Goal: Task Accomplishment & Management: Use online tool/utility

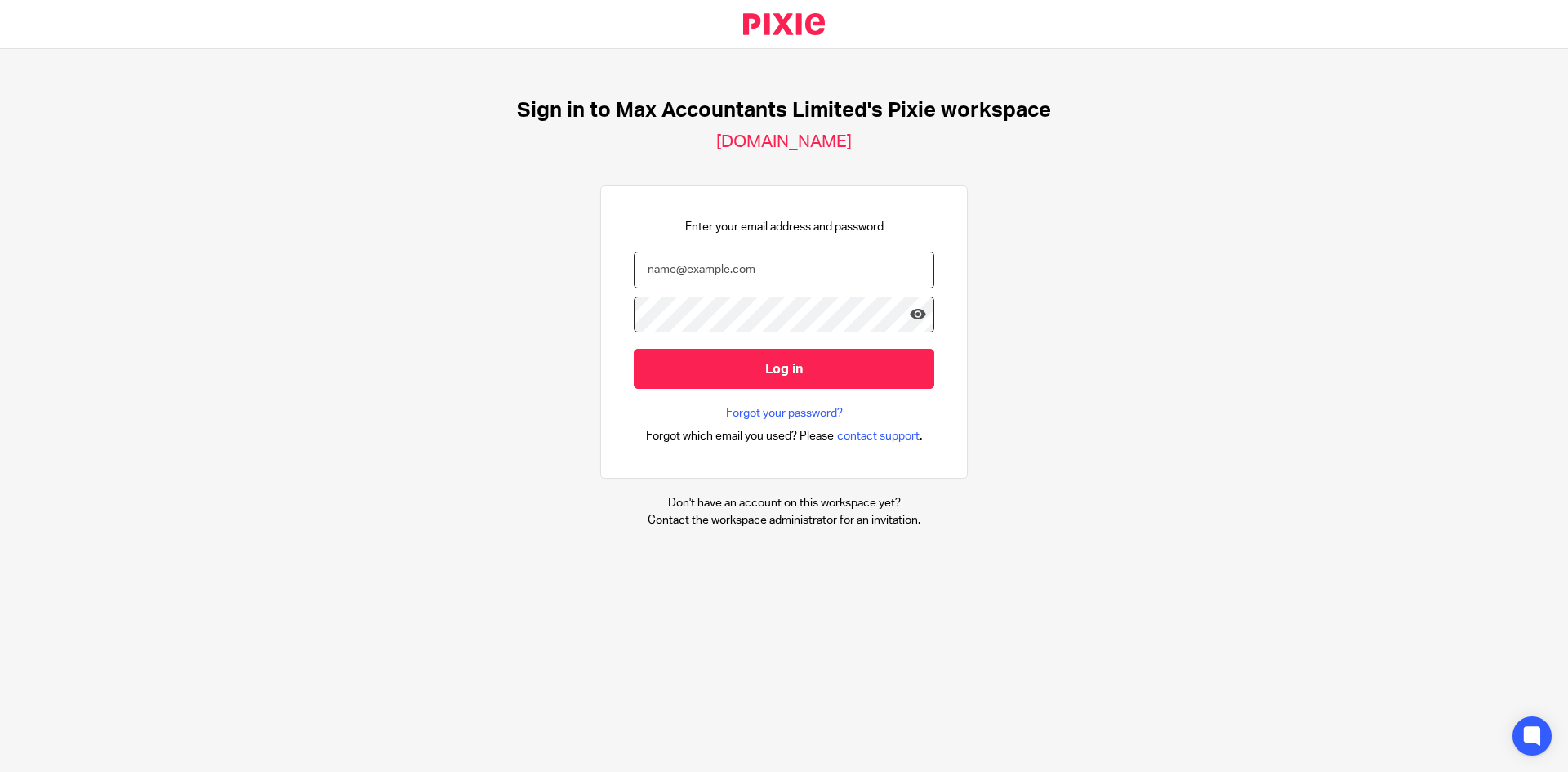
type input "nickyp@maxaccountants.co.uk"
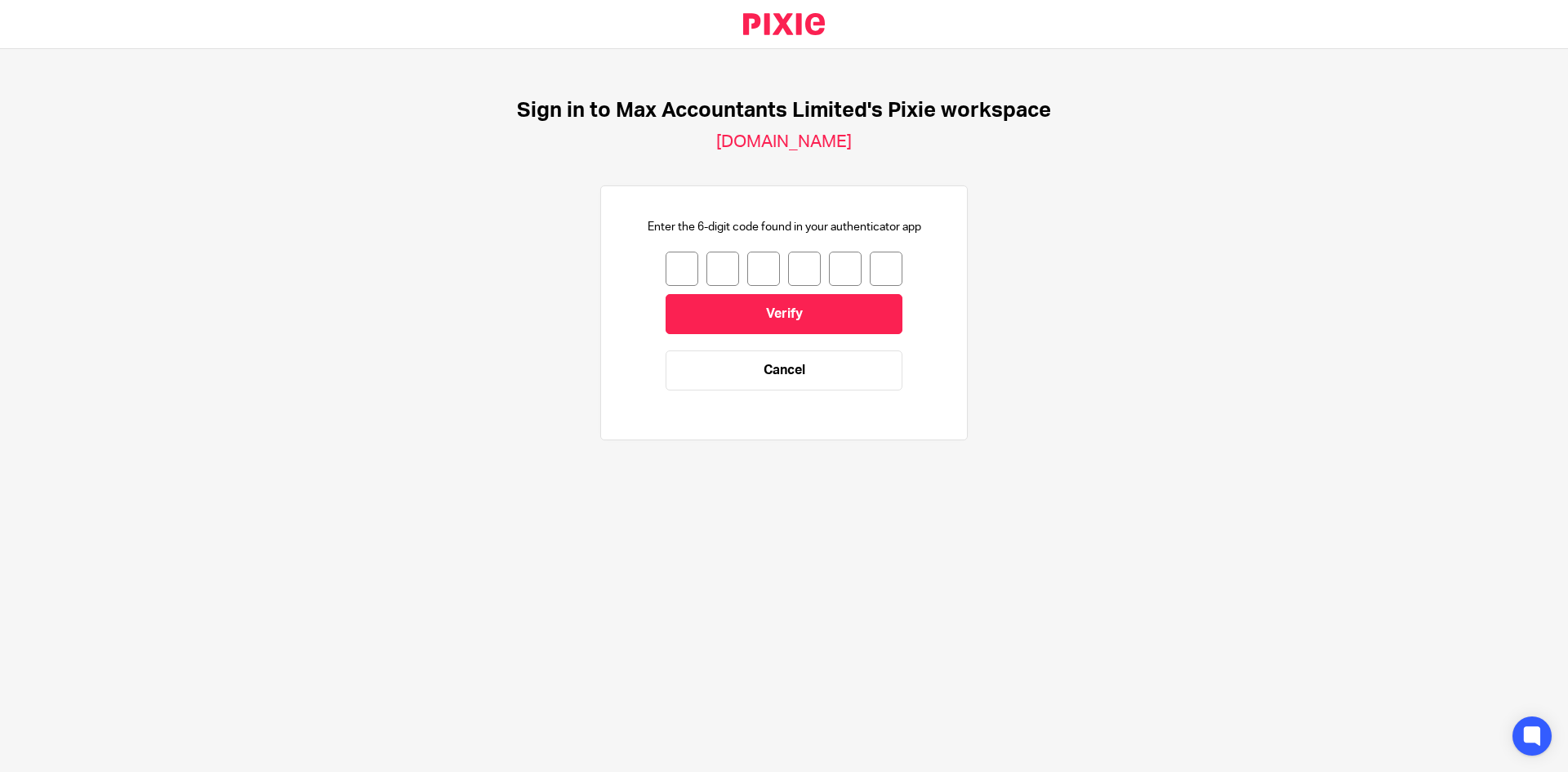
click at [670, 273] on input "number" at bounding box center [681, 268] width 32 height 34
type input "2"
type input "8"
type input "4"
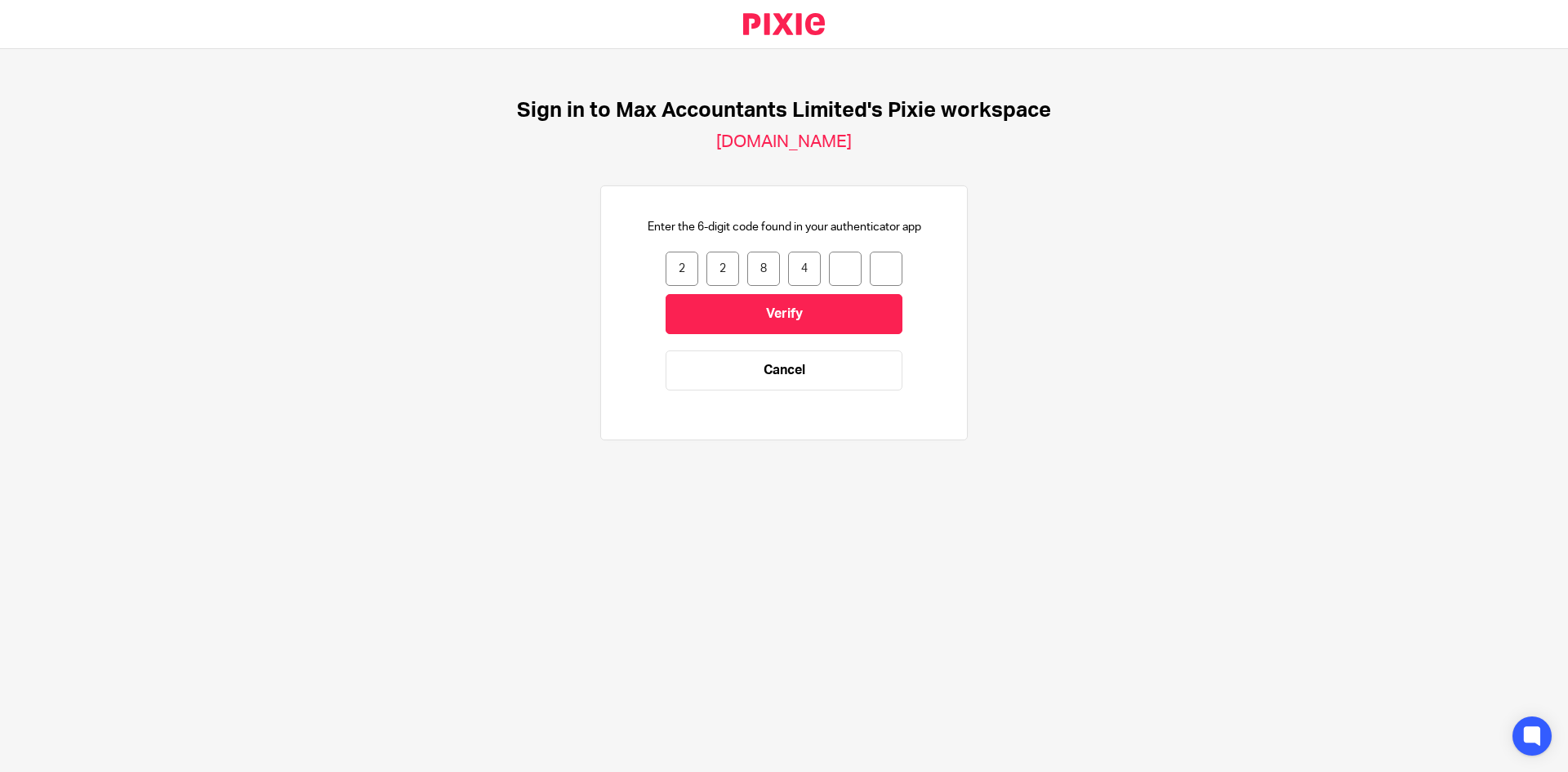
type input "3"
type input "8"
click at [700, 311] on input "Verify" at bounding box center [784, 314] width 236 height 40
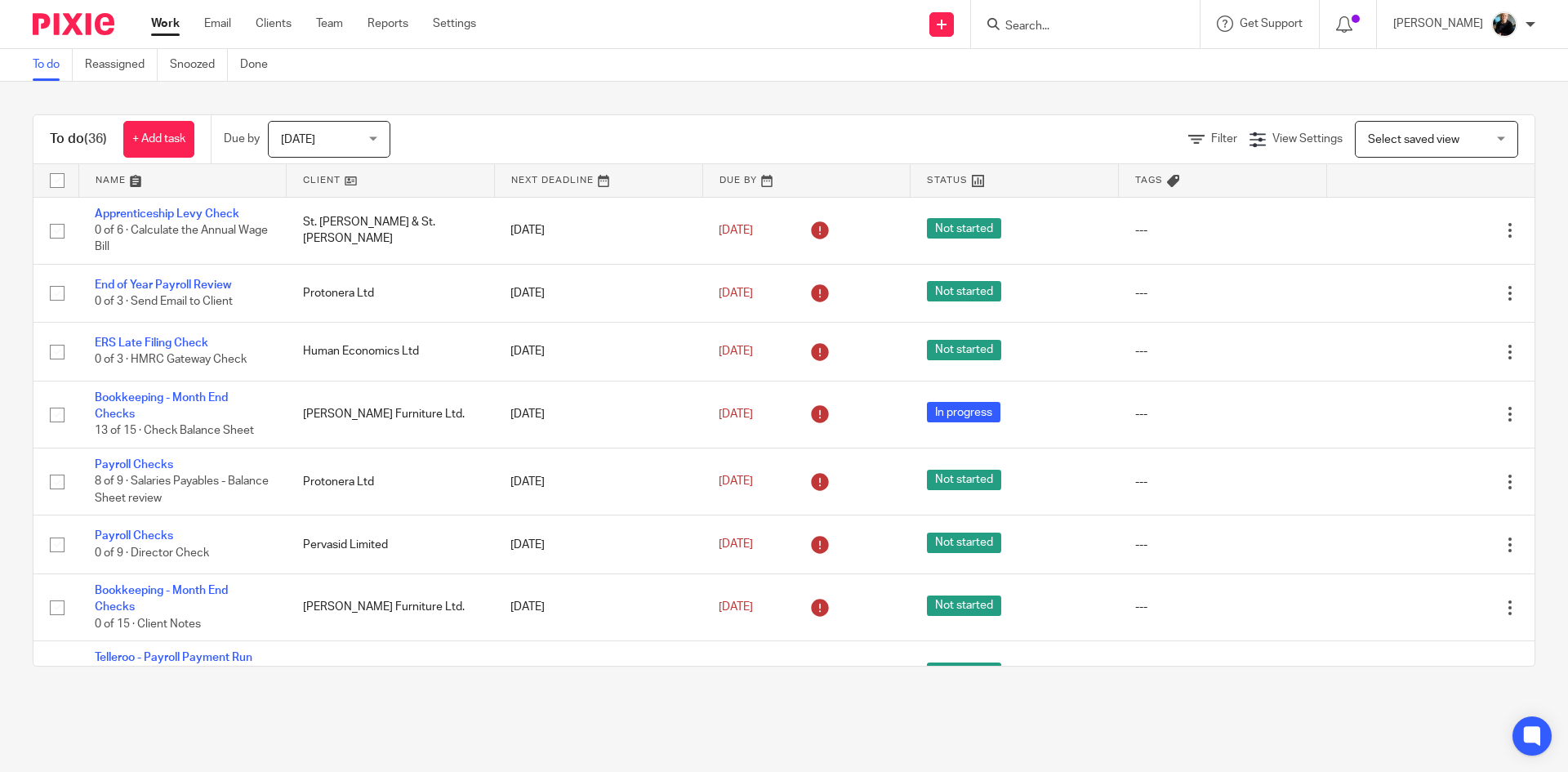
click at [1054, 22] on input "Search" at bounding box center [1077, 27] width 147 height 15
type input "majotoi"
click at [1096, 87] on link at bounding box center [1122, 77] width 243 height 51
click at [1095, 87] on link at bounding box center [1122, 77] width 243 height 51
click at [1091, 87] on link at bounding box center [1122, 77] width 243 height 51
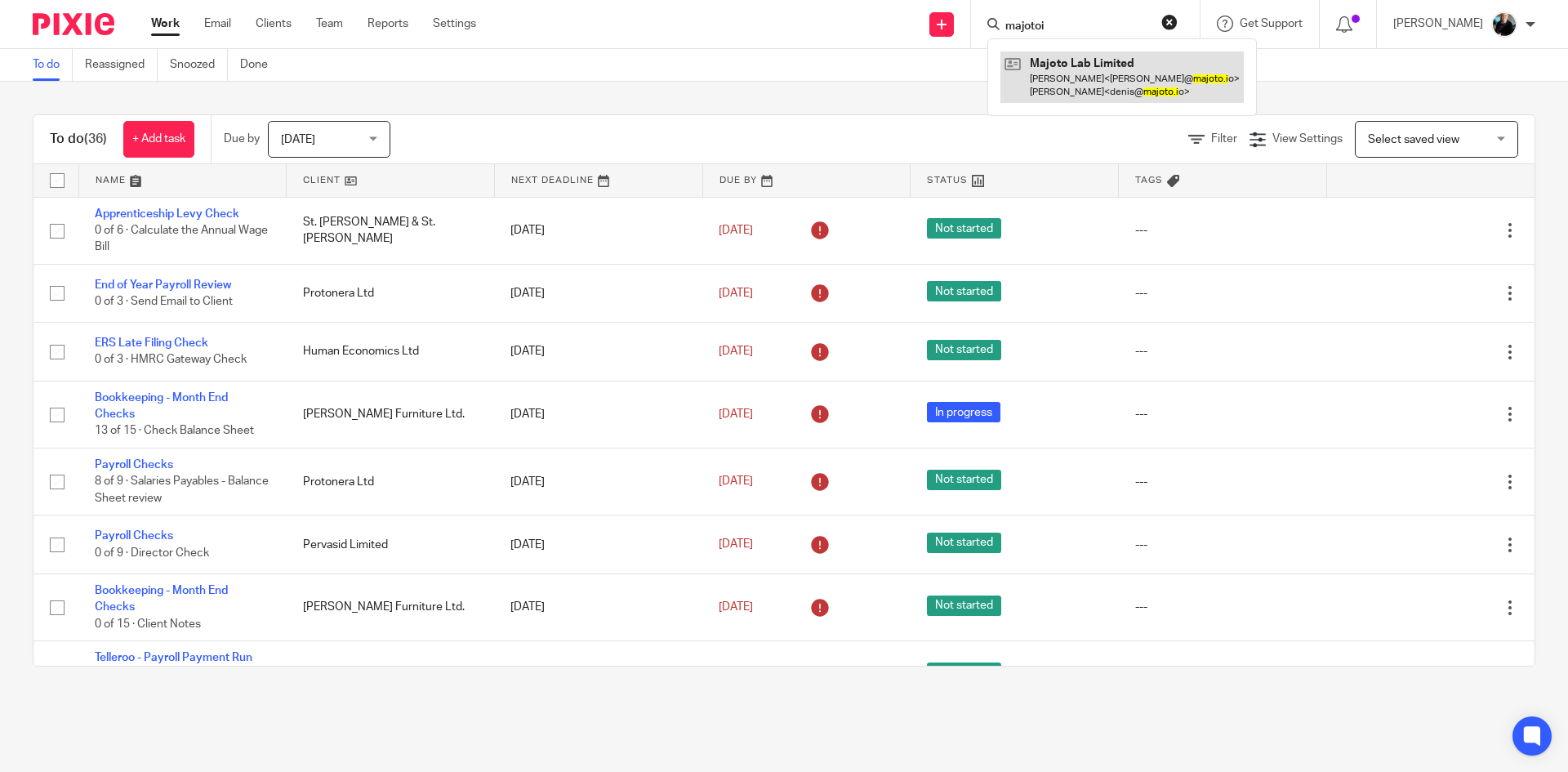
click at [1091, 87] on link at bounding box center [1122, 77] width 243 height 51
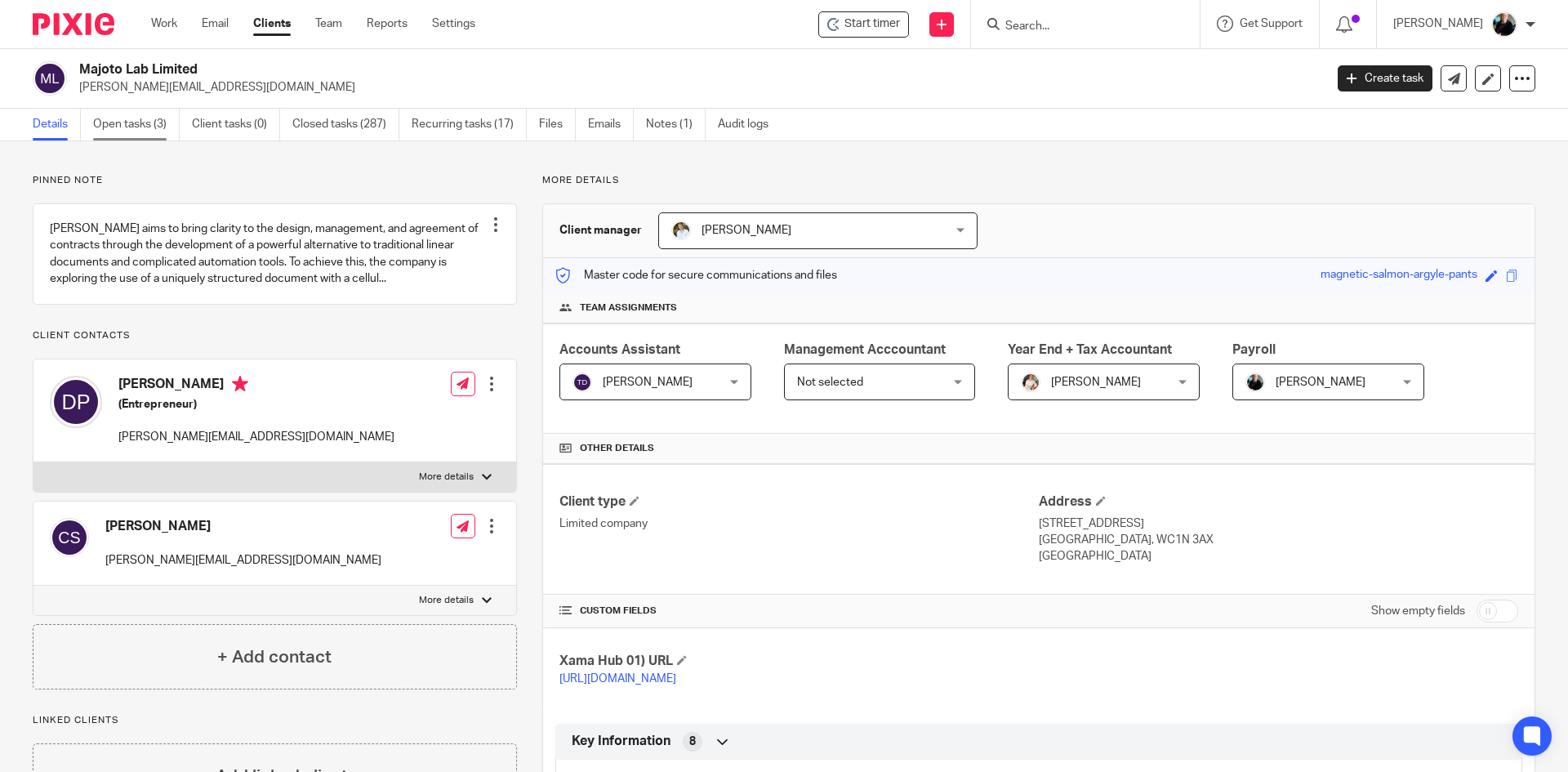
click at [149, 123] on link "Open tasks (3)" at bounding box center [137, 124] width 87 height 32
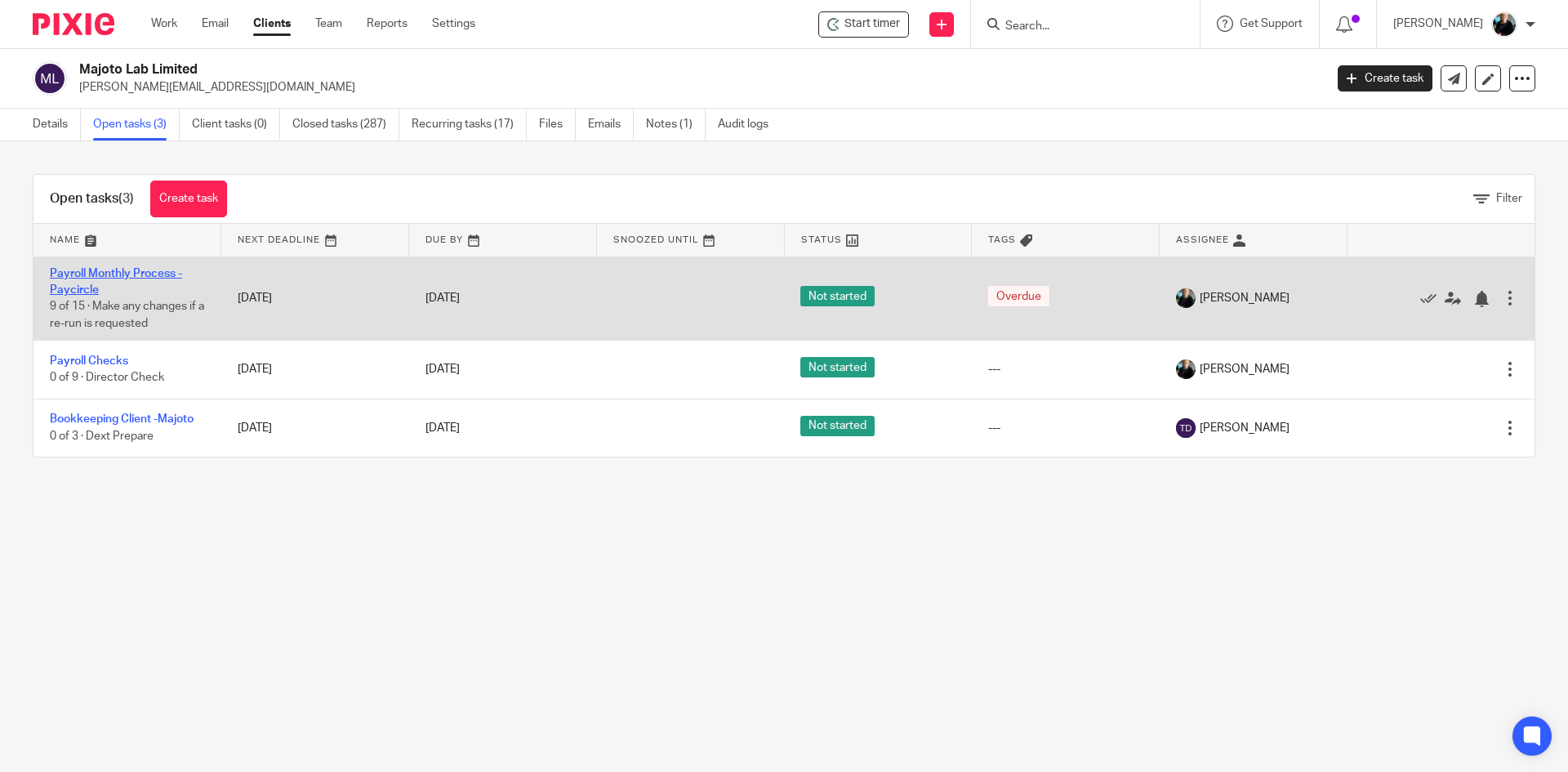
click at [94, 271] on link "Payroll Monthly Process - Paycircle" at bounding box center [116, 281] width 132 height 27
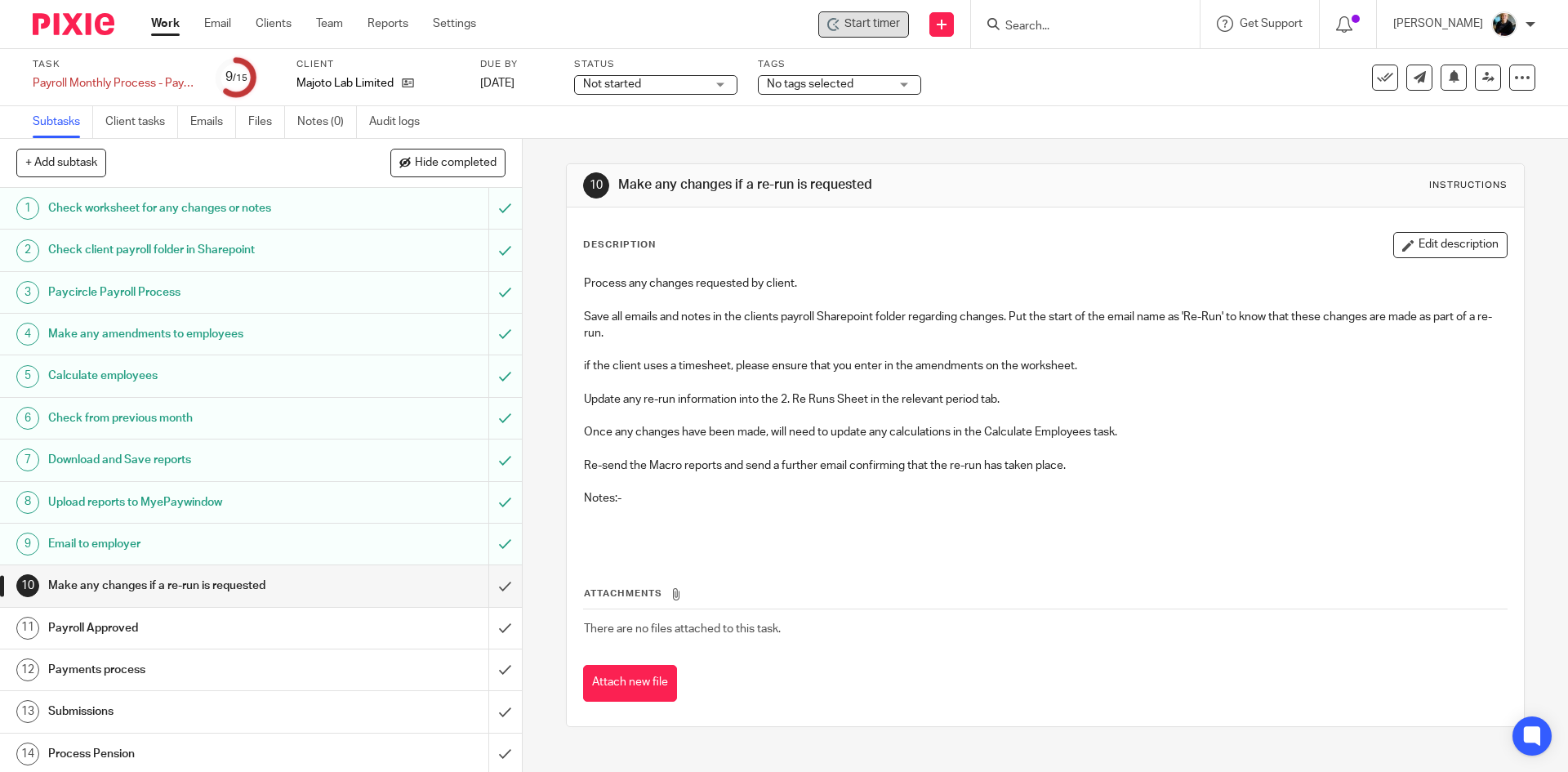
click at [873, 26] on span "Start timer" at bounding box center [872, 24] width 56 height 17
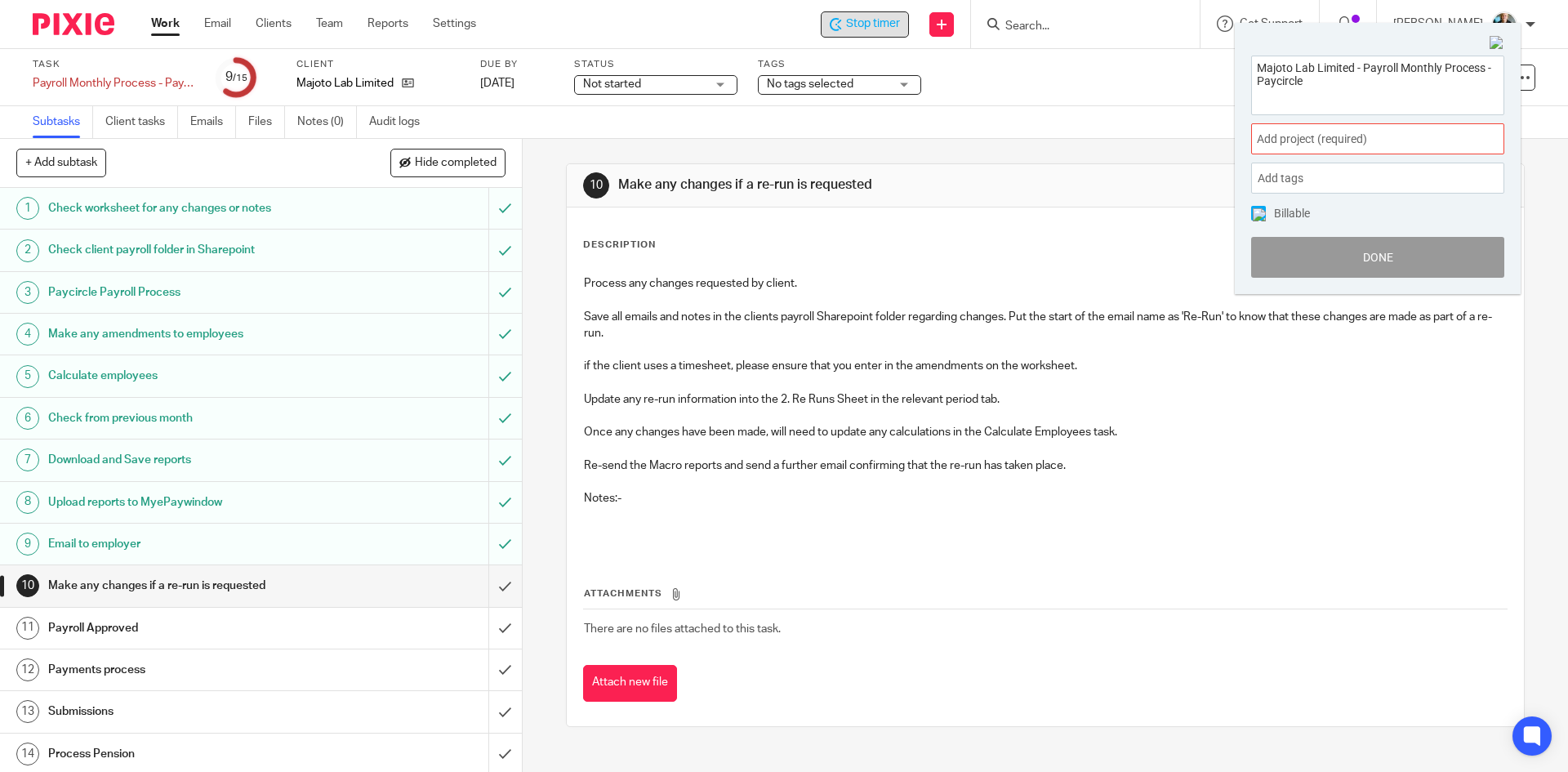
click at [1327, 132] on span "Add project (required) :" at bounding box center [1359, 139] width 206 height 17
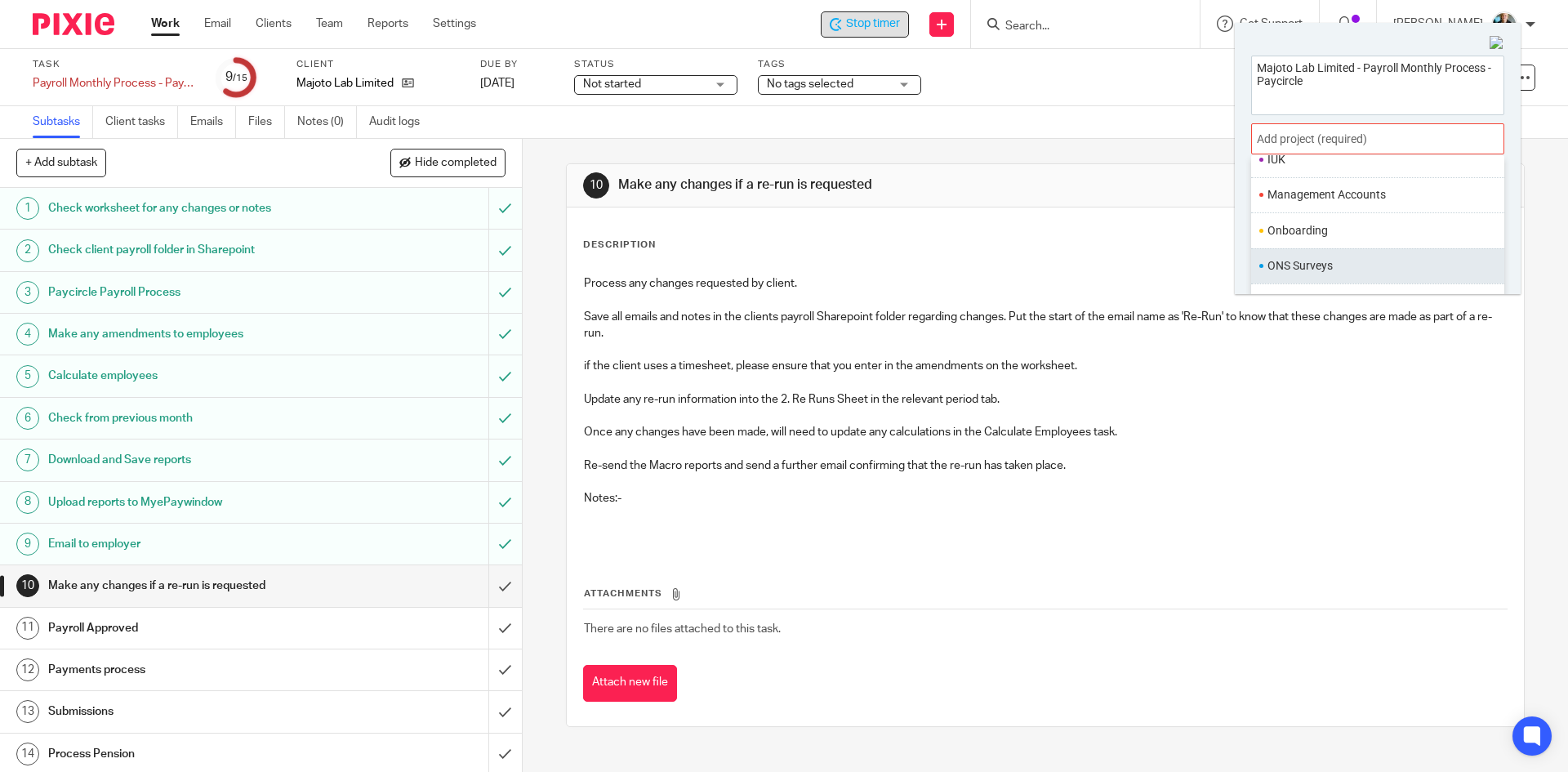
scroll to position [572, 0]
click at [1285, 254] on li "Payroll" at bounding box center [1374, 255] width 213 height 17
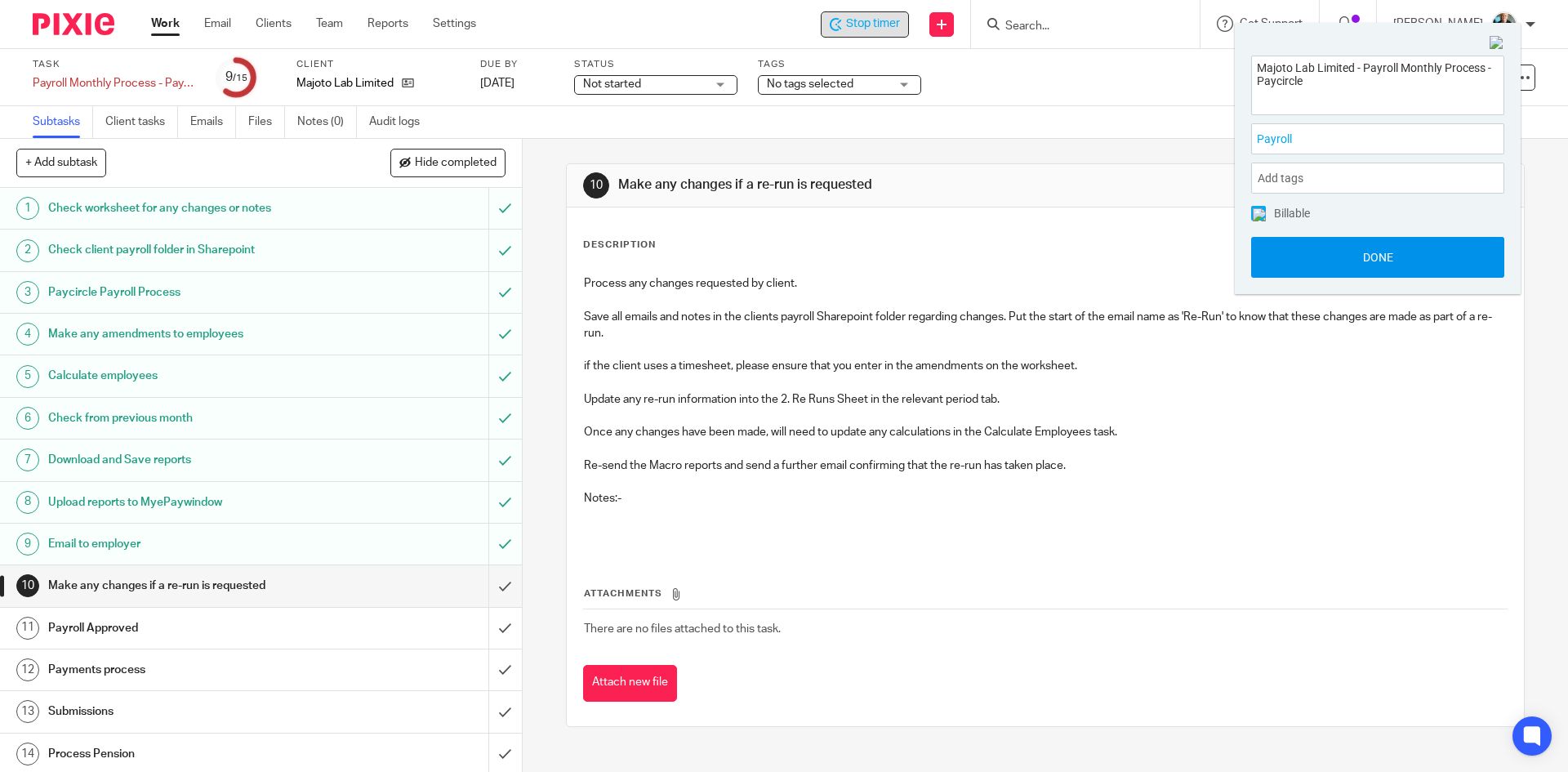
click at [1377, 259] on button "Done" at bounding box center [1378, 257] width 253 height 41
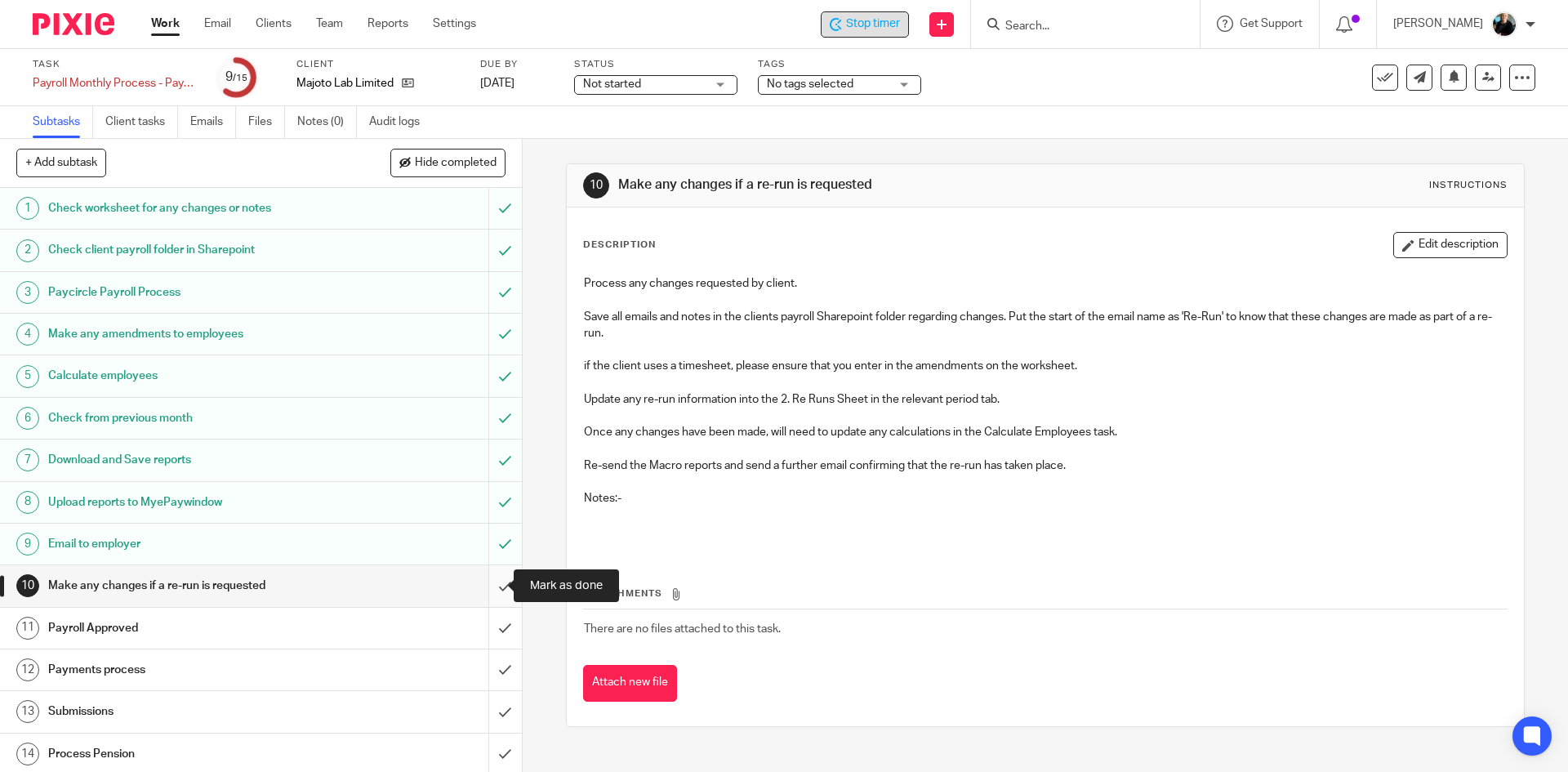
click at [487, 590] on input "submit" at bounding box center [261, 585] width 522 height 41
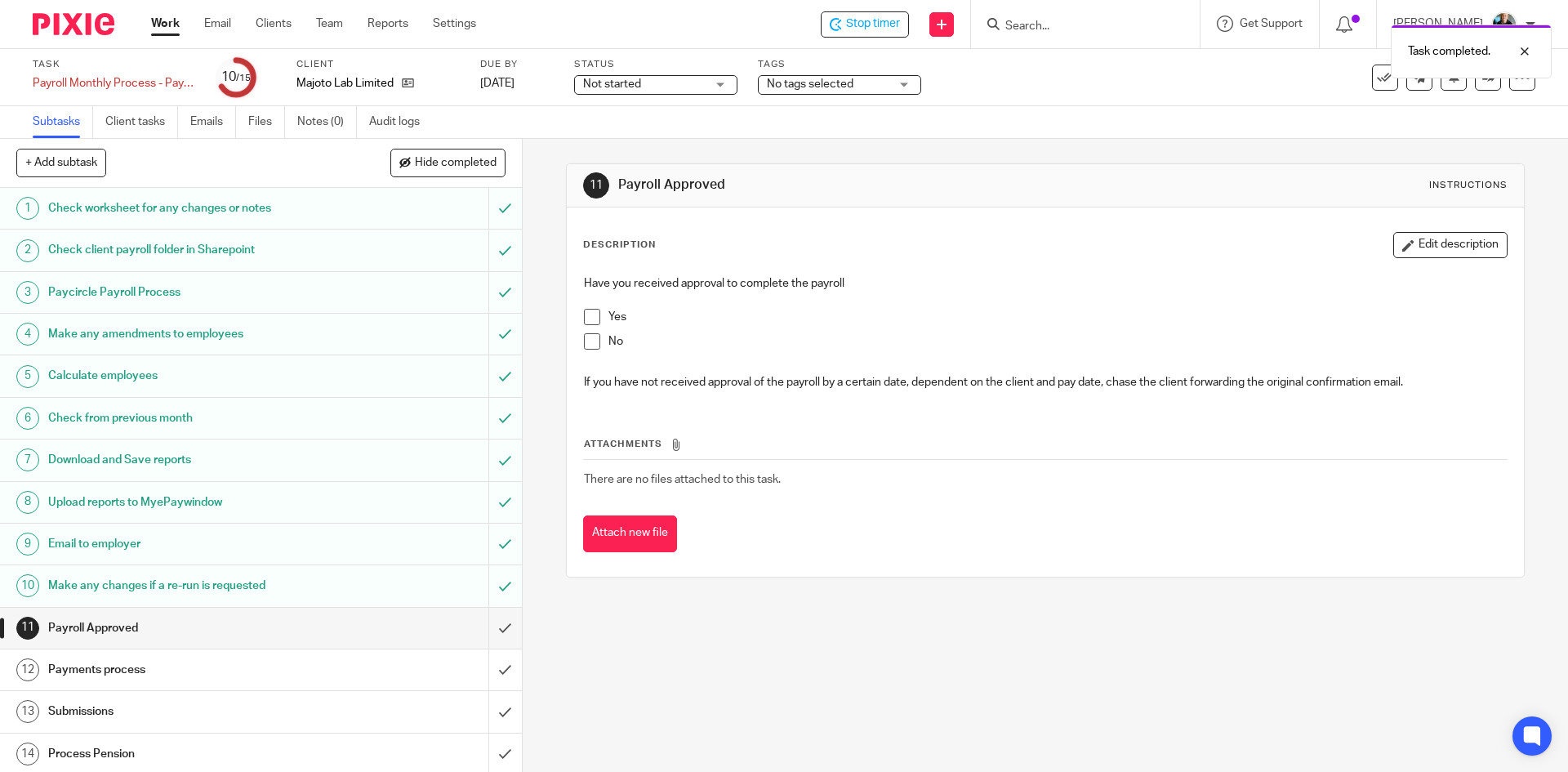
click at [587, 316] on span at bounding box center [592, 317] width 17 height 17
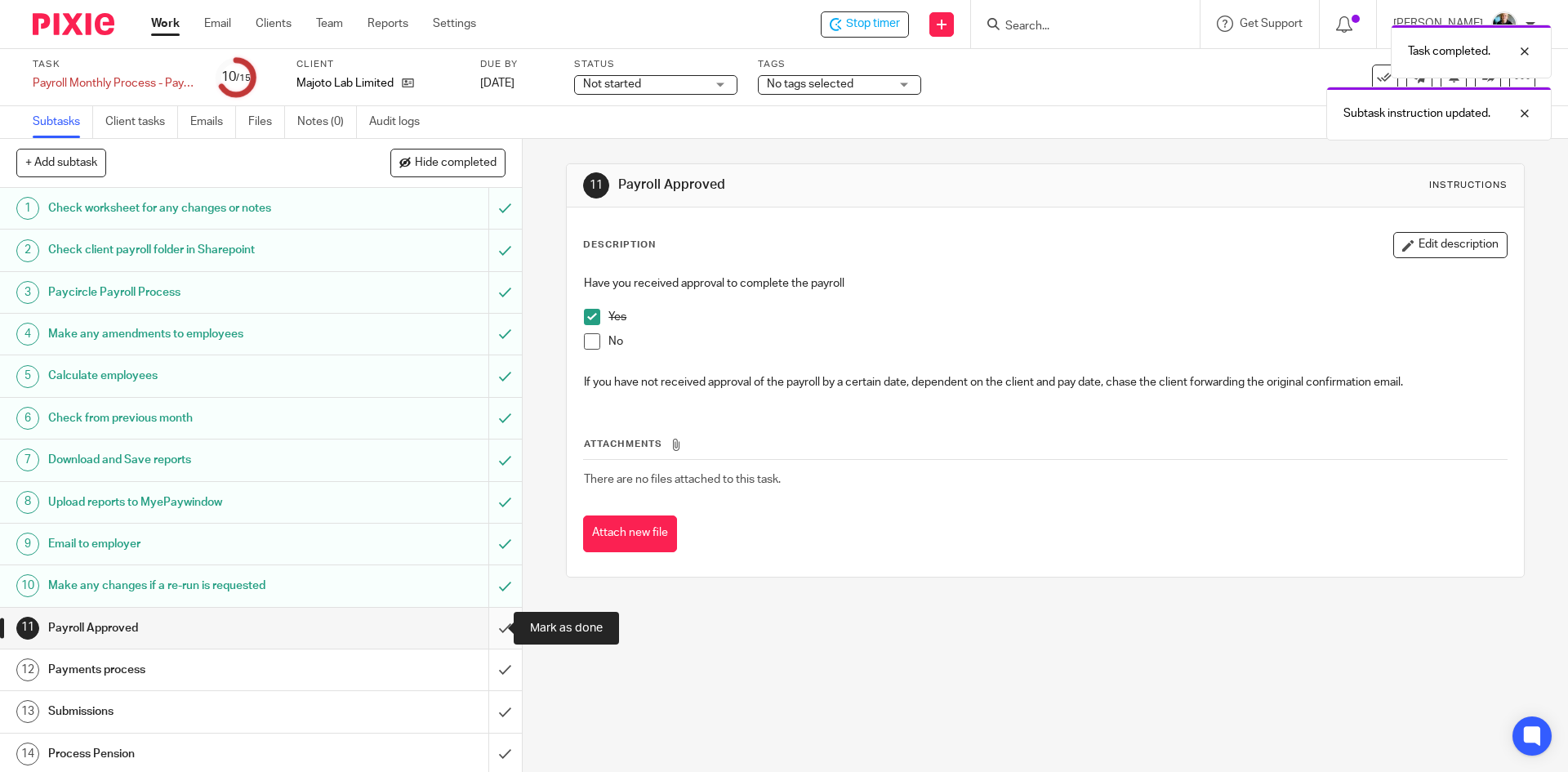
click at [487, 626] on input "submit" at bounding box center [261, 628] width 522 height 41
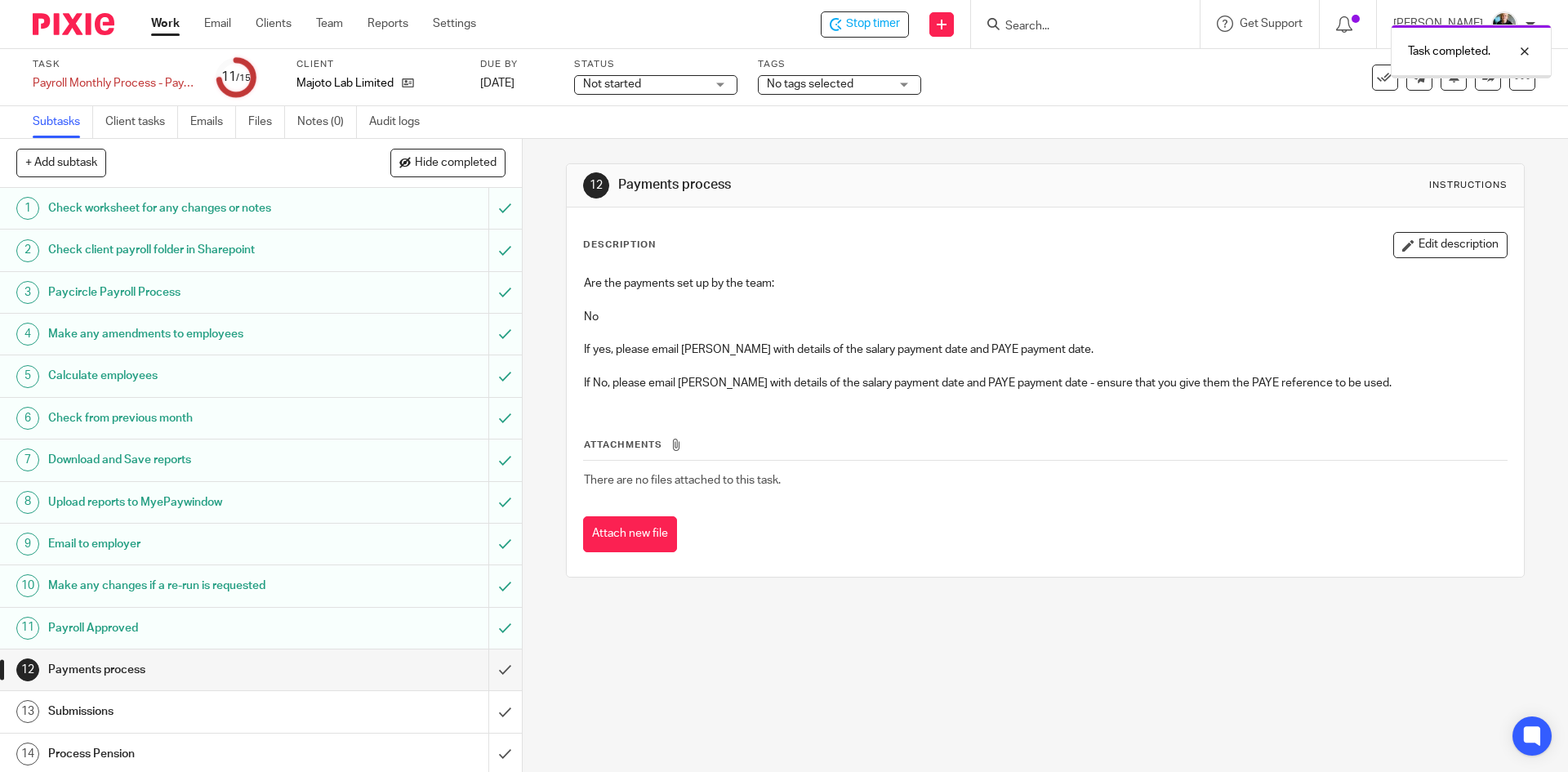
scroll to position [45, 0]
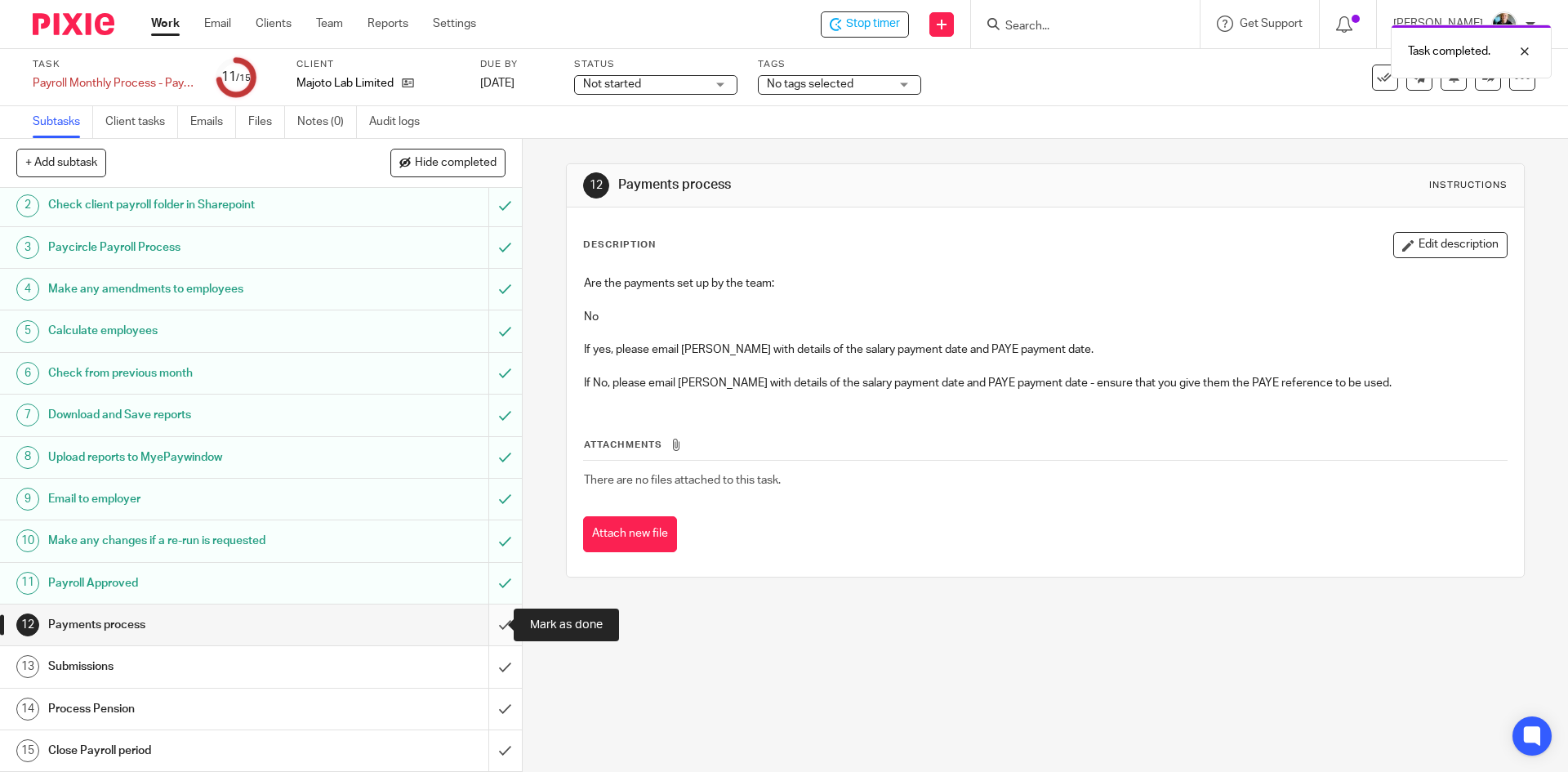
click at [488, 625] on input "submit" at bounding box center [261, 625] width 522 height 41
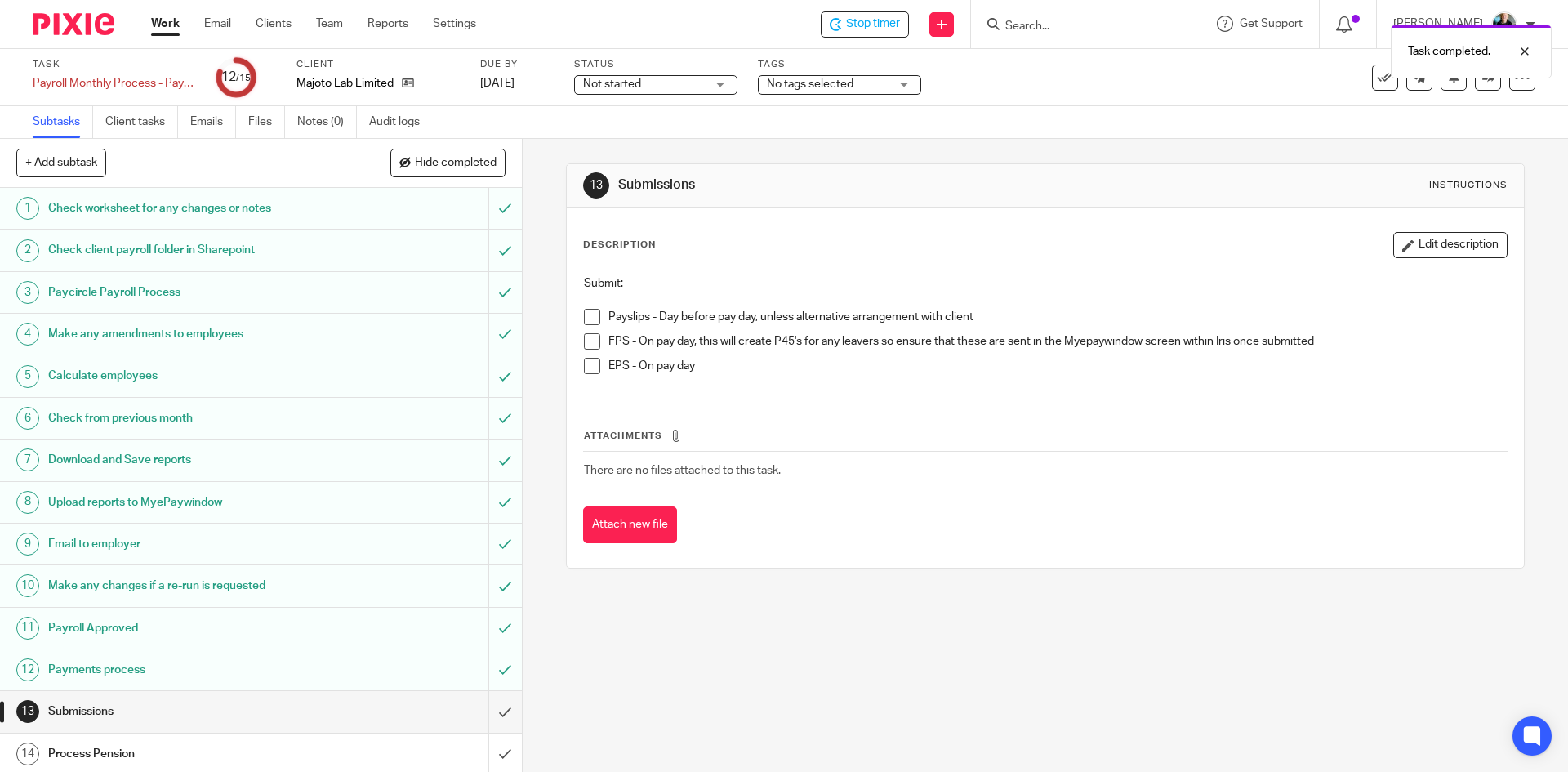
click at [138, 671] on h1 "Payments process" at bounding box center [189, 670] width 282 height 24
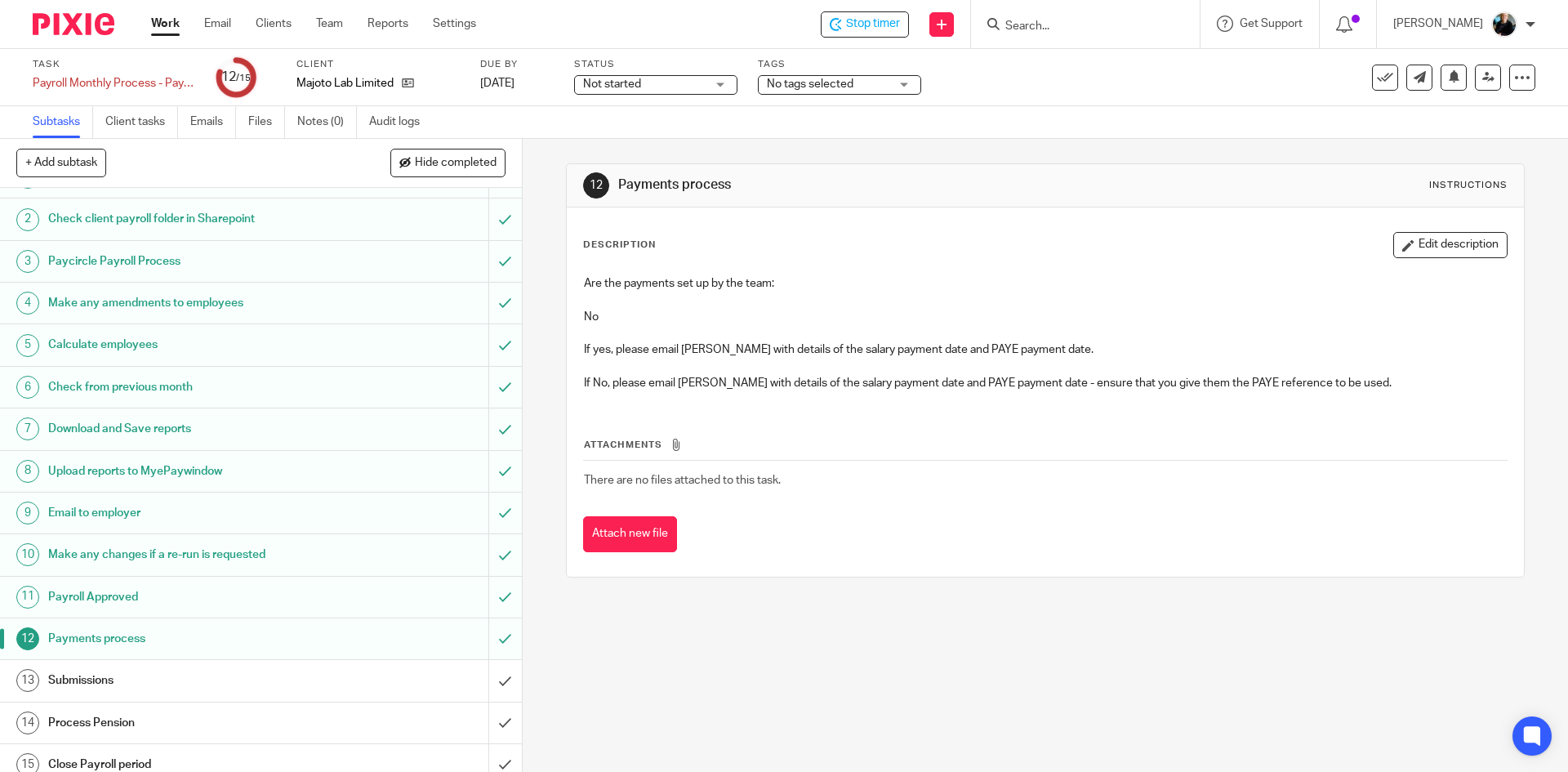
scroll to position [45, 0]
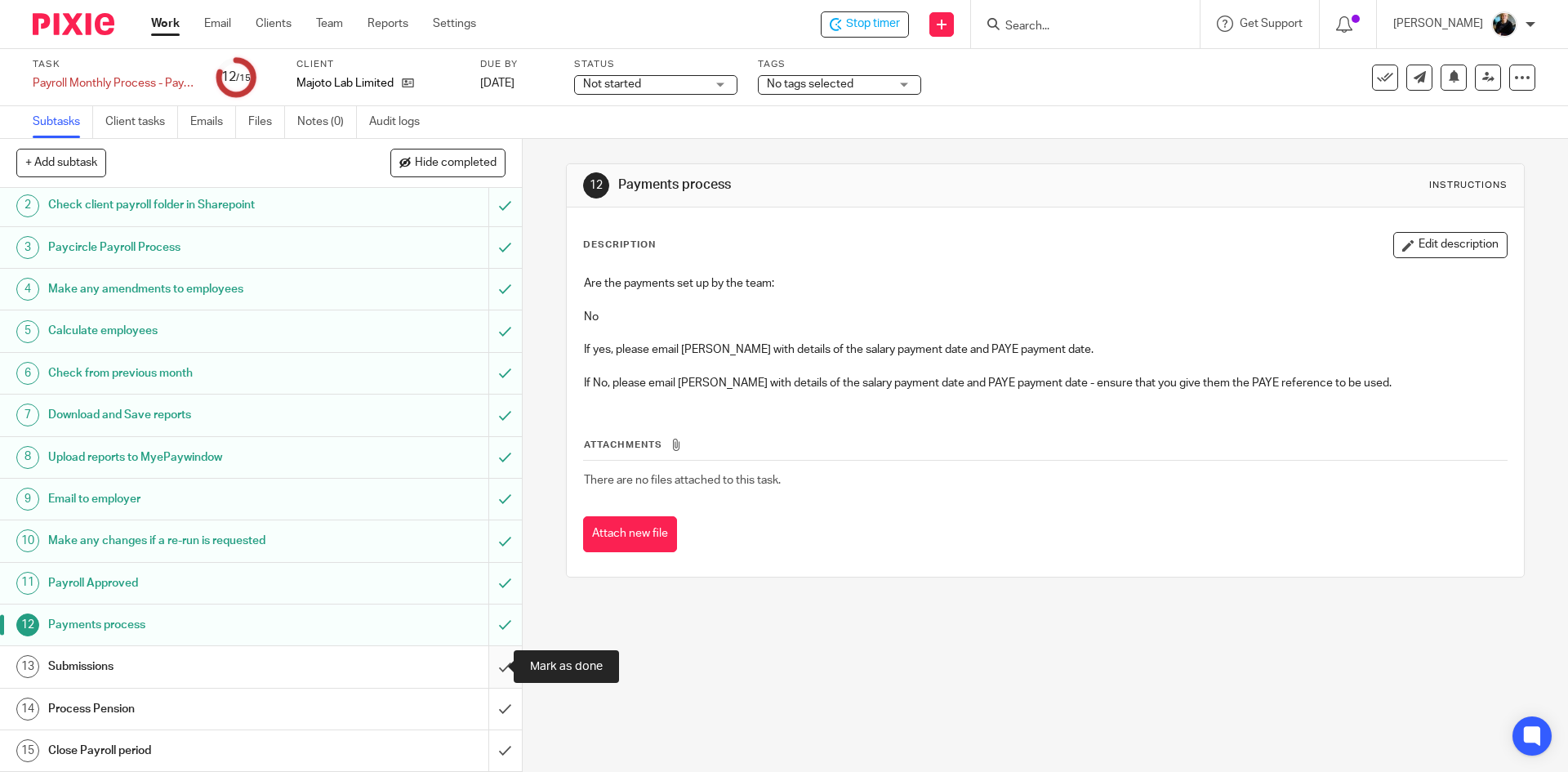
click at [489, 669] on input "submit" at bounding box center [261, 666] width 522 height 41
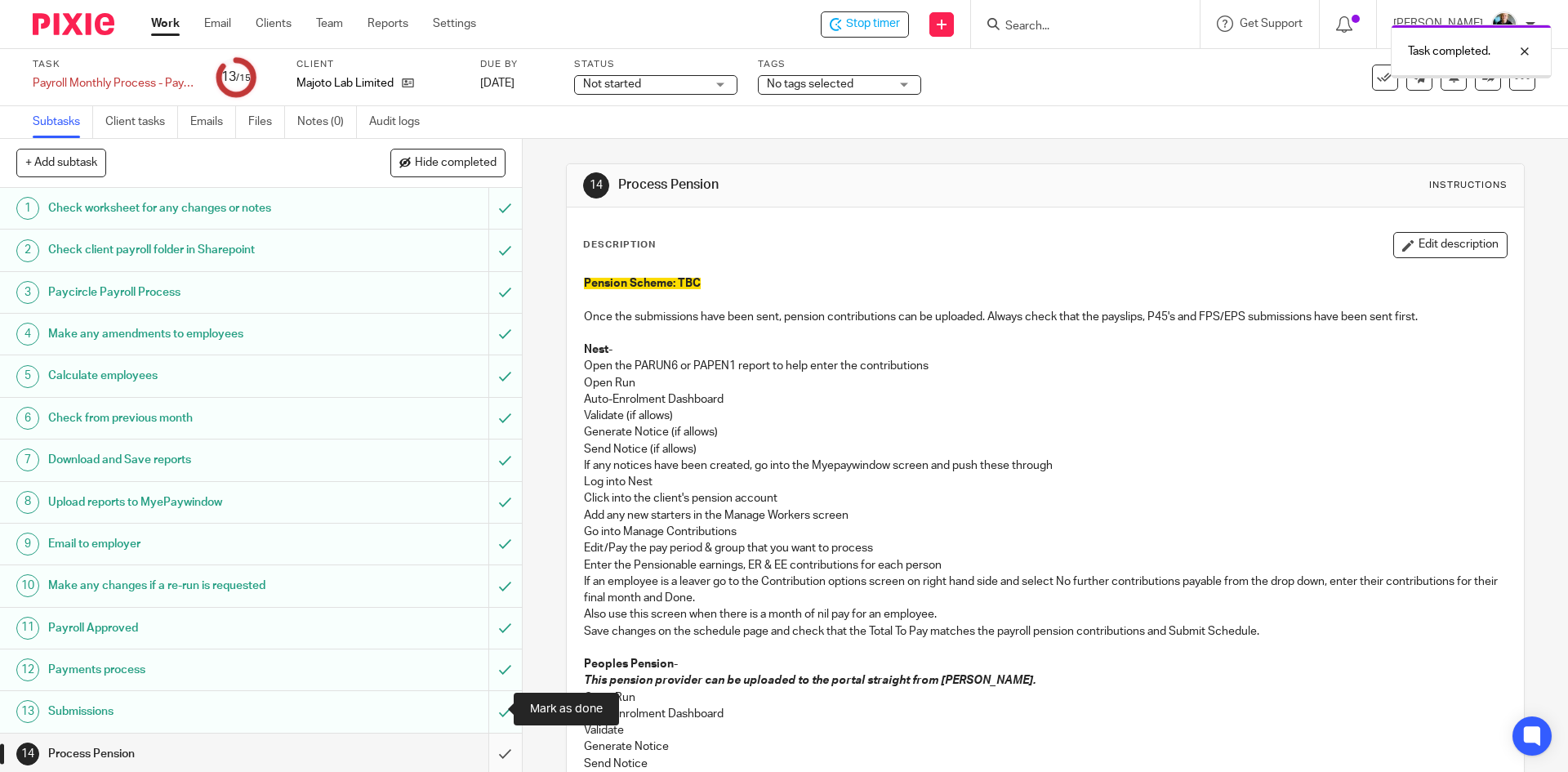
scroll to position [45, 0]
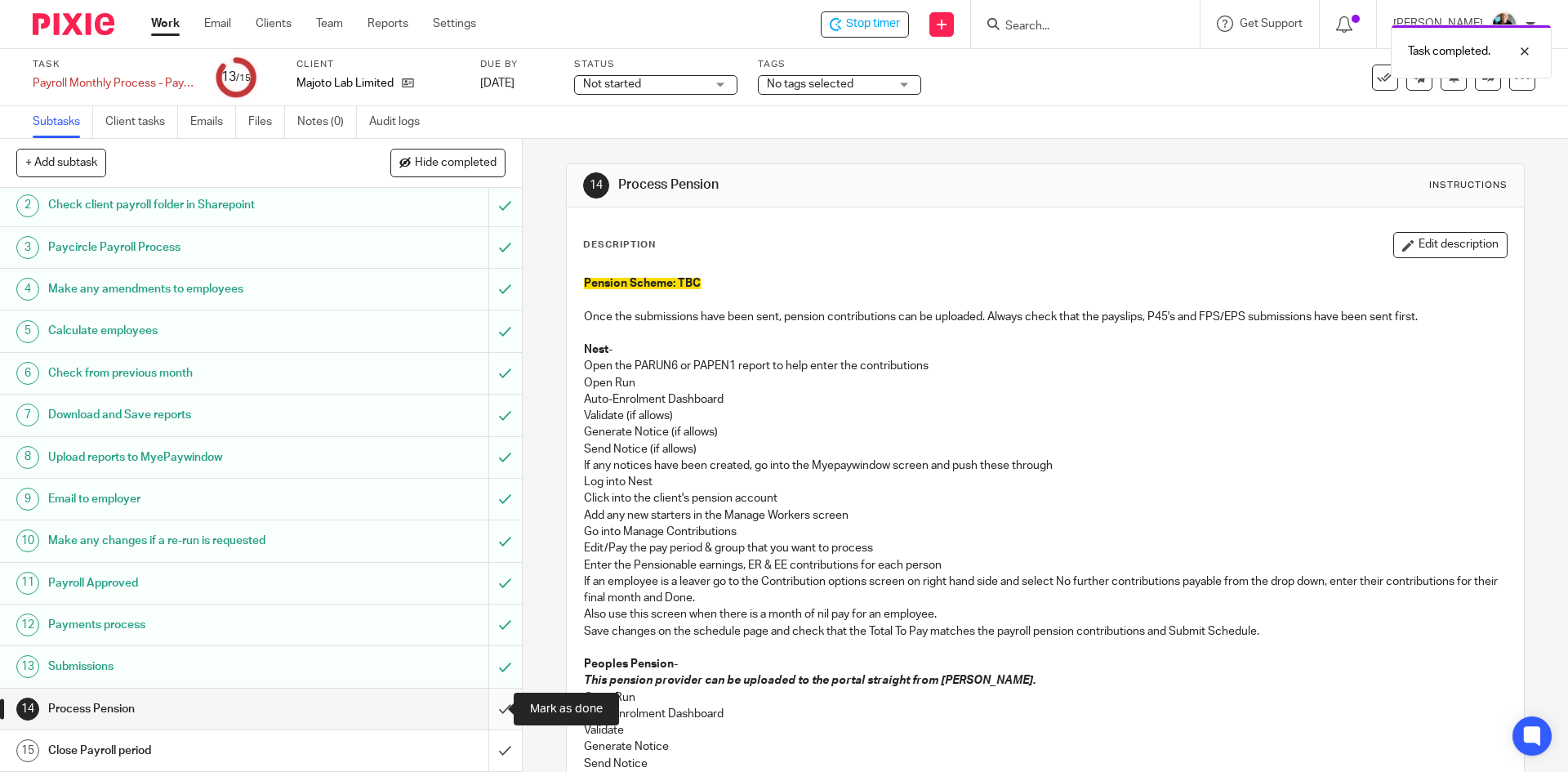
click at [486, 711] on input "submit" at bounding box center [261, 709] width 522 height 41
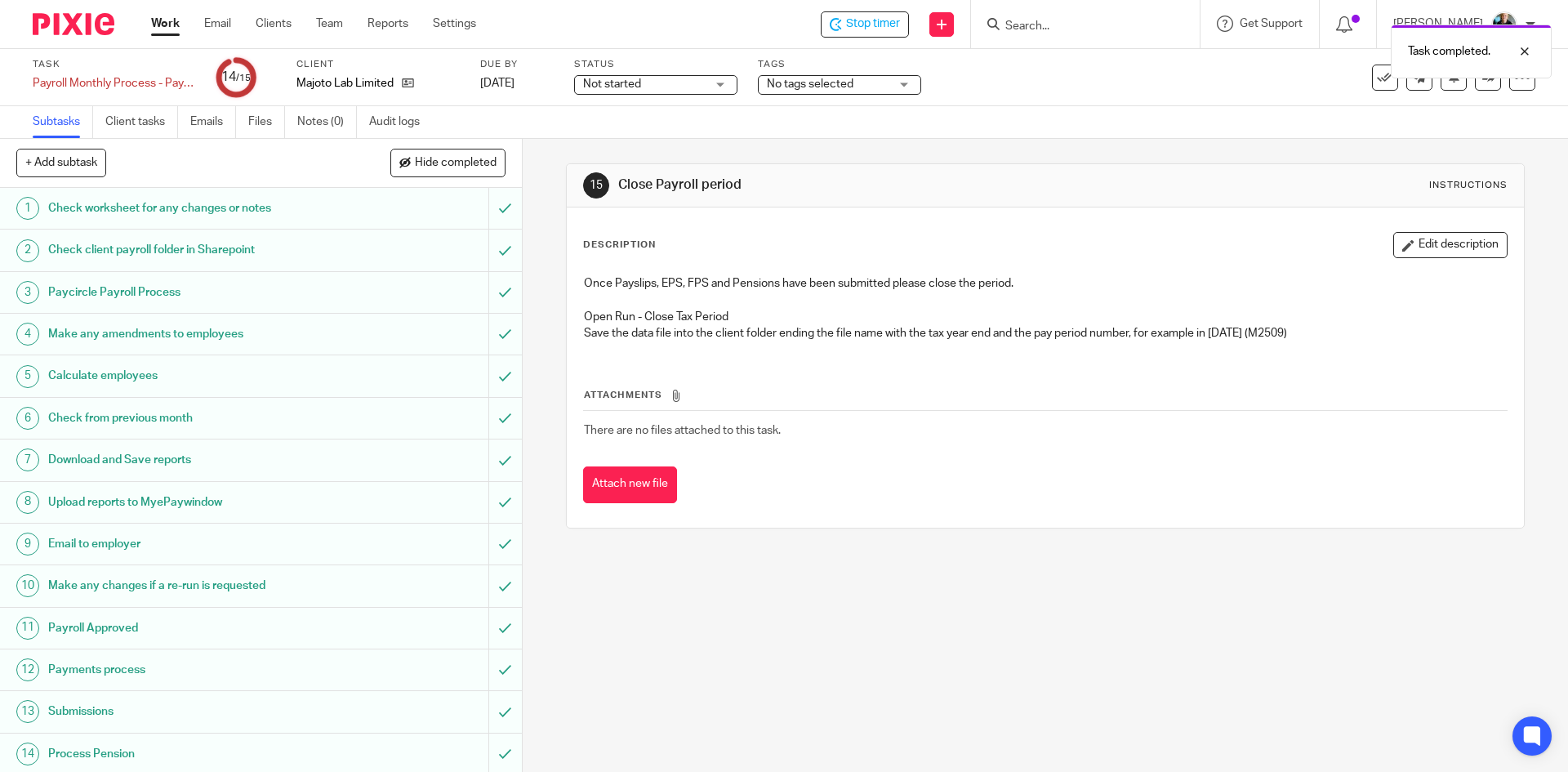
scroll to position [45, 0]
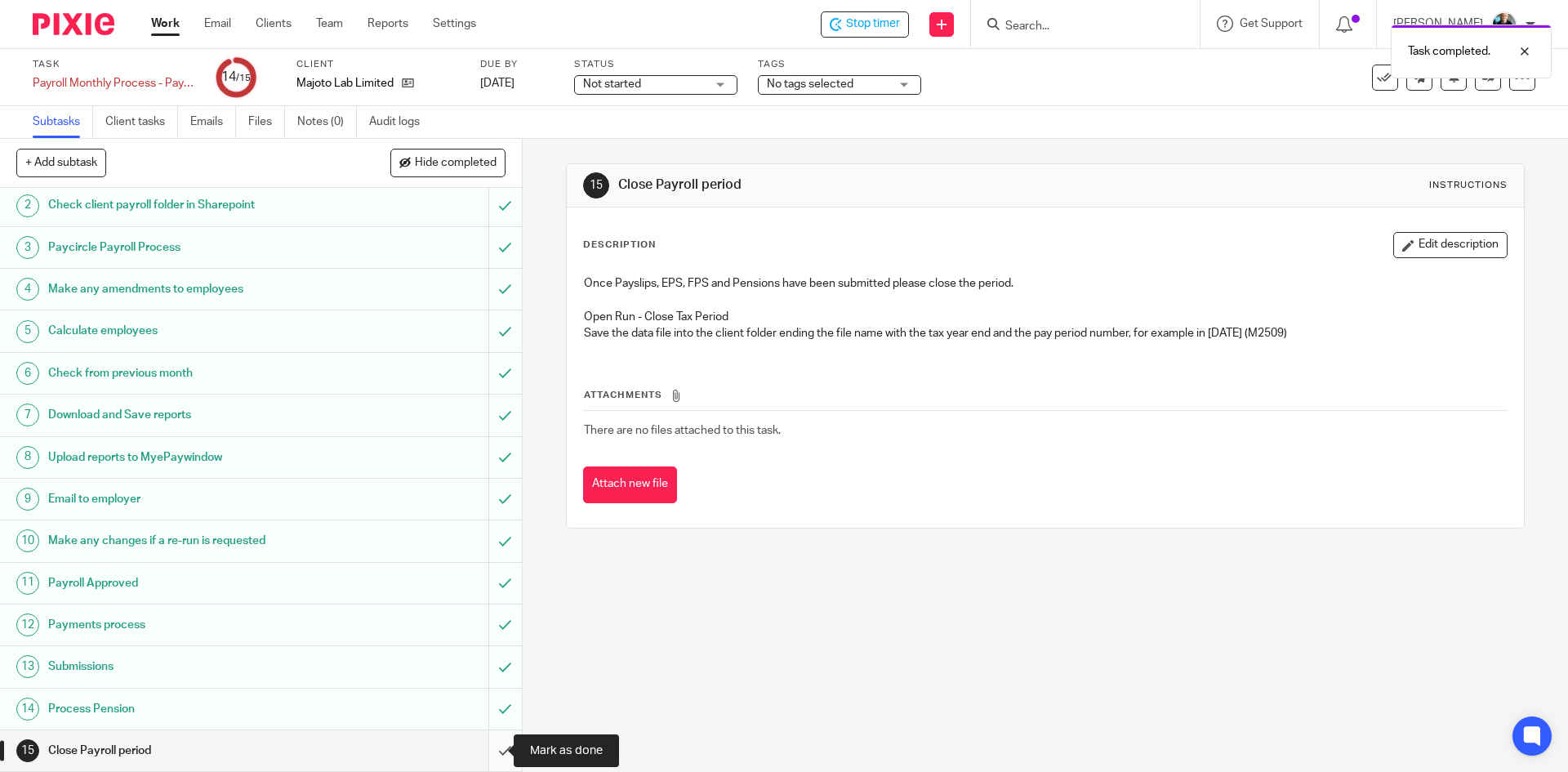
click at [490, 751] on input "submit" at bounding box center [261, 750] width 522 height 41
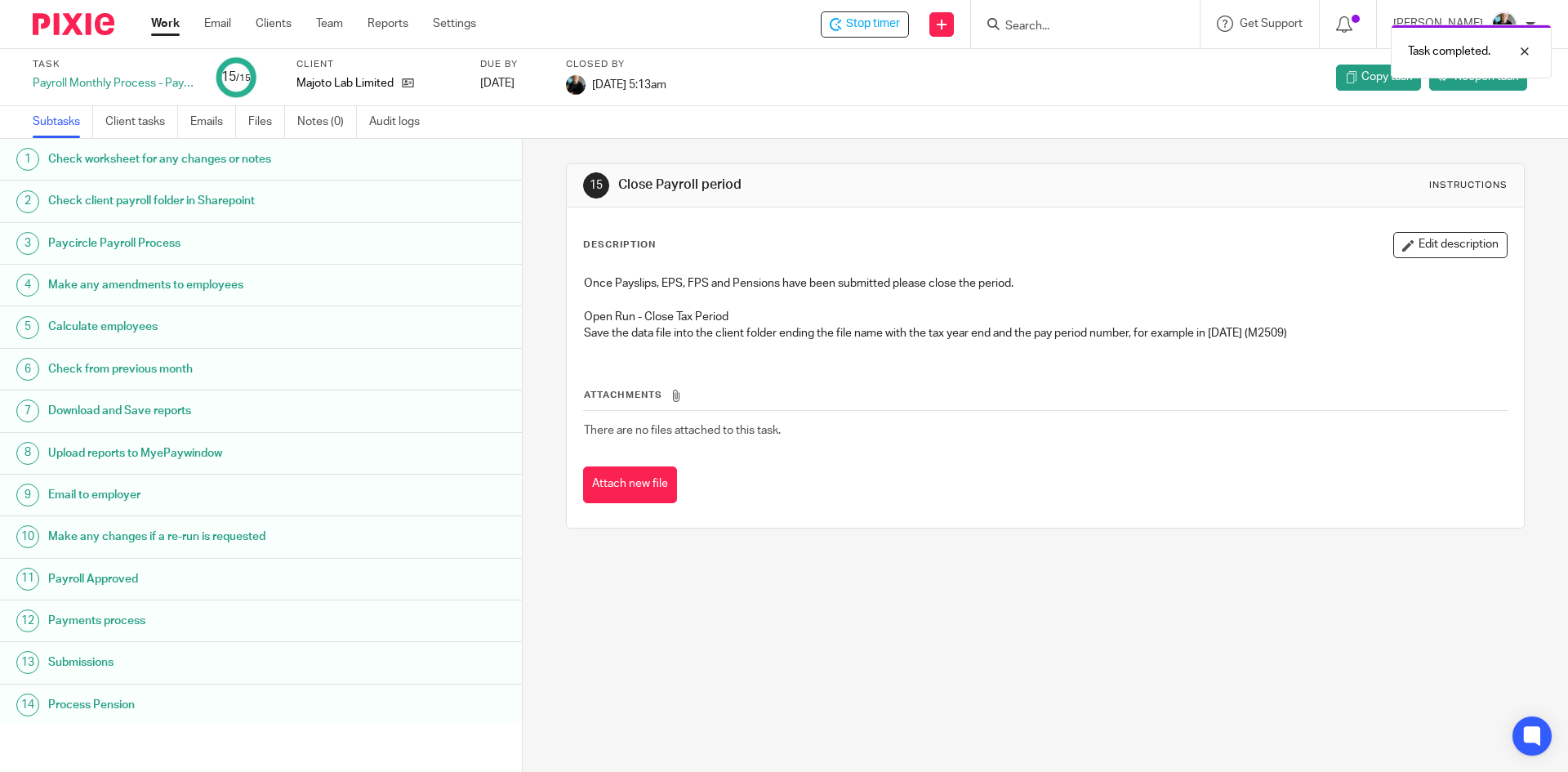
click at [892, 24] on div "Task completed." at bounding box center [1168, 47] width 768 height 62
click at [884, 28] on span "Stop timer" at bounding box center [873, 24] width 54 height 17
click at [1020, 27] on input "Search" at bounding box center [1077, 27] width 147 height 15
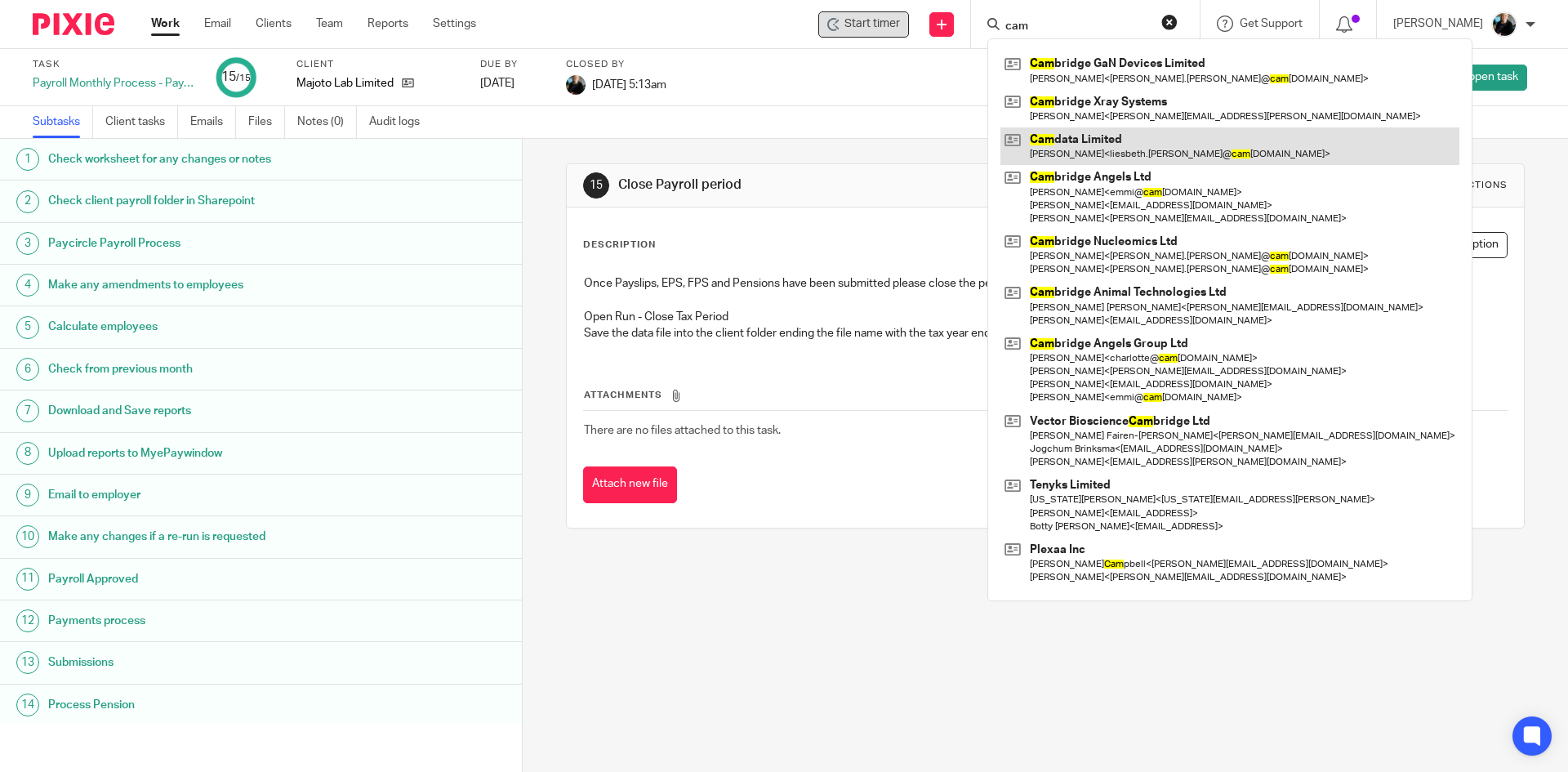
type input "cam"
click at [1127, 137] on link at bounding box center [1230, 146] width 459 height 37
click at [1126, 137] on link at bounding box center [1230, 146] width 459 height 37
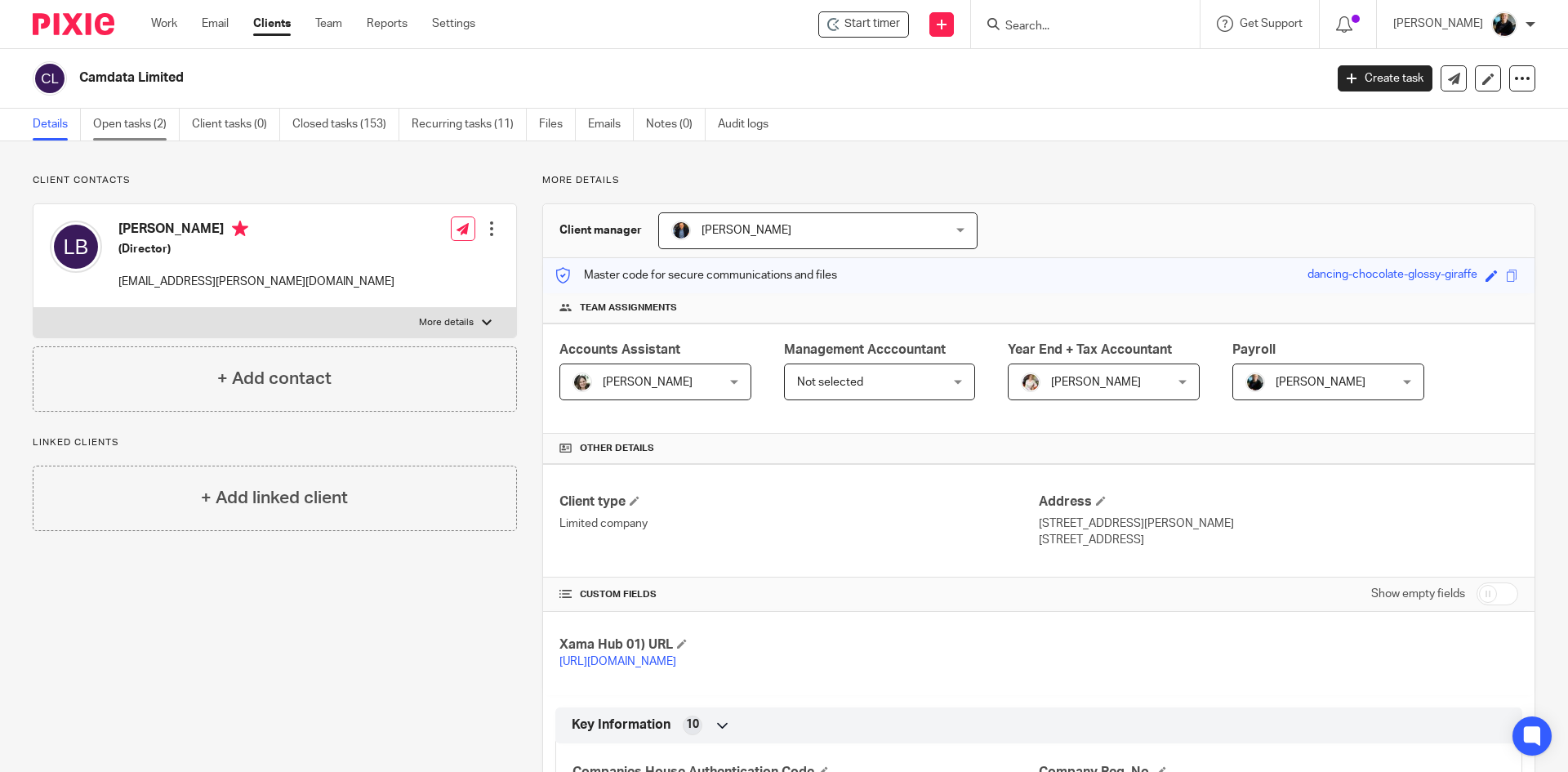
click at [137, 113] on link "Open tasks (2)" at bounding box center [137, 124] width 87 height 32
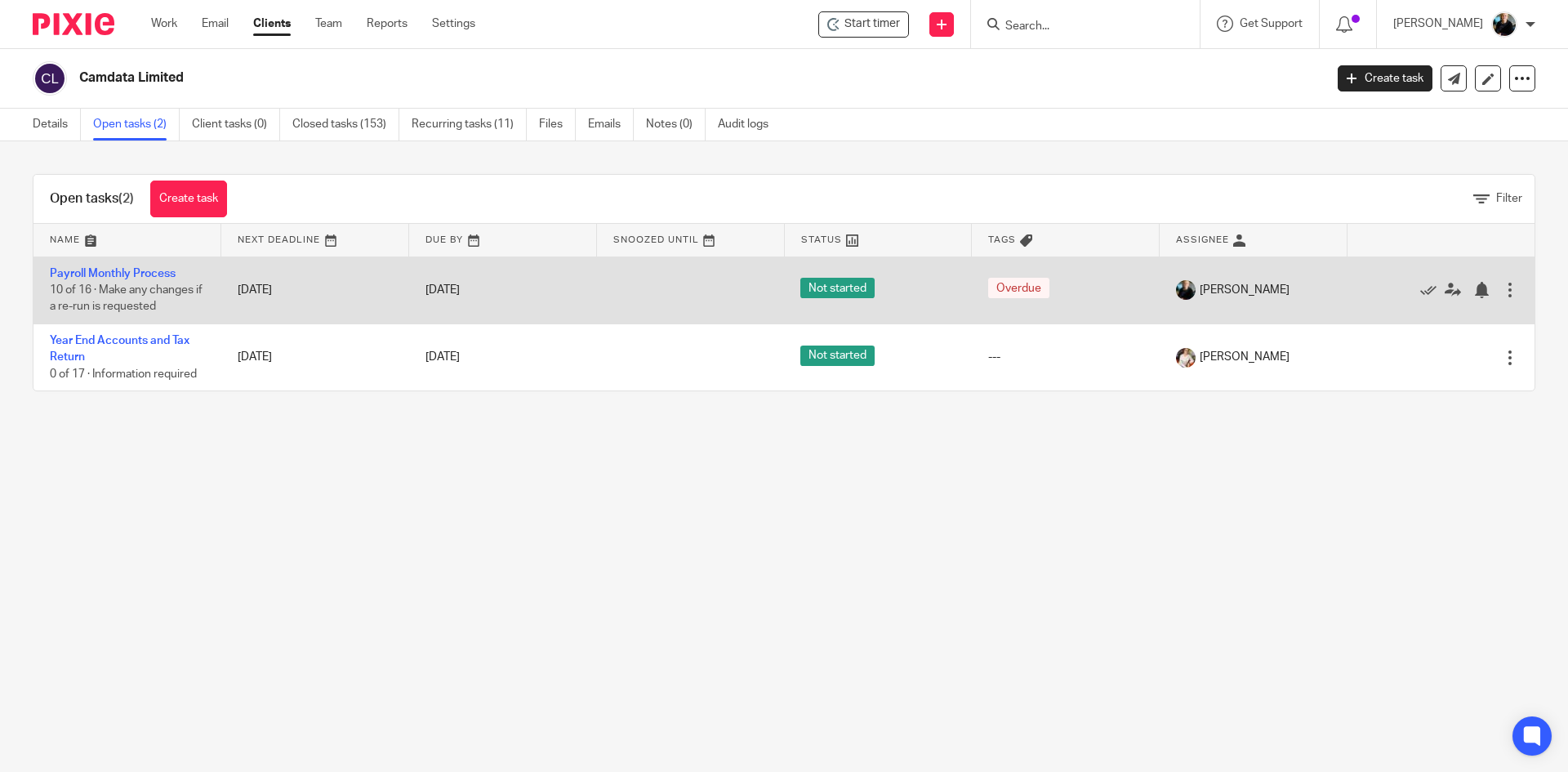
click at [144, 281] on td "Payroll Monthly Process 10 of 16 · Make any changes if a re-run is requested" at bounding box center [127, 290] width 188 height 67
click at [143, 276] on link "Payroll Monthly Process" at bounding box center [112, 274] width 126 height 12
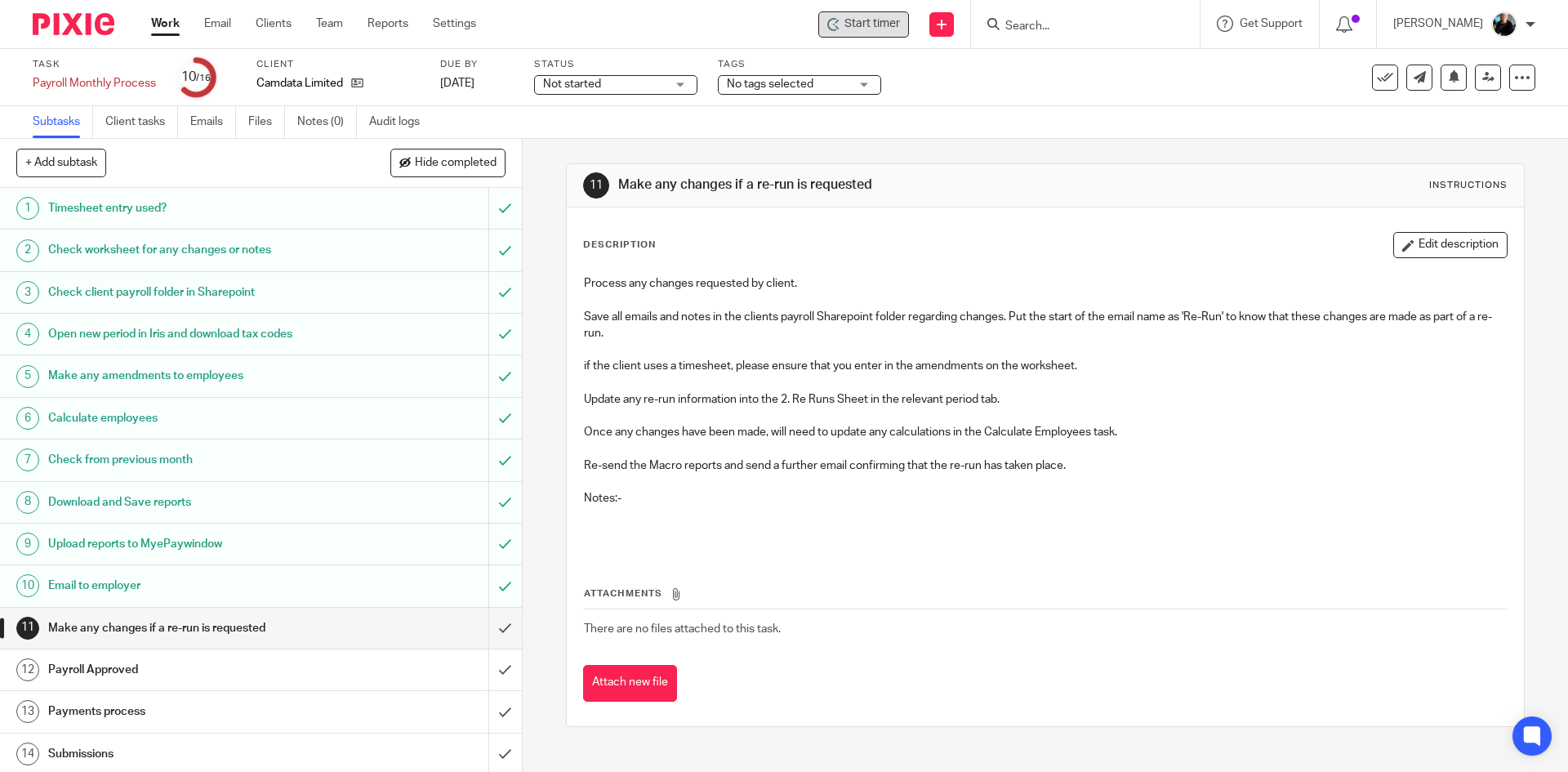
click at [869, 29] on span "Start timer" at bounding box center [872, 24] width 56 height 17
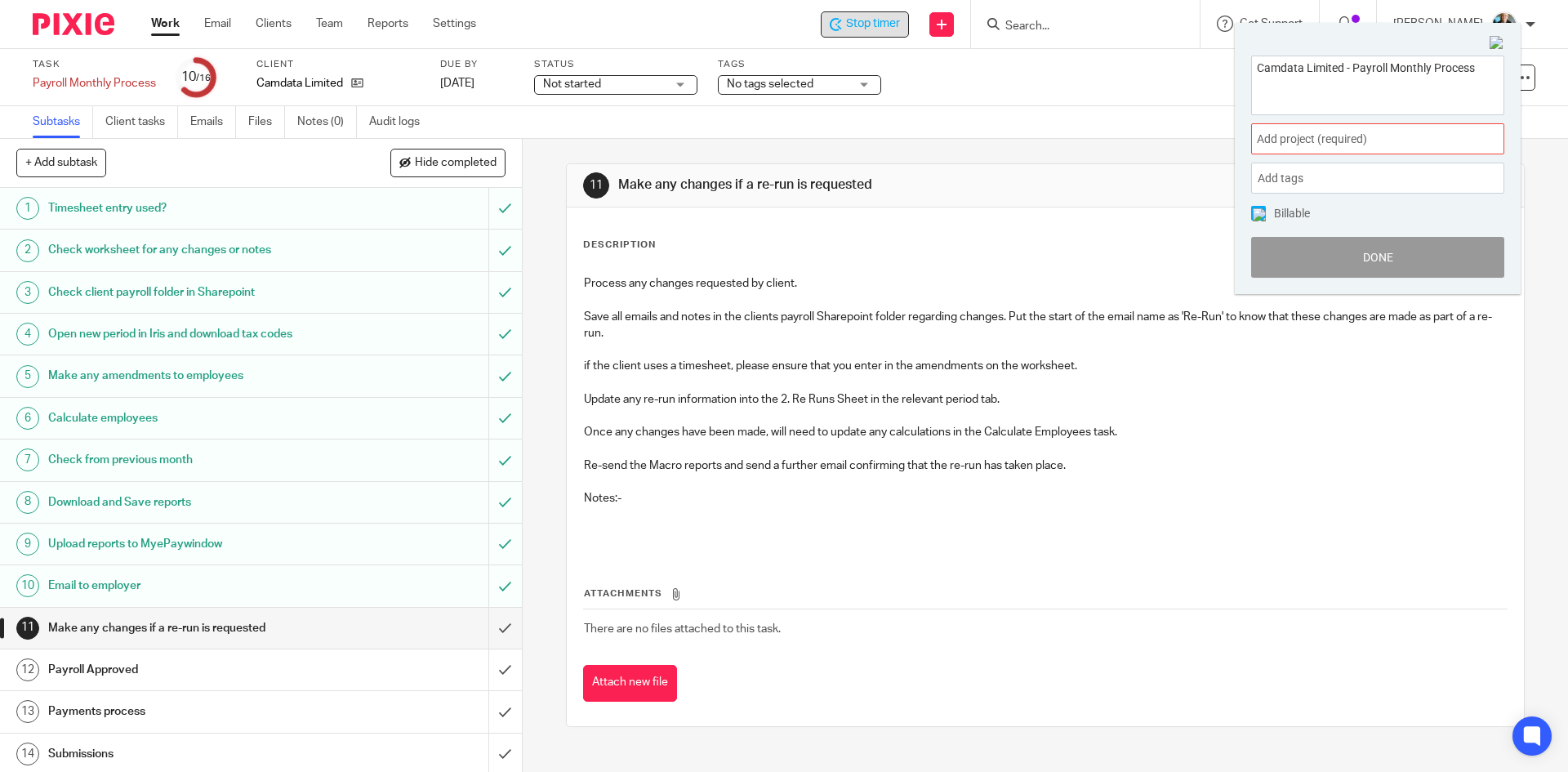
click at [1366, 139] on span "Add project (required) :" at bounding box center [1359, 139] width 206 height 17
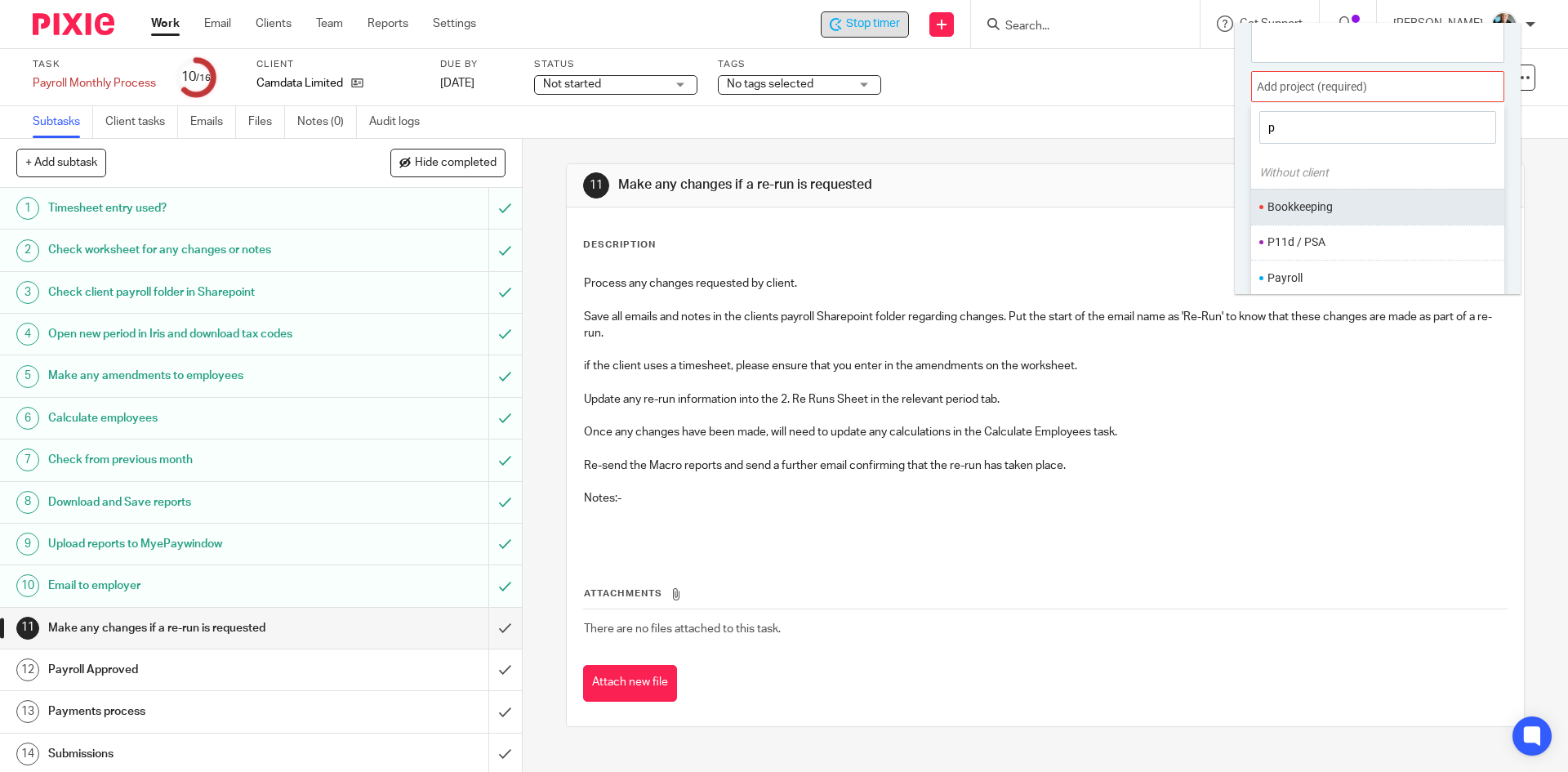
scroll to position [81, 0]
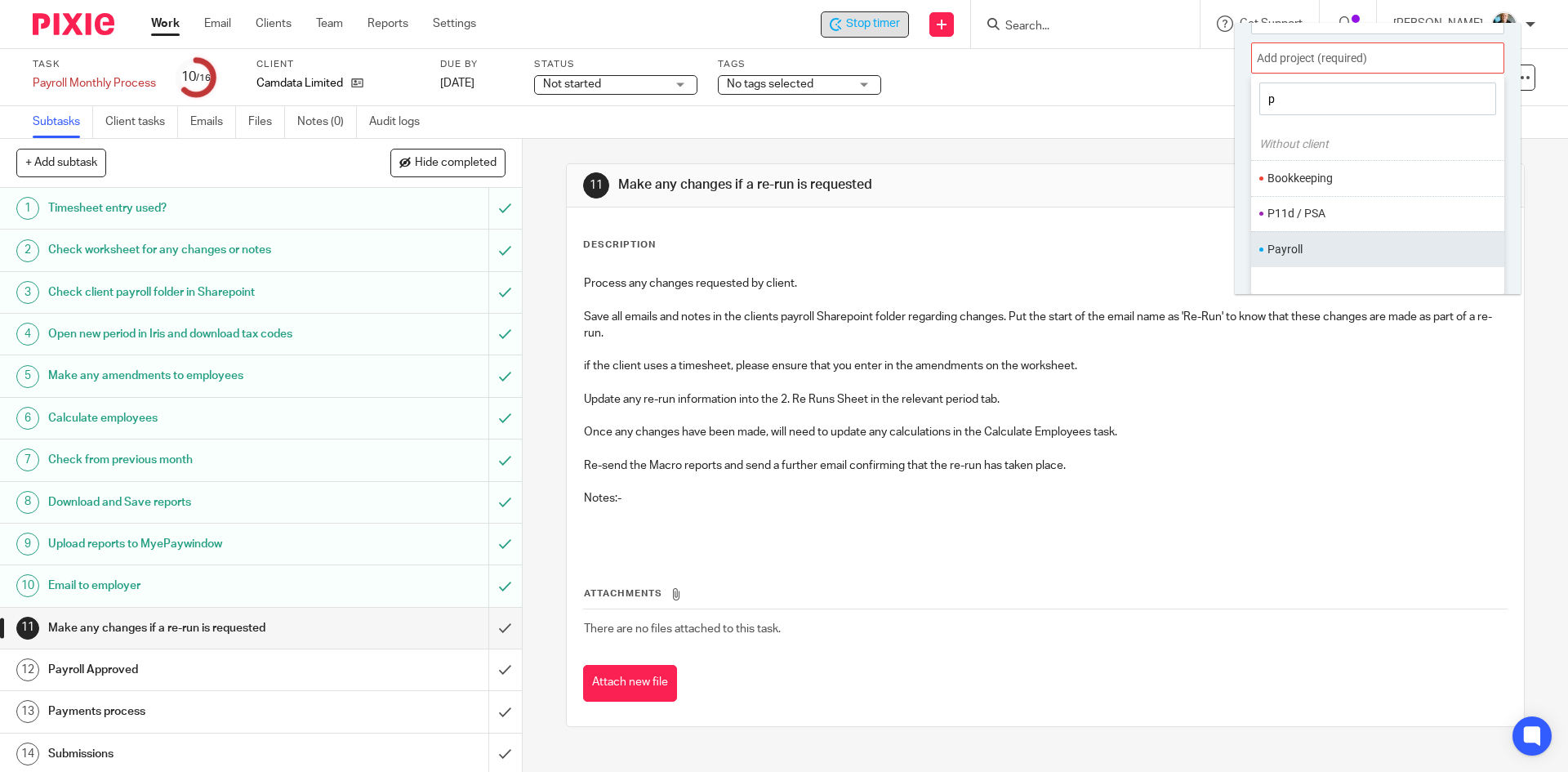
type input "p"
click at [1360, 239] on ul "Payroll" at bounding box center [1378, 249] width 253 height 35
click at [1282, 253] on li "Payroll" at bounding box center [1374, 249] width 213 height 17
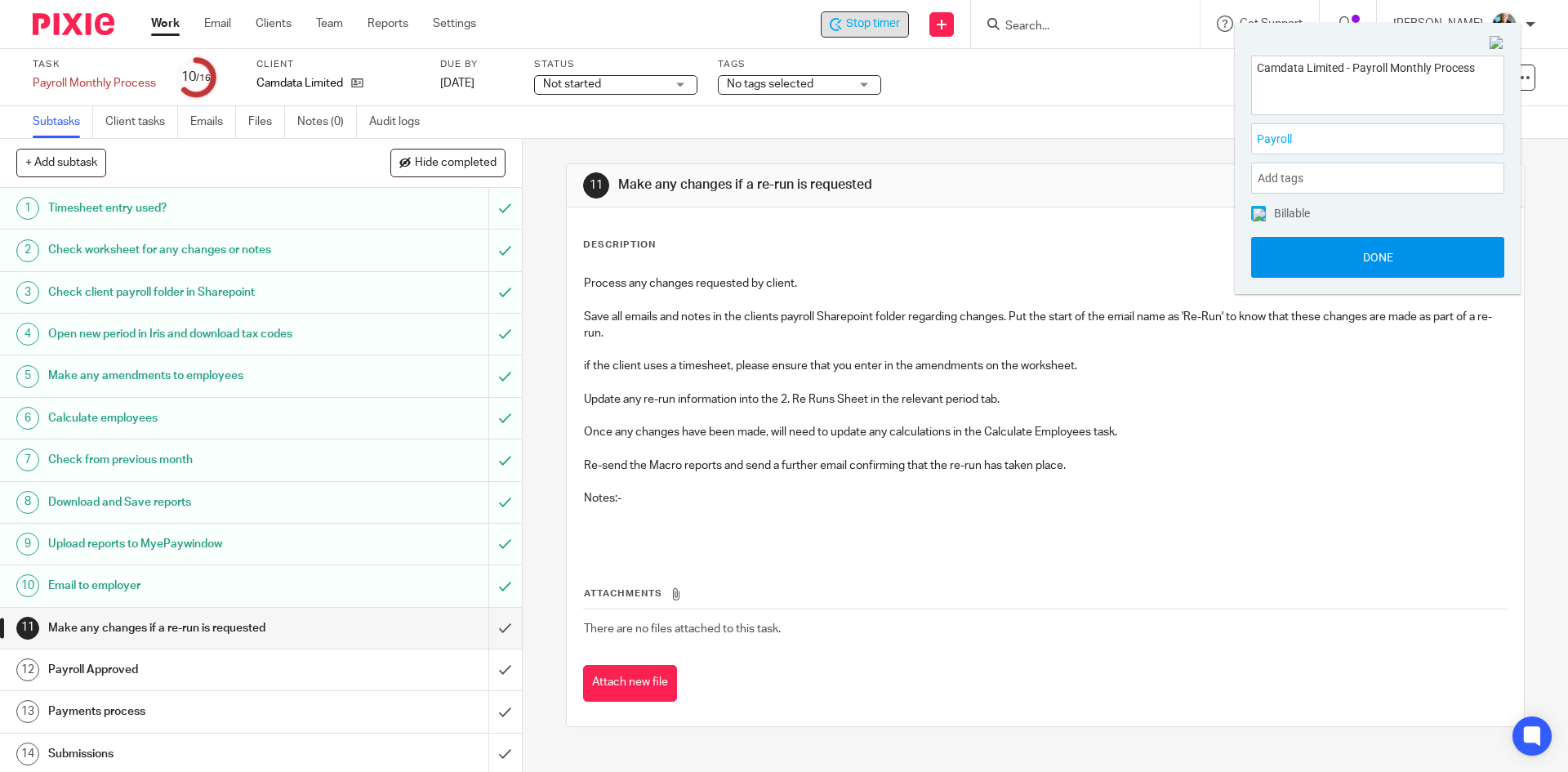
scroll to position [0, 0]
click at [1308, 253] on button "Done" at bounding box center [1378, 257] width 253 height 41
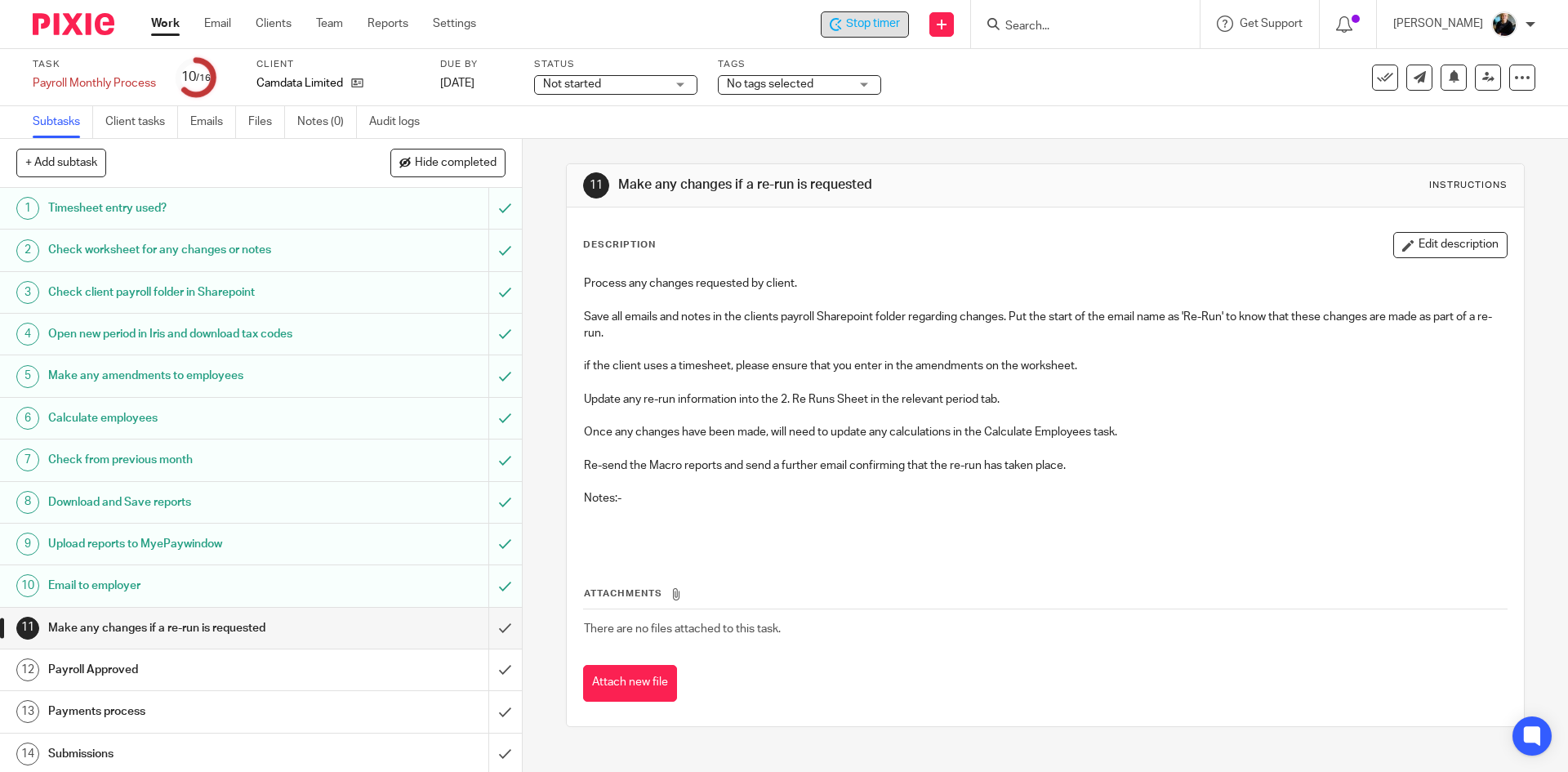
click at [78, 590] on h1 "Email to employer" at bounding box center [189, 585] width 282 height 24
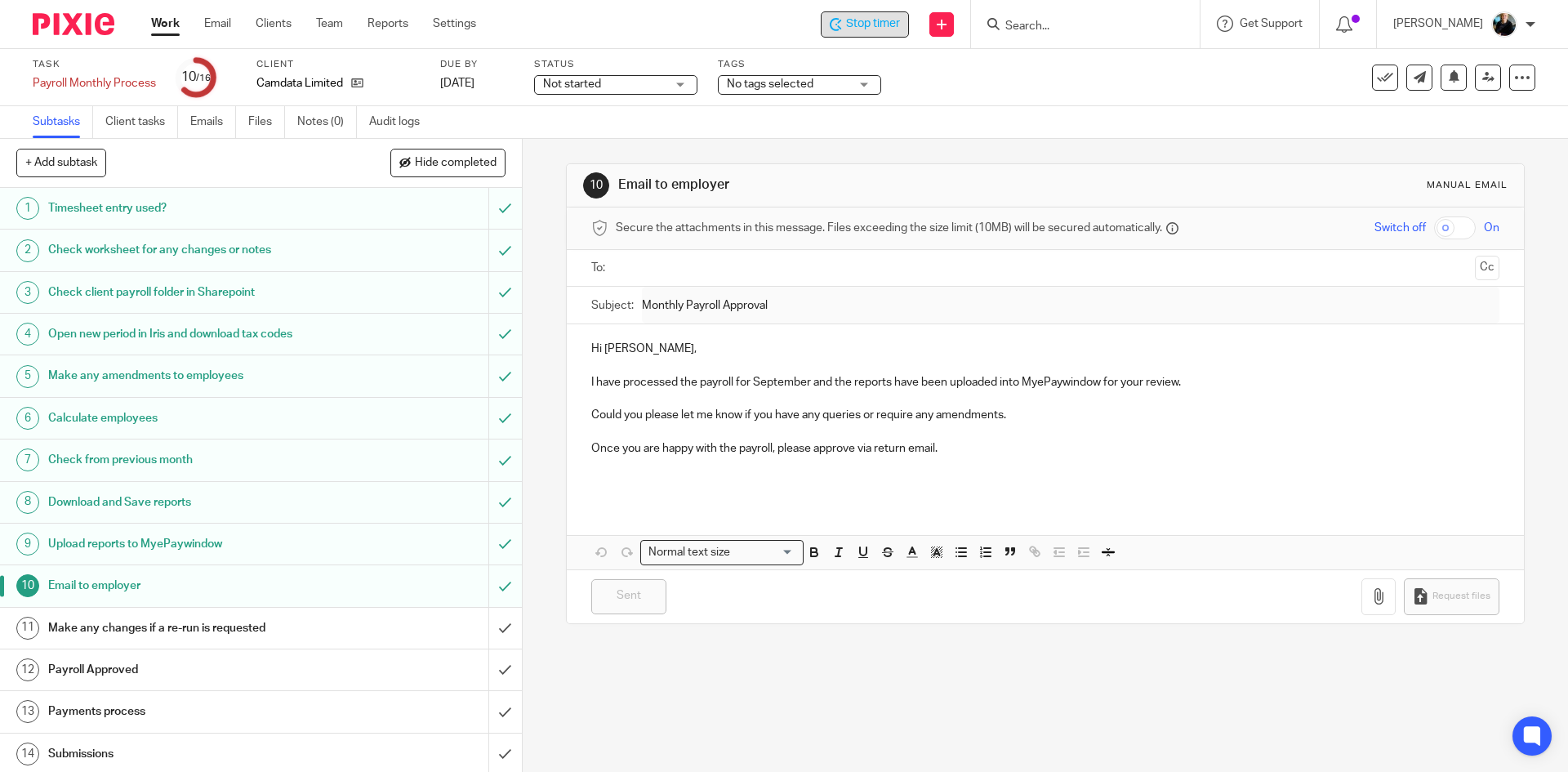
click at [867, 29] on span "Stop timer" at bounding box center [873, 24] width 54 height 17
click at [1105, 30] on input "Search" at bounding box center [1077, 27] width 147 height 15
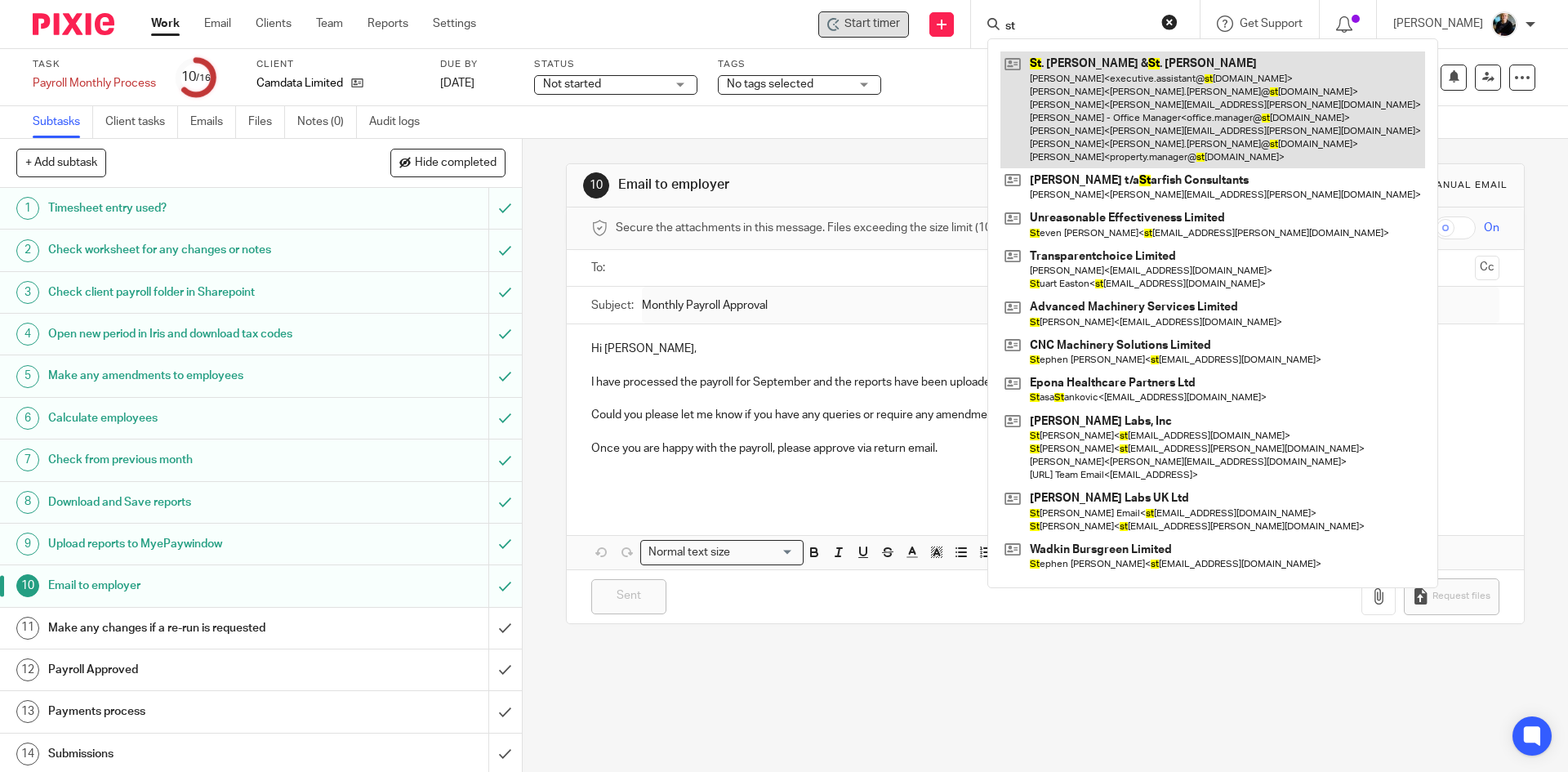
type input "st"
click at [1137, 95] on link at bounding box center [1213, 110] width 425 height 117
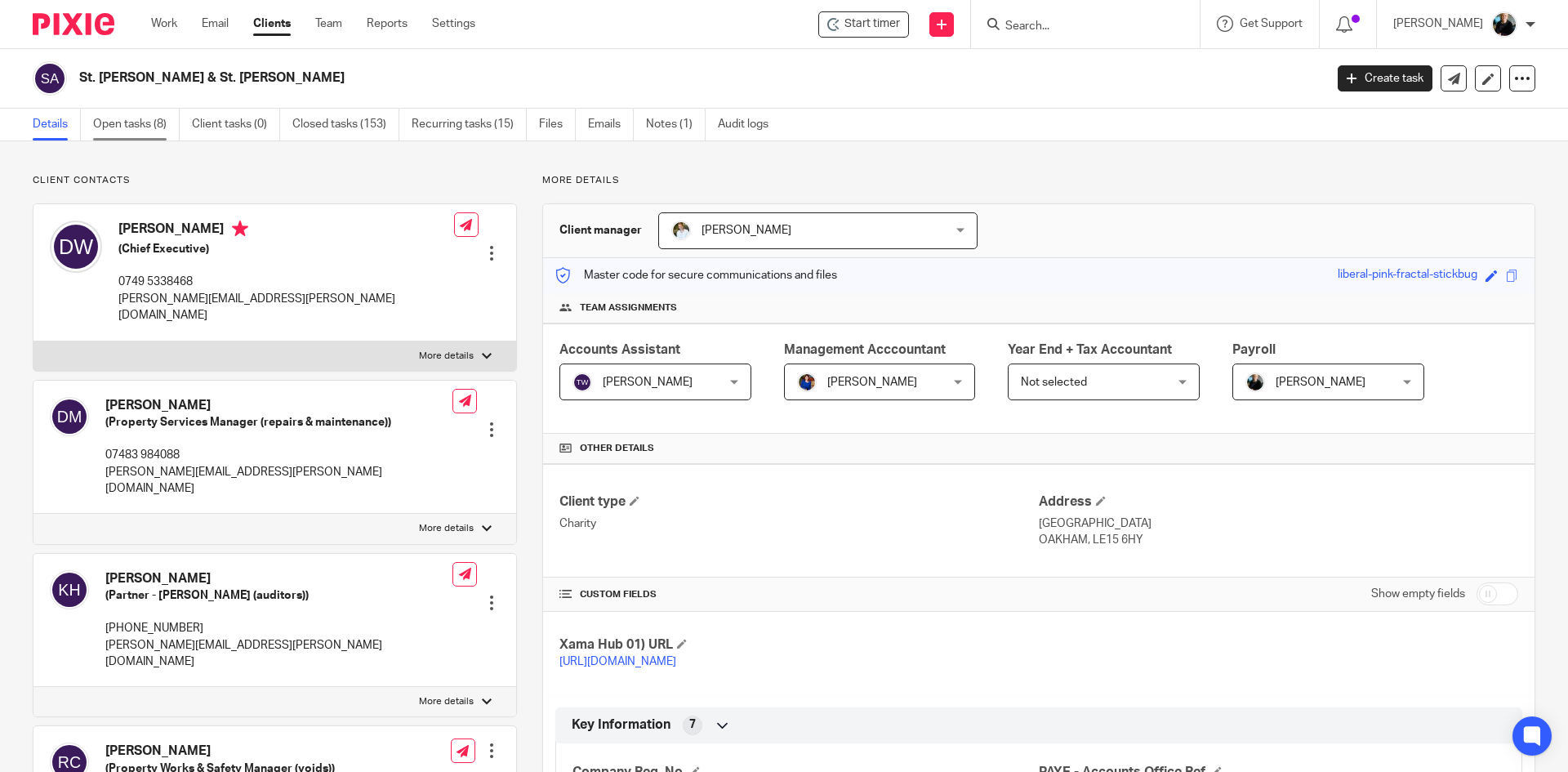
click at [122, 126] on link "Open tasks (8)" at bounding box center [137, 124] width 87 height 32
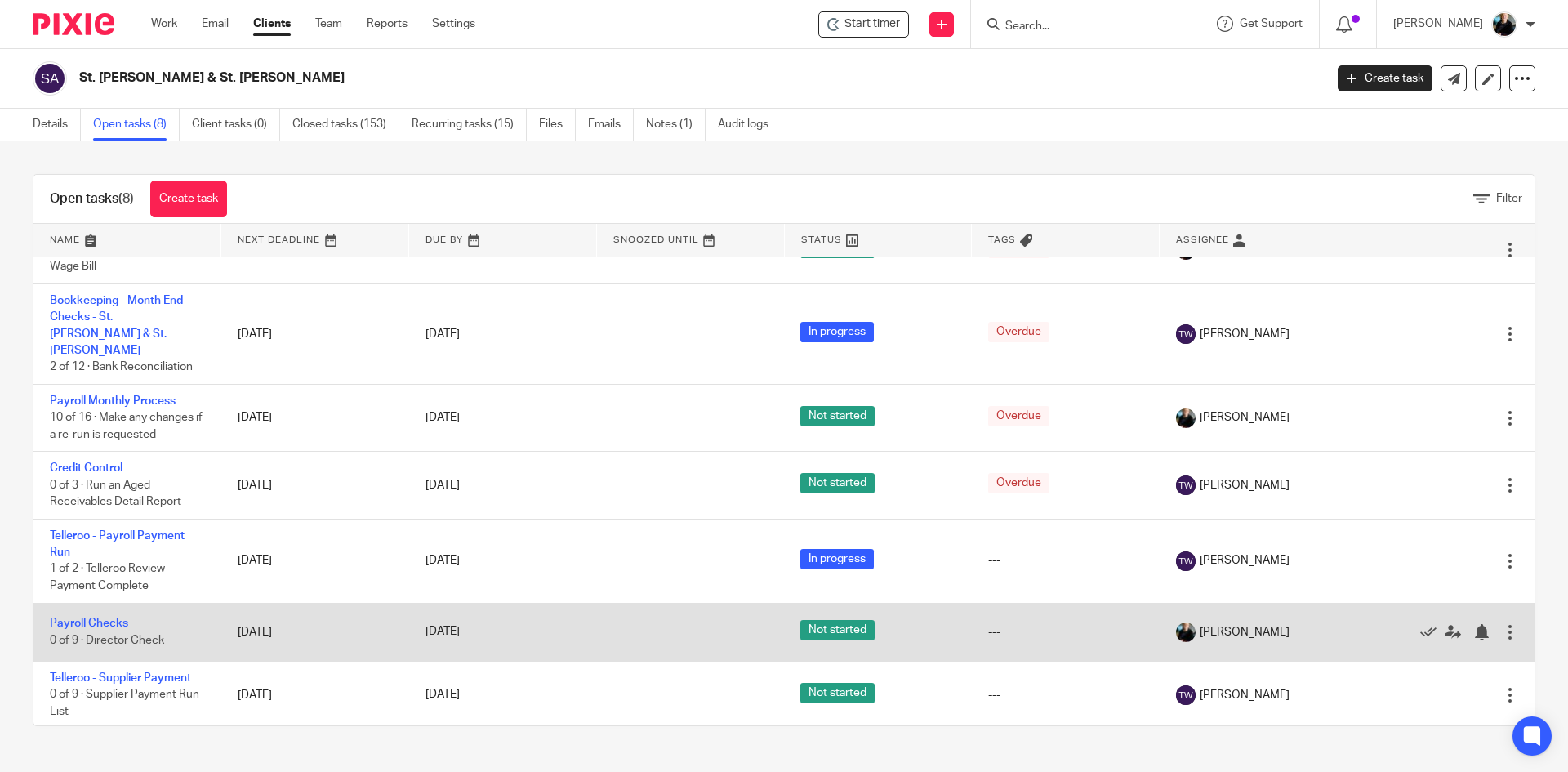
scroll to position [77, 0]
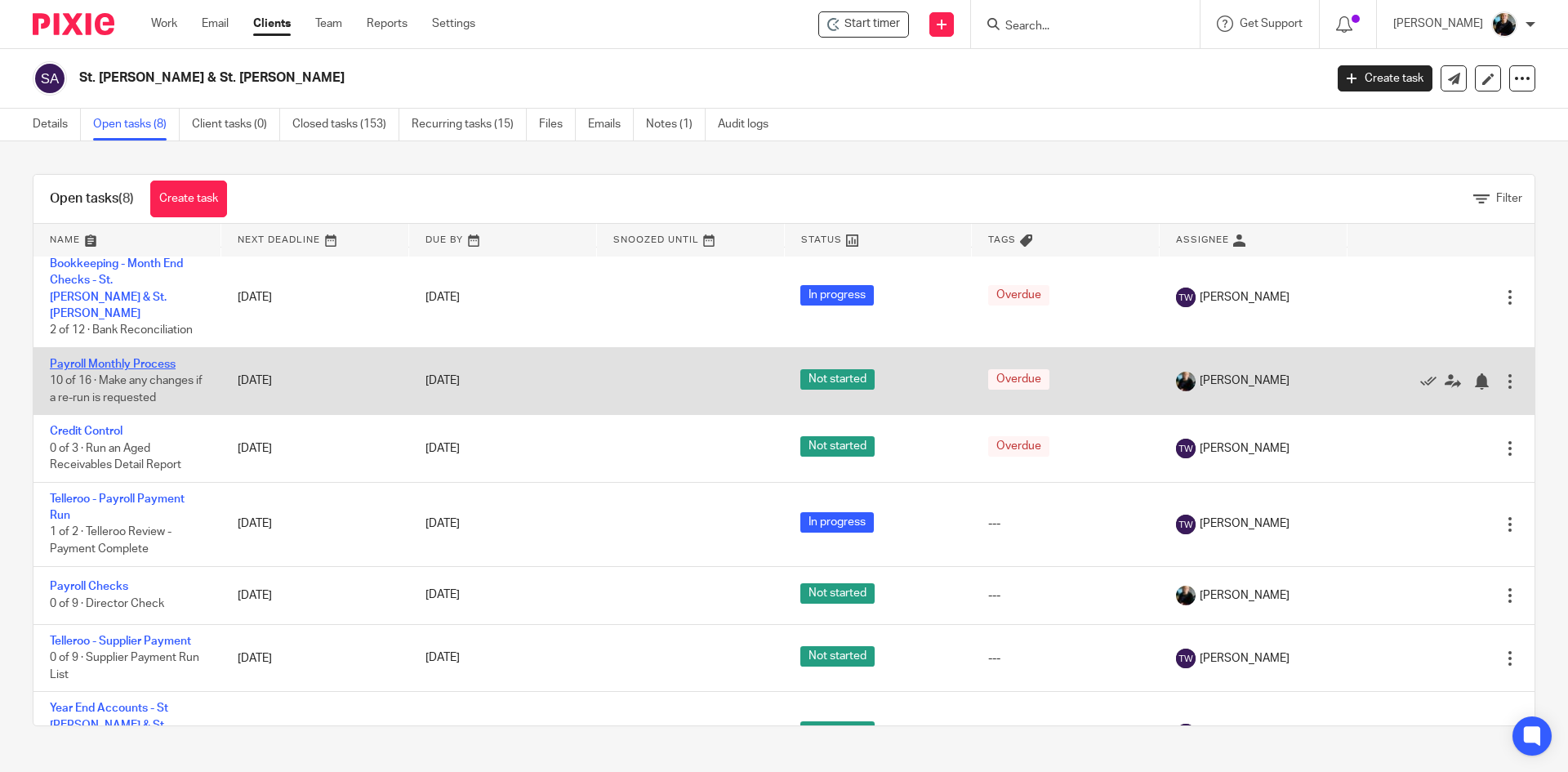
click at [116, 359] on link "Payroll Monthly Process" at bounding box center [112, 365] width 126 height 12
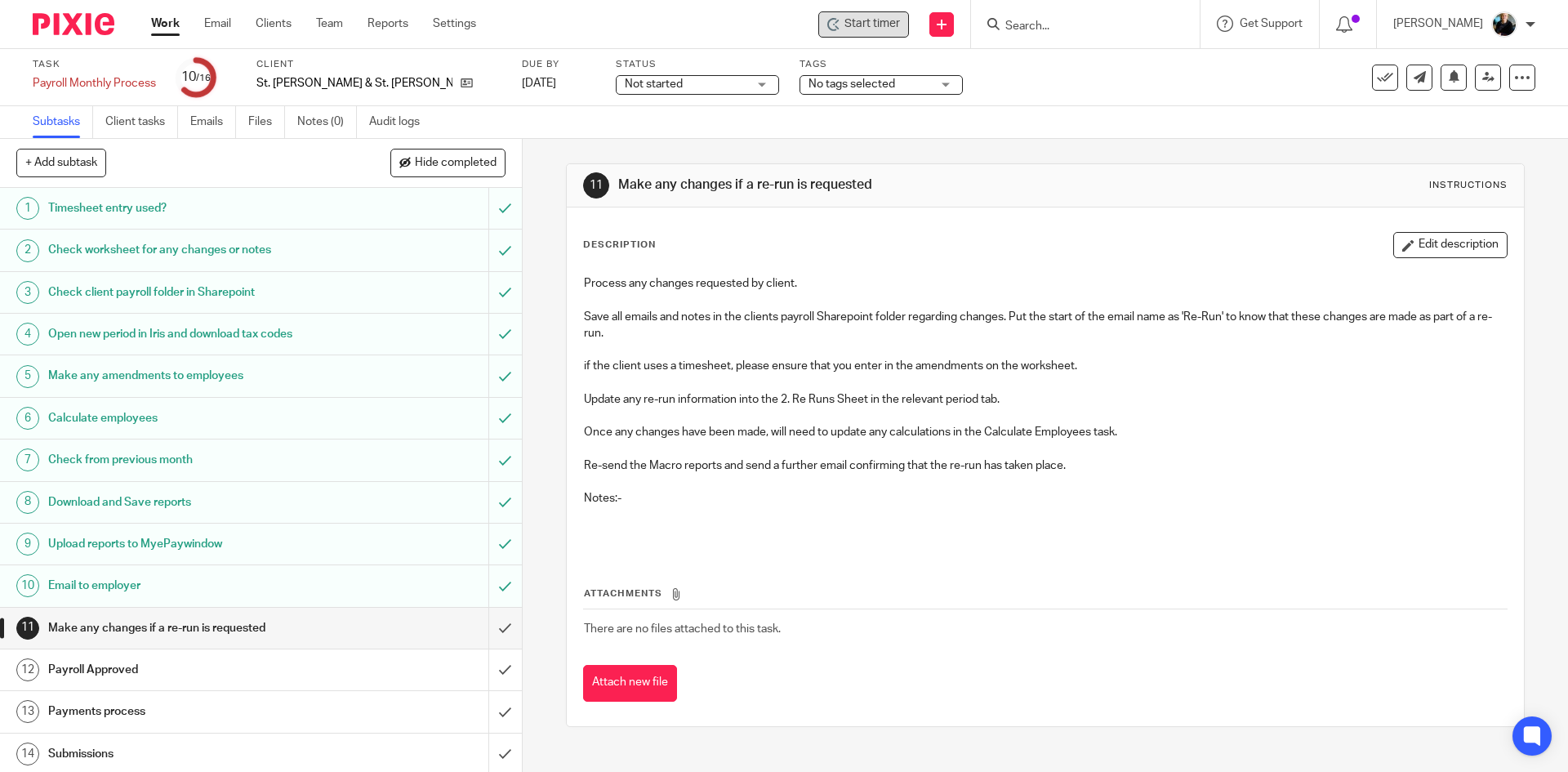
click at [870, 27] on span "Start timer" at bounding box center [872, 24] width 56 height 17
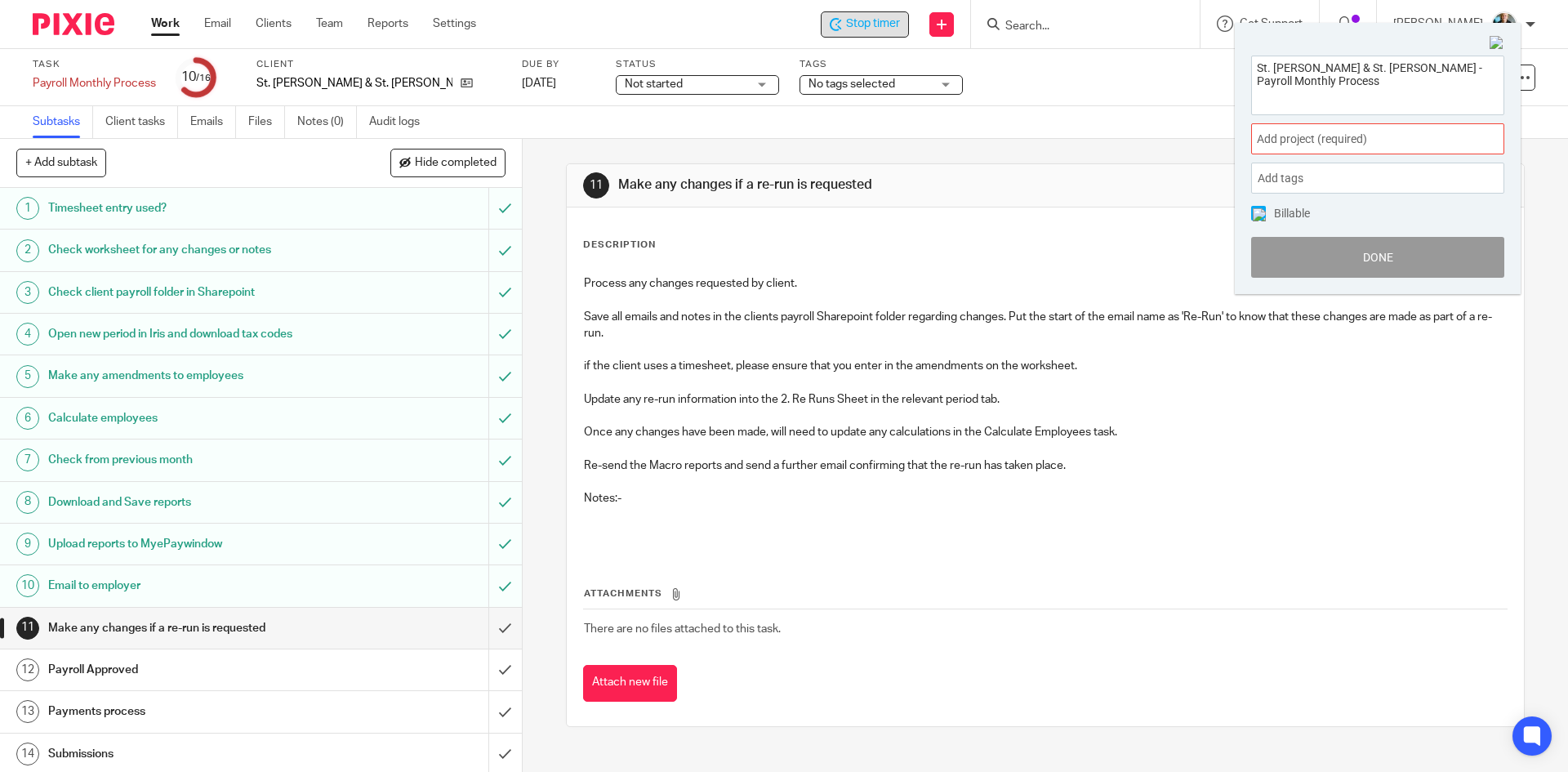
click at [1407, 141] on span "Add project (required) :" at bounding box center [1359, 139] width 206 height 17
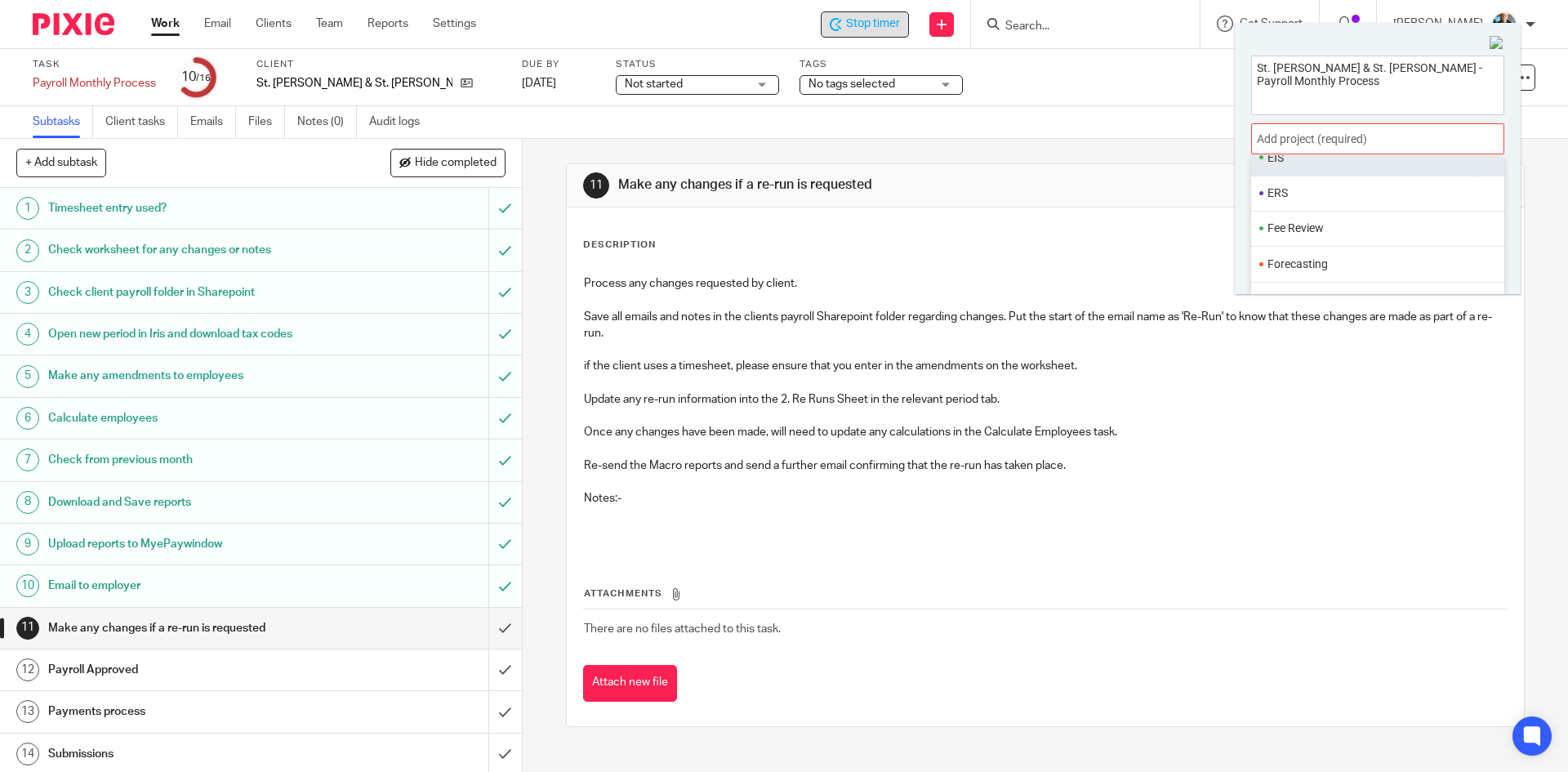
scroll to position [572, 0]
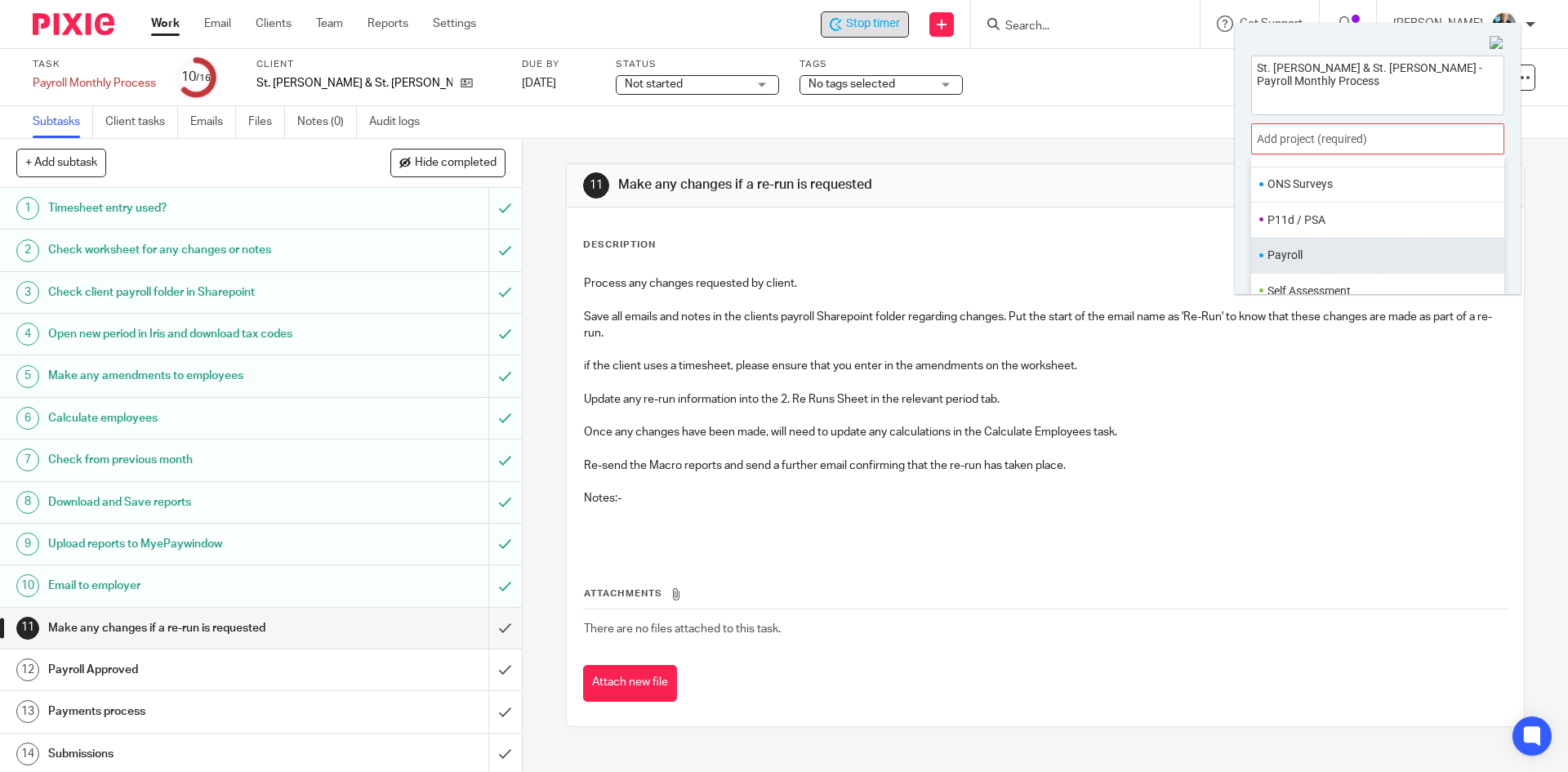
click at [1307, 261] on li "Payroll" at bounding box center [1374, 255] width 213 height 17
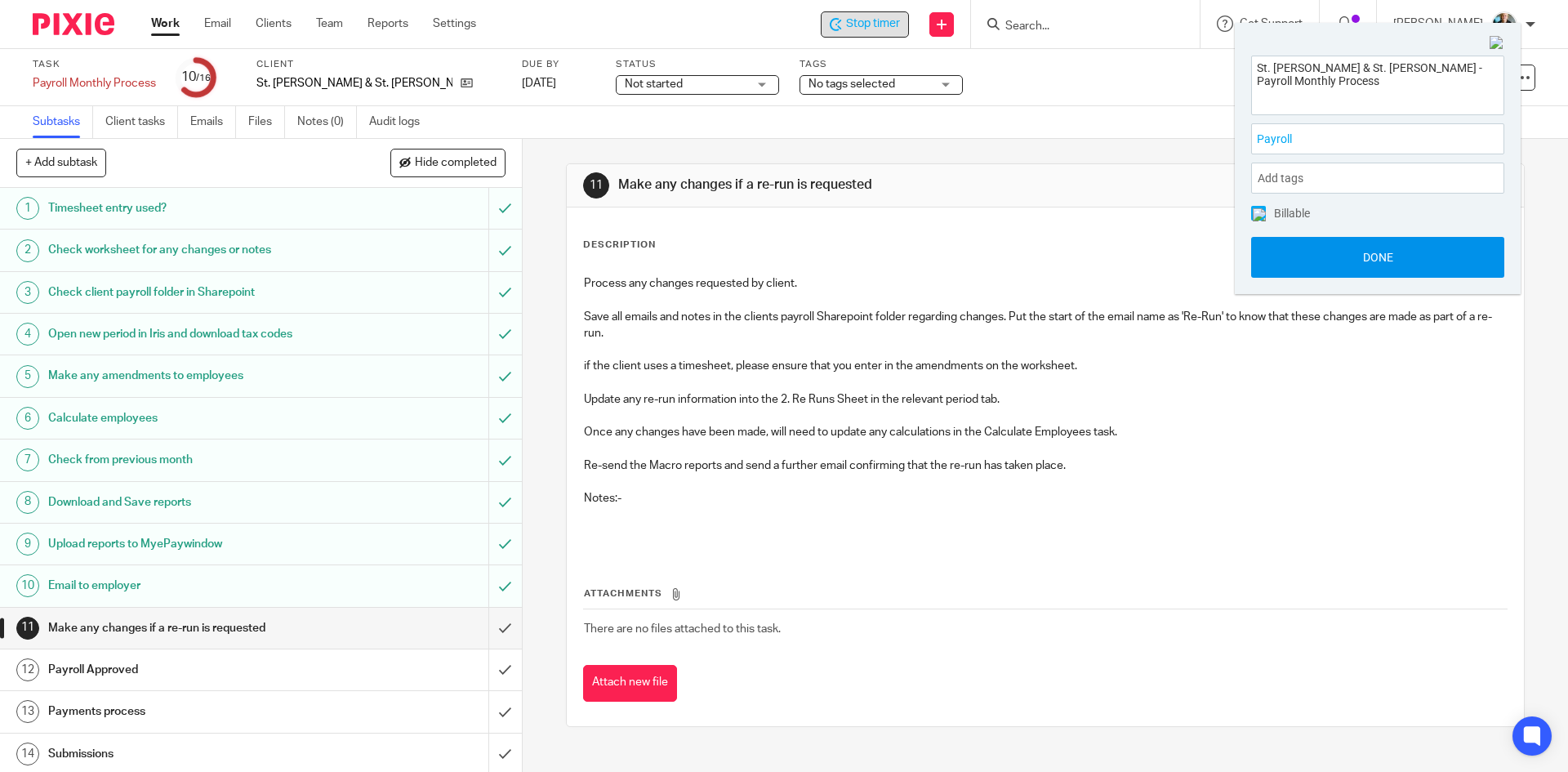
click at [1366, 252] on button "Done" at bounding box center [1378, 257] width 253 height 41
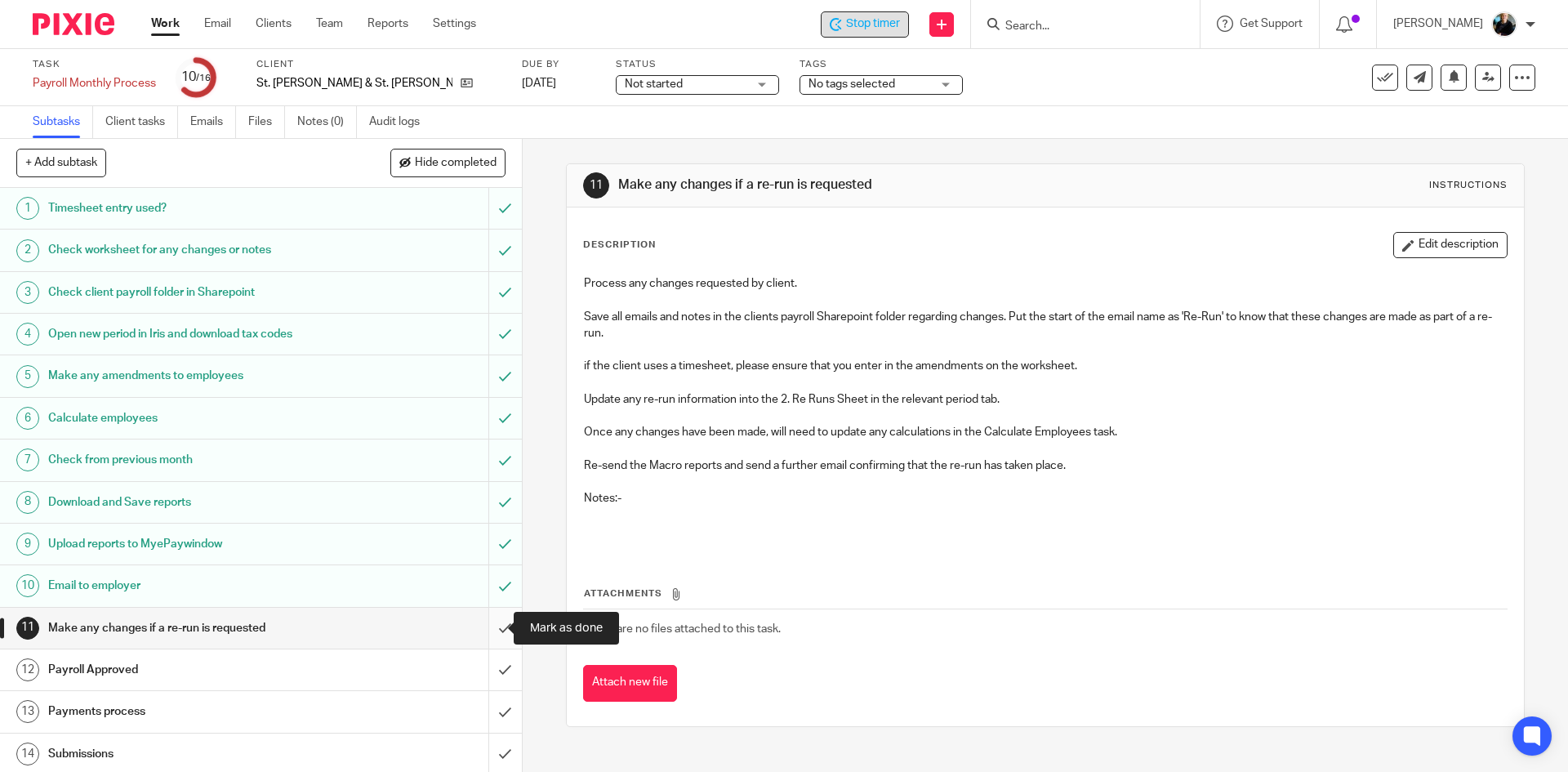
click at [486, 625] on input "submit" at bounding box center [261, 628] width 522 height 41
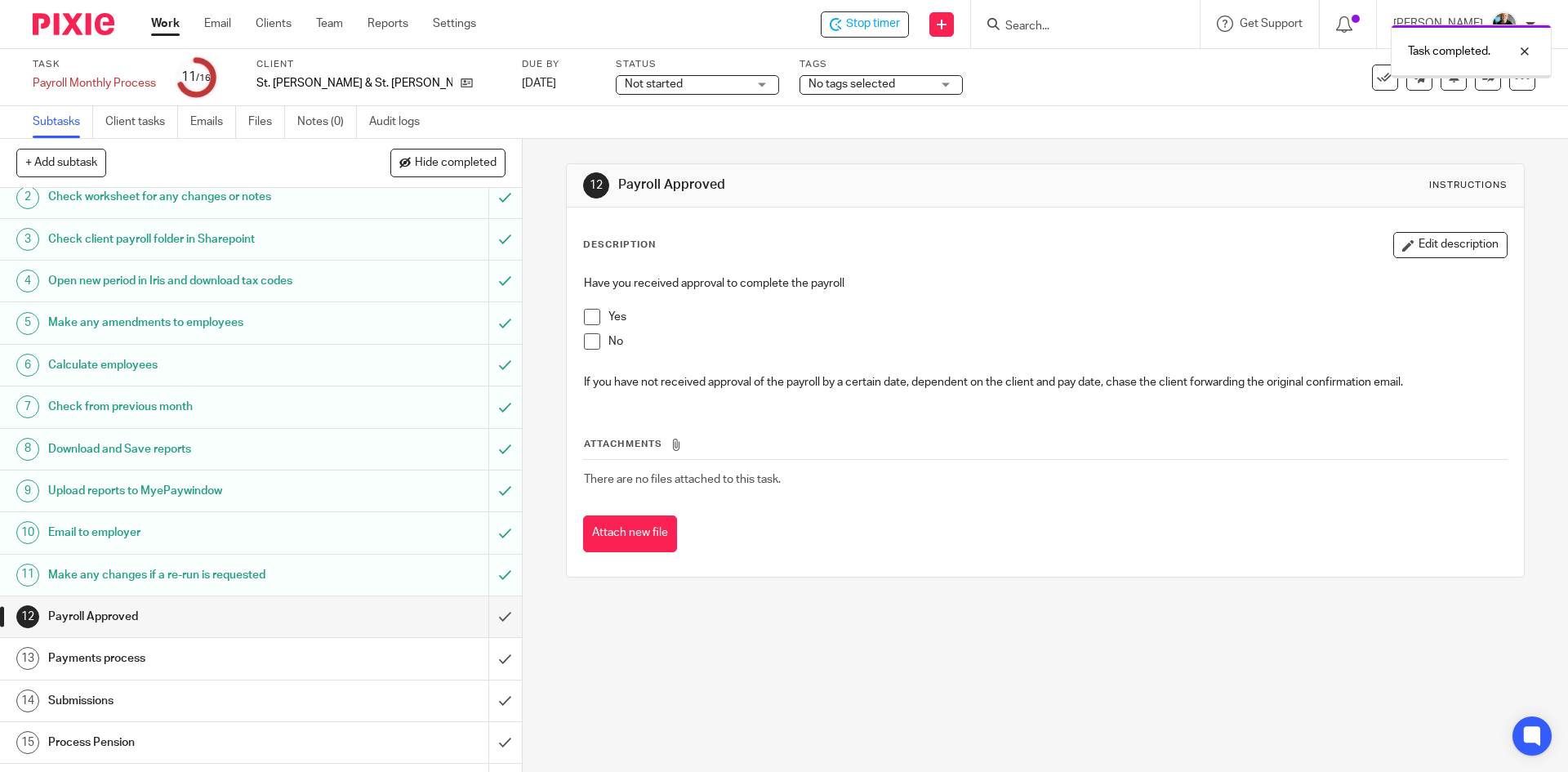
scroll to position [82, 0]
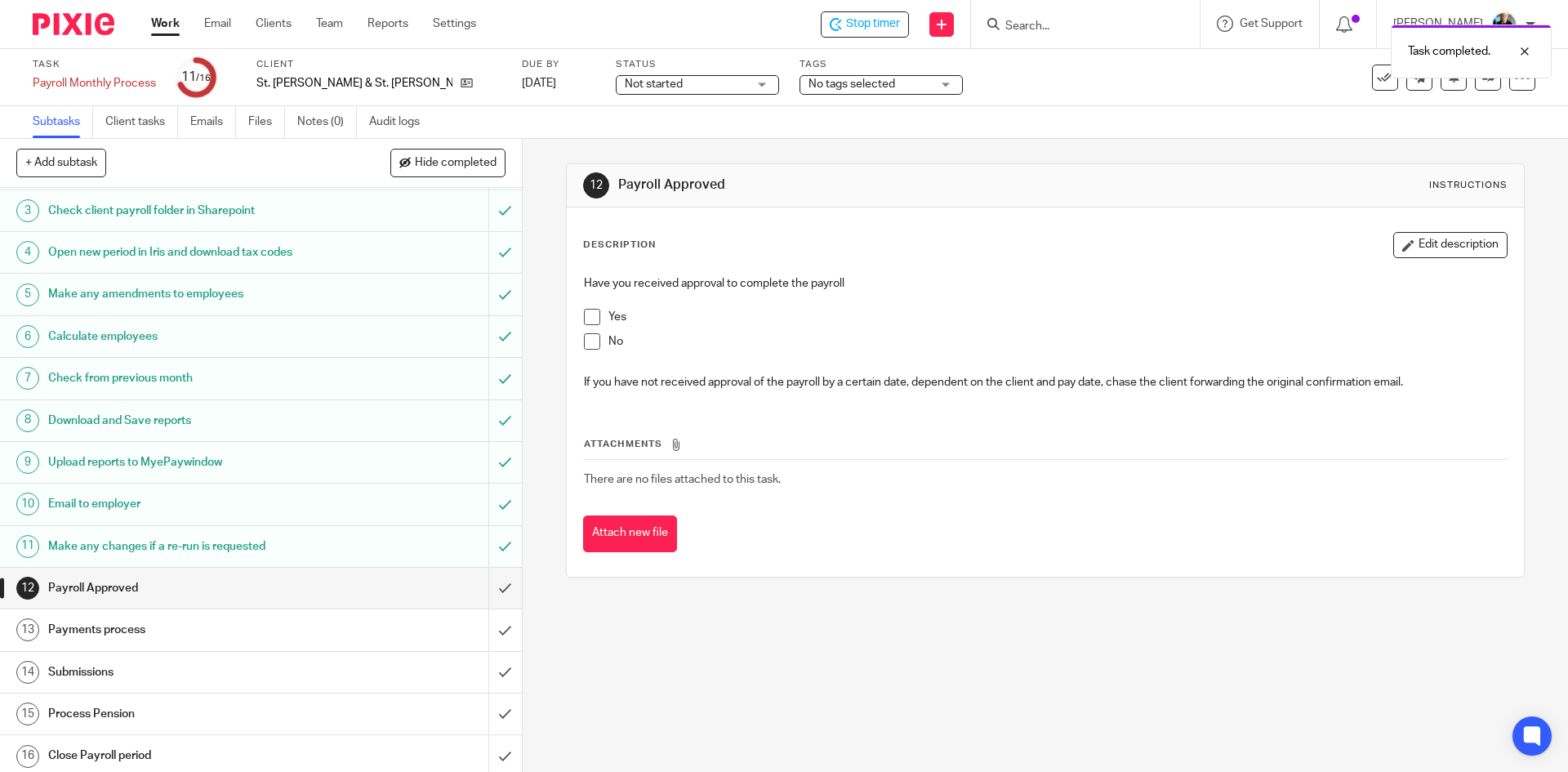
click at [591, 321] on span at bounding box center [592, 317] width 17 height 17
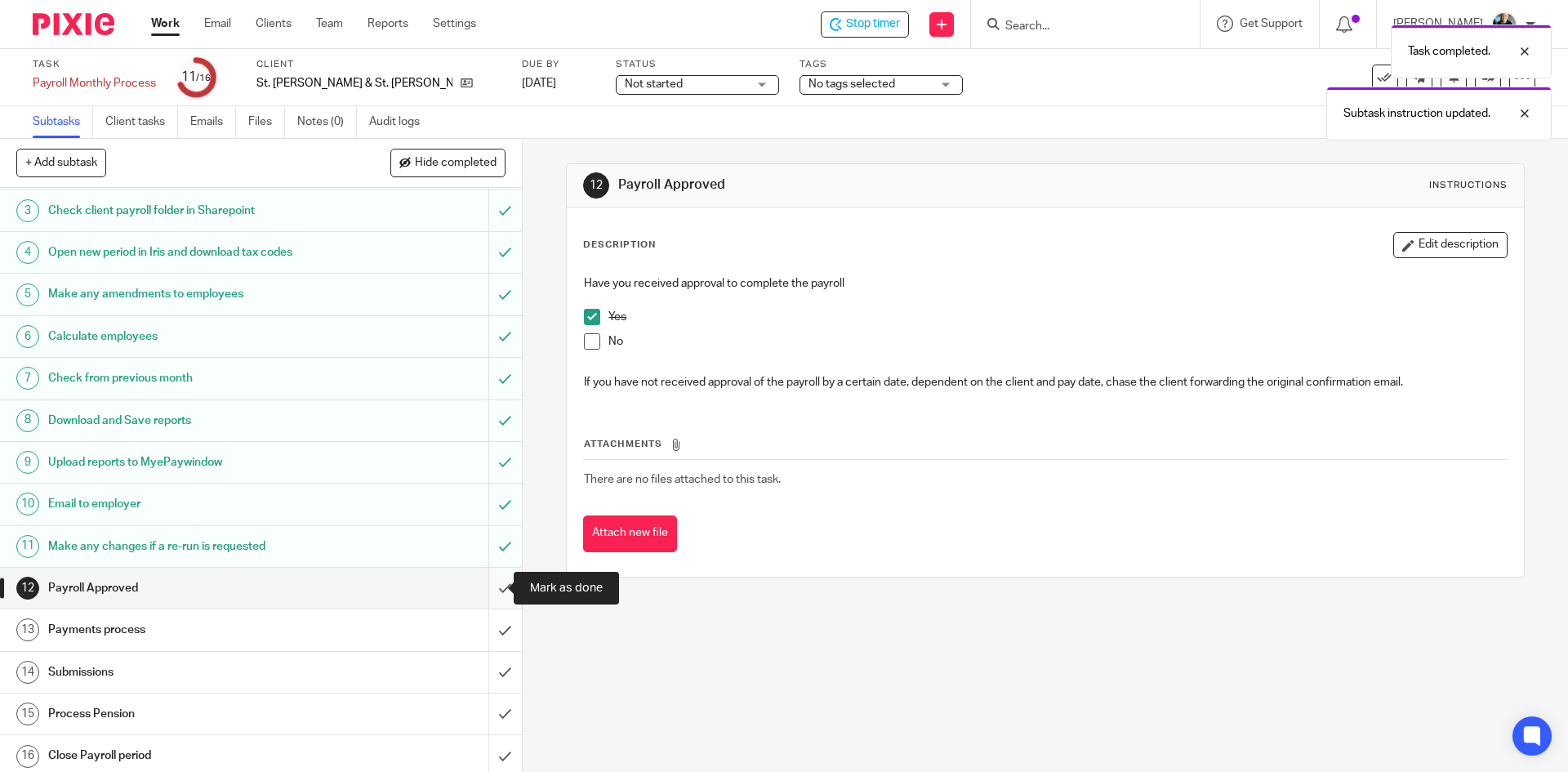
click at [486, 589] on input "submit" at bounding box center [261, 588] width 522 height 41
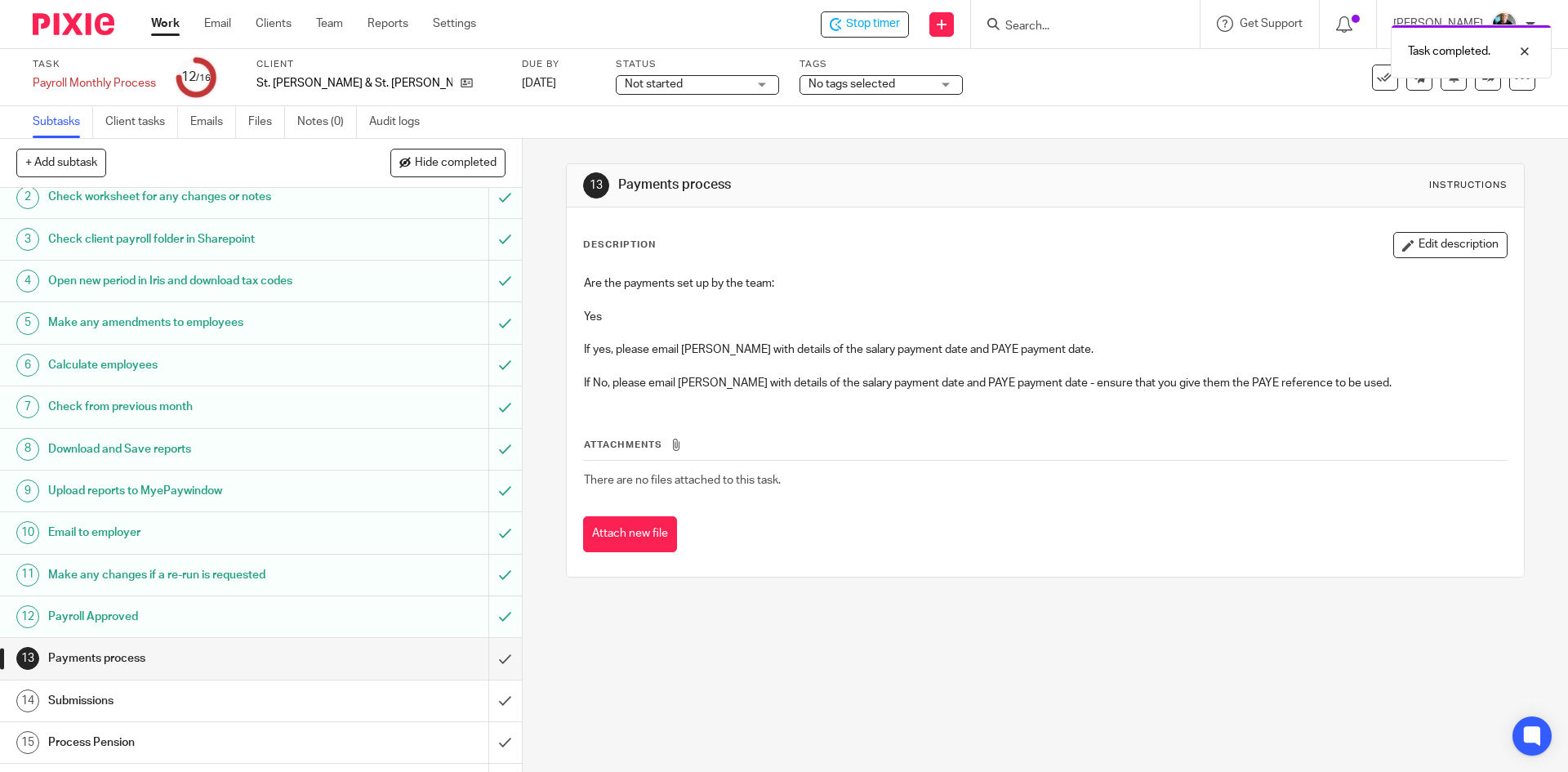
scroll to position [82, 0]
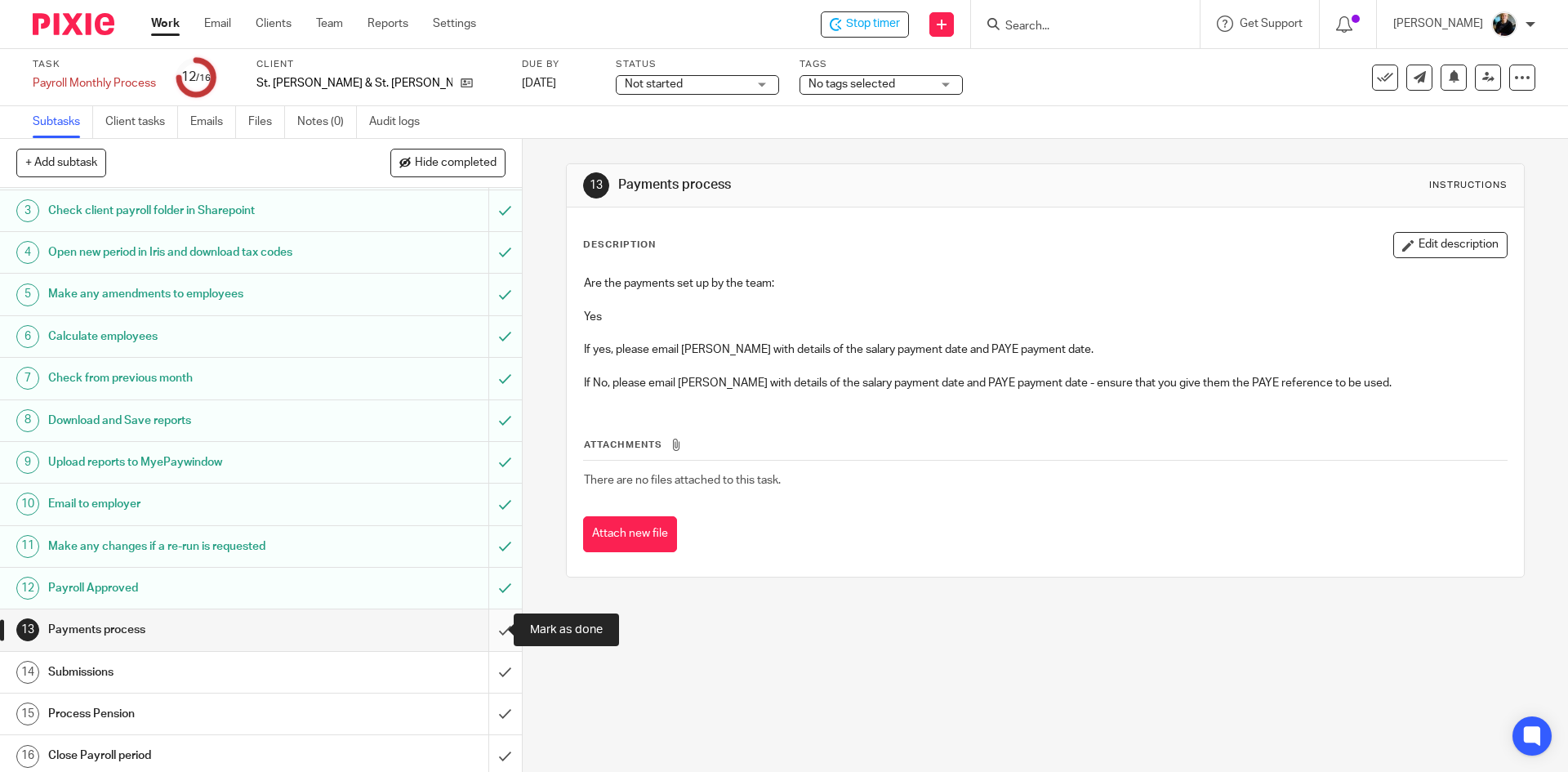
click at [485, 630] on input "submit" at bounding box center [261, 630] width 522 height 41
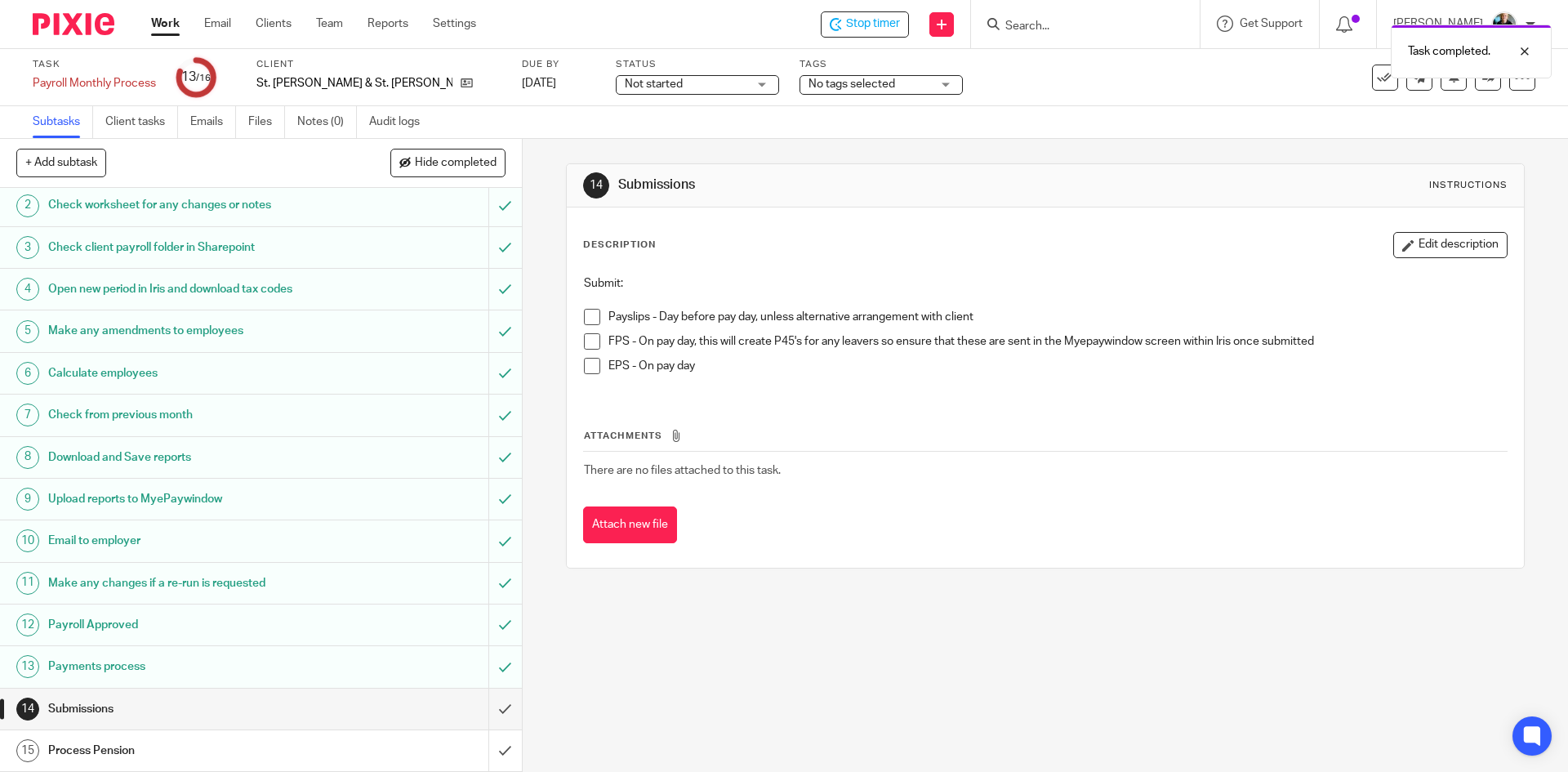
scroll to position [87, 0]
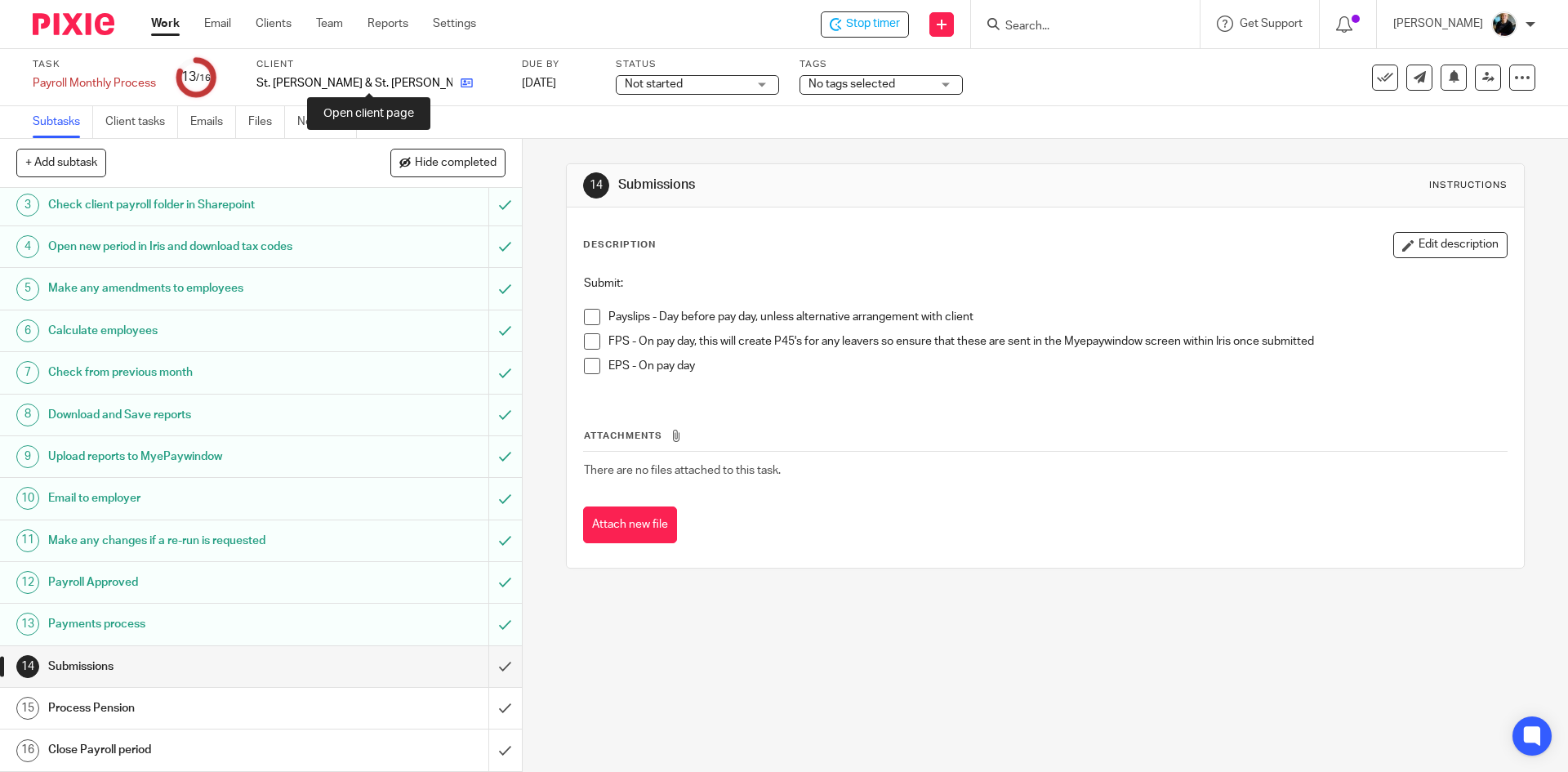
click at [460, 85] on icon at bounding box center [466, 82] width 12 height 12
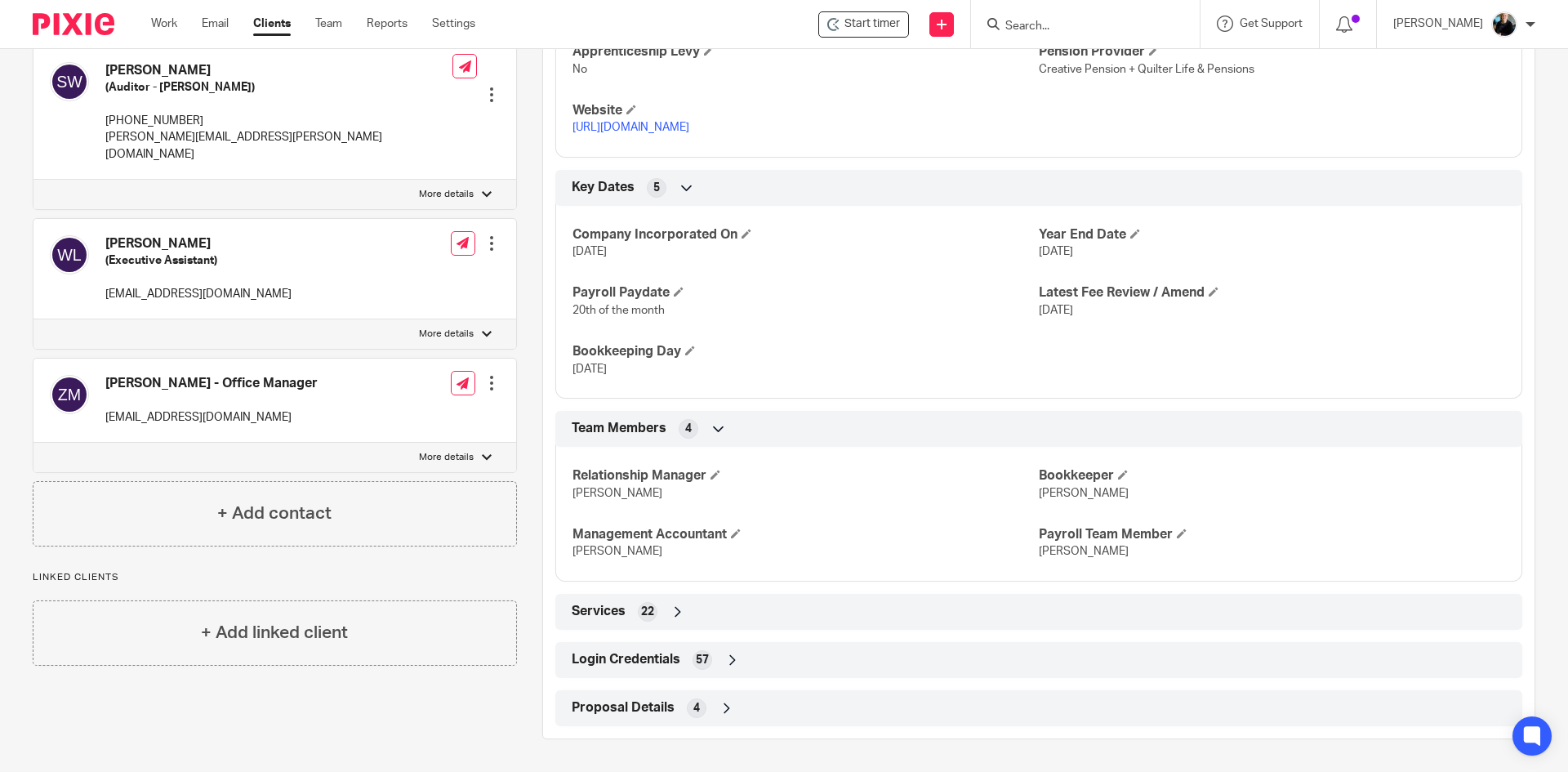
scroll to position [854, 0]
click at [725, 659] on icon at bounding box center [733, 660] width 17 height 17
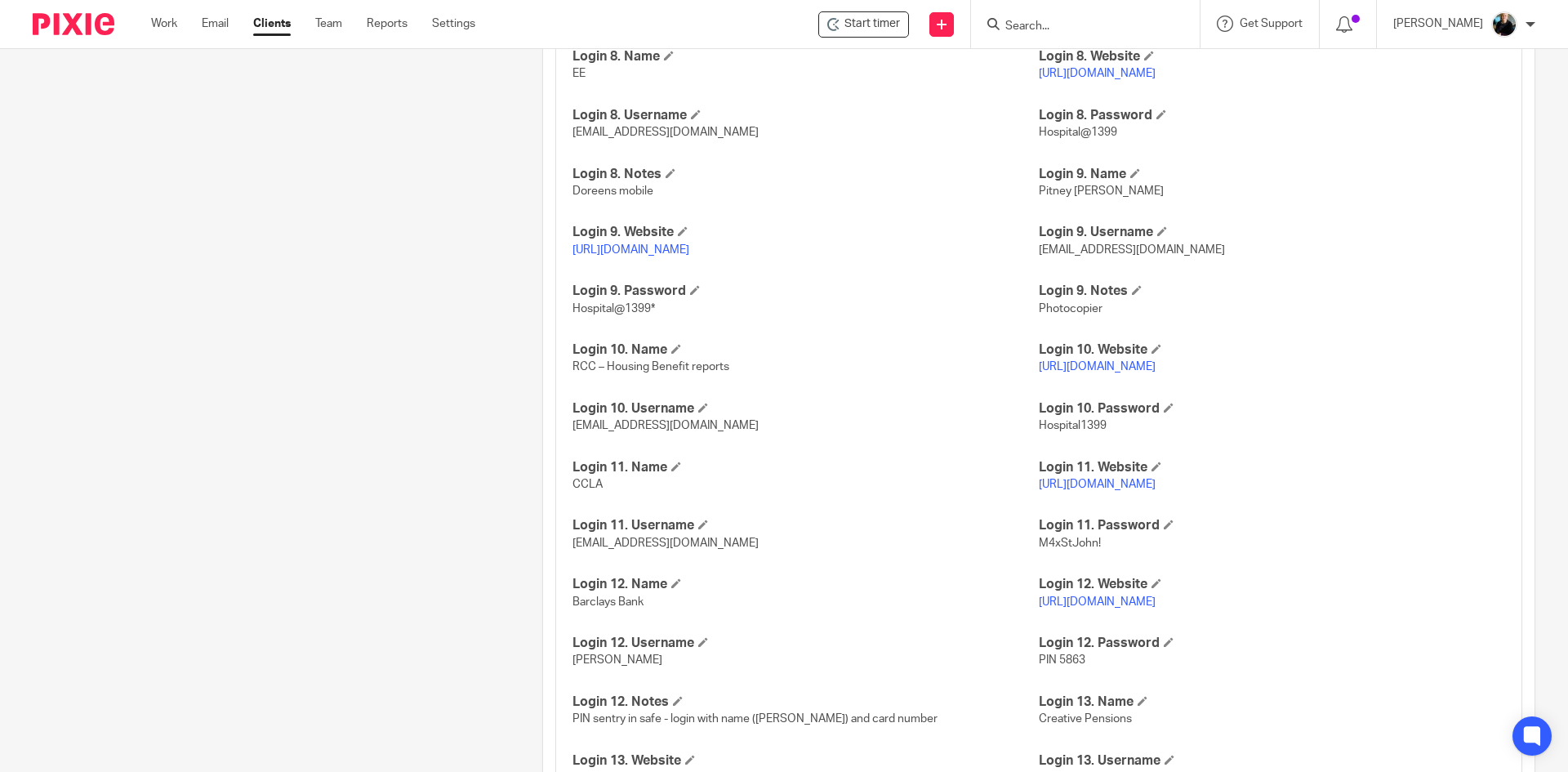
scroll to position [2572, 0]
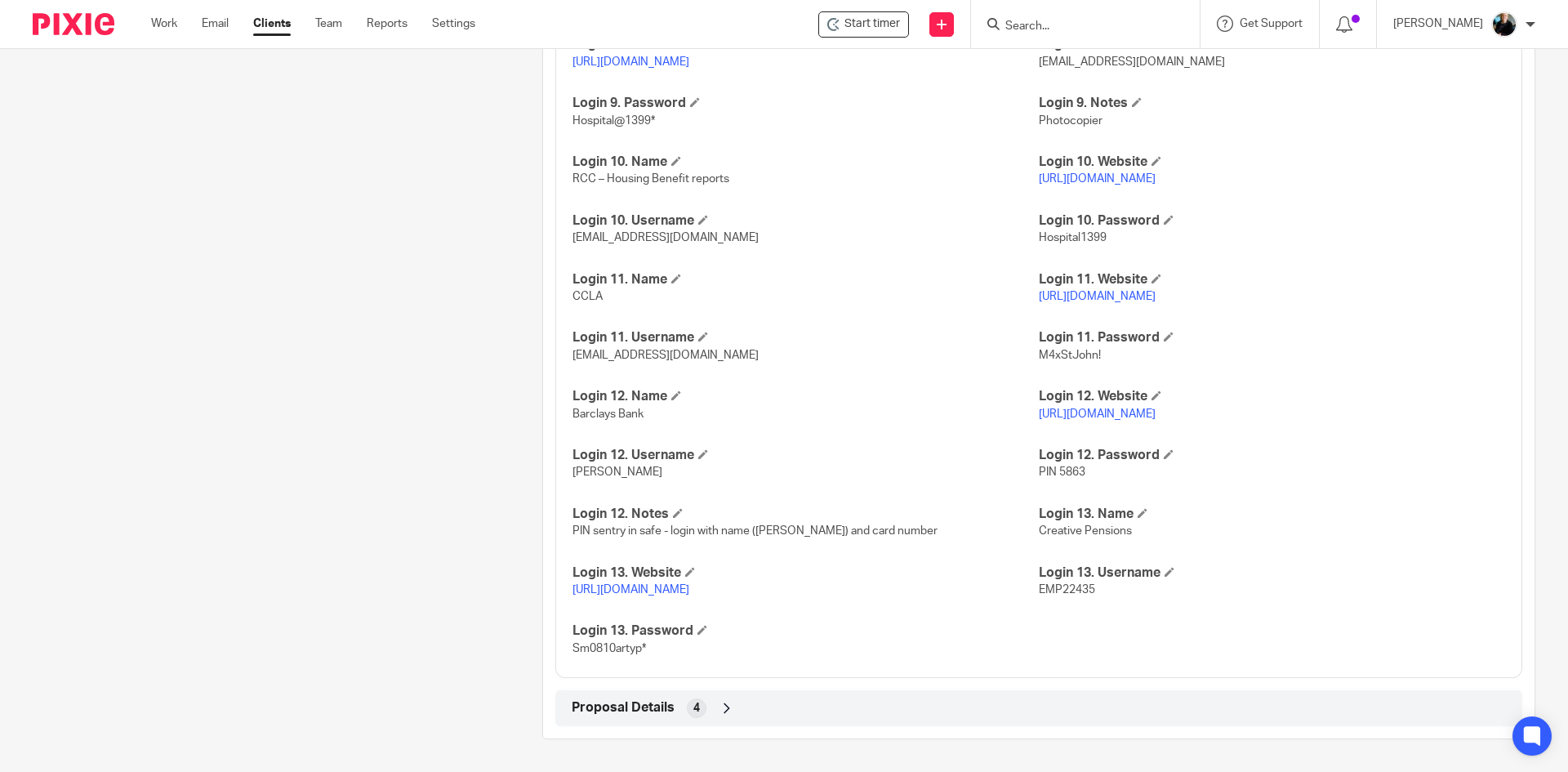
click at [683, 588] on link "[URL][DOMAIN_NAME]" at bounding box center [631, 590] width 117 height 12
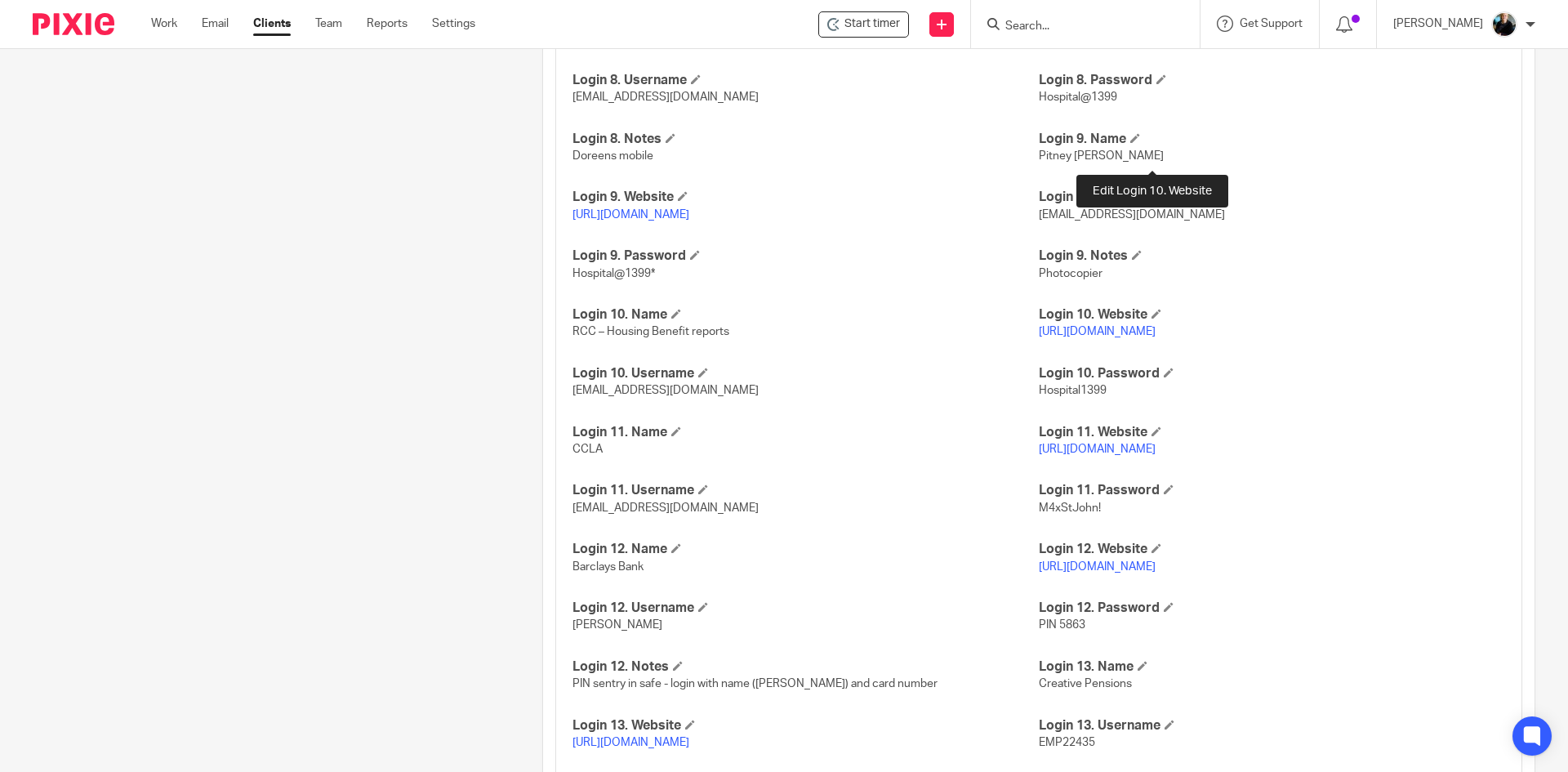
scroll to position [2081, 0]
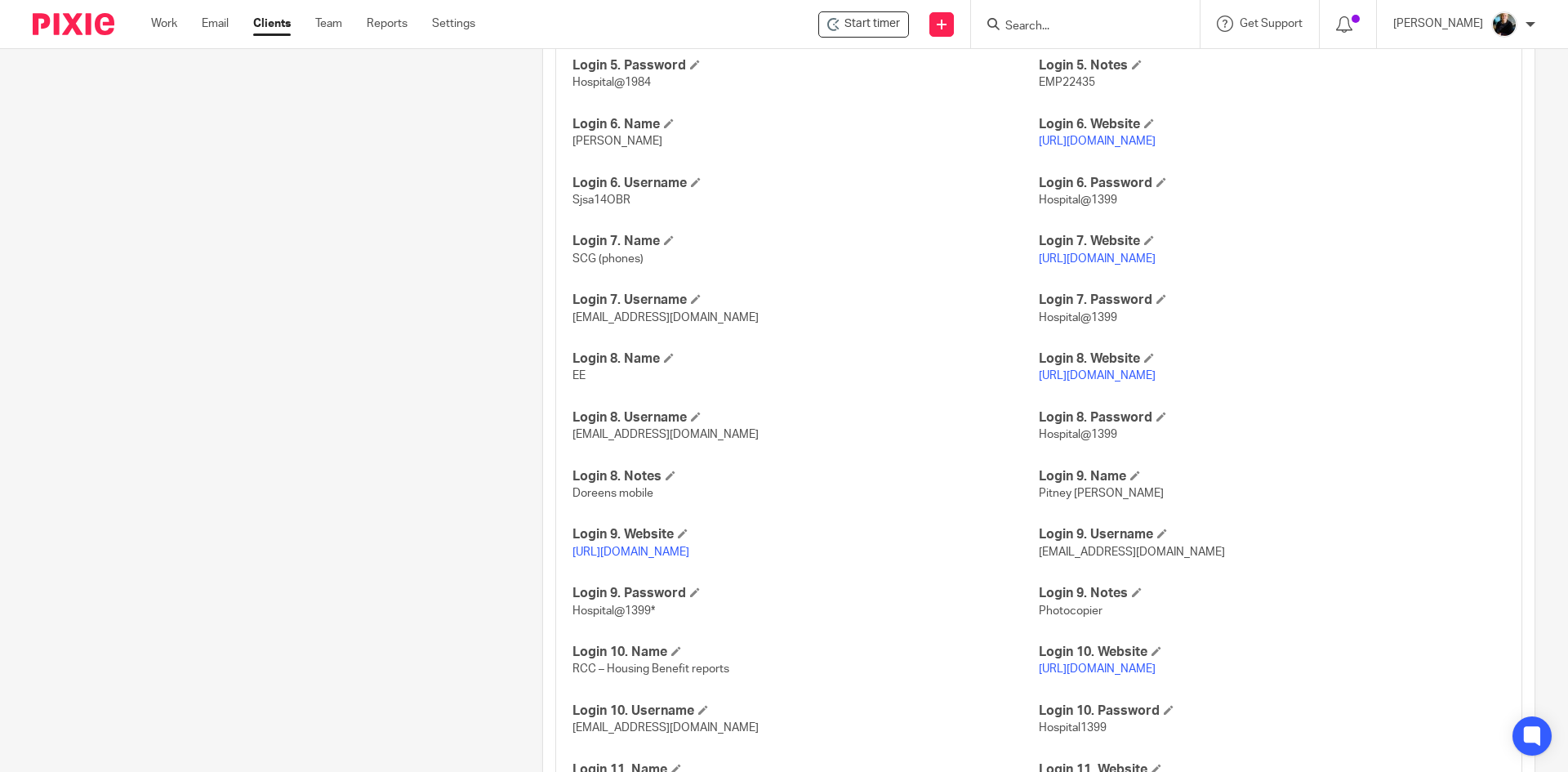
click at [894, 288] on div "Login 1. Name Asset Guru (contact Barry - support@asset.guru for assistance) Lo…" at bounding box center [1038, 295] width 967 height 1746
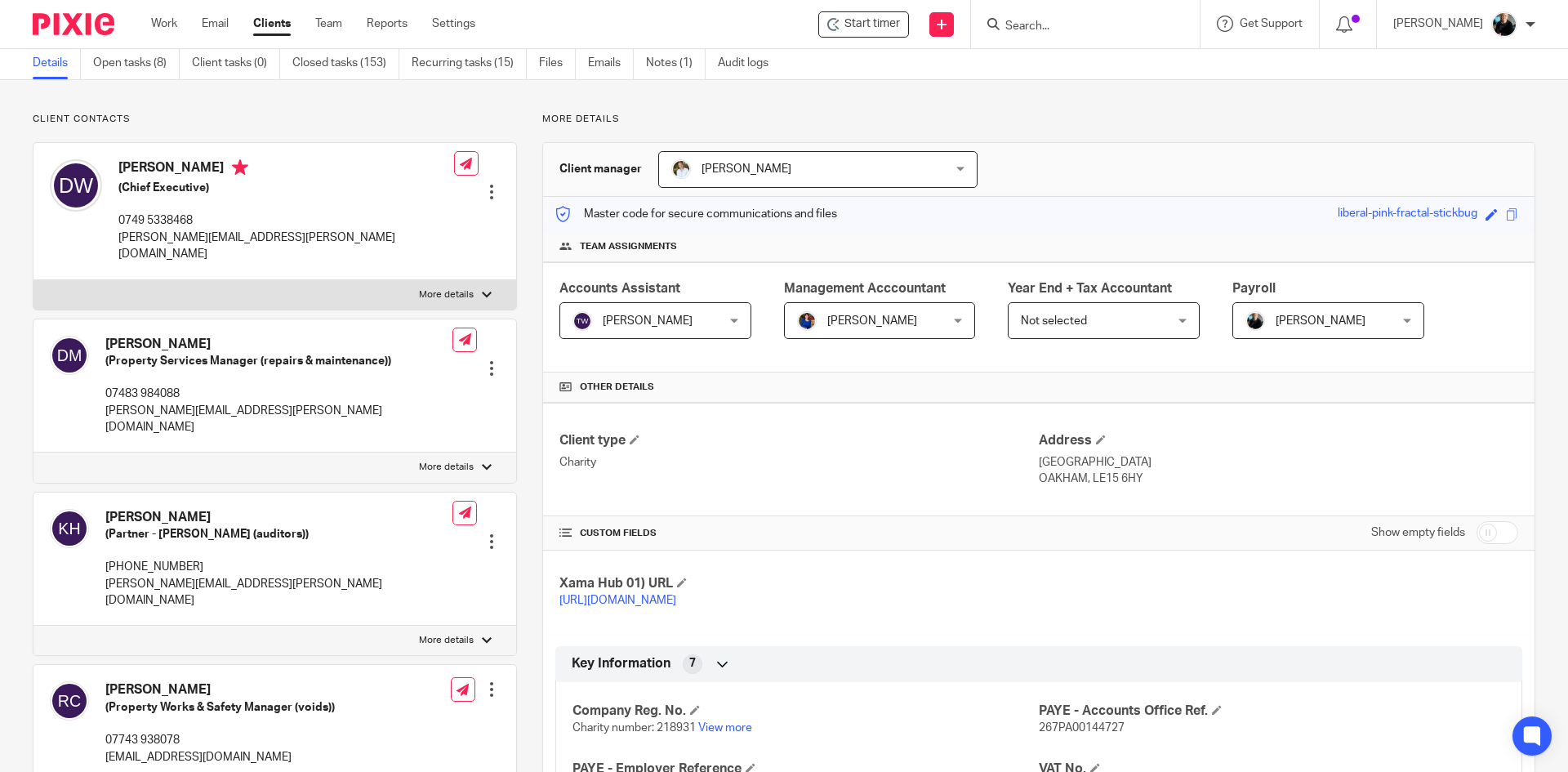
scroll to position [0, 0]
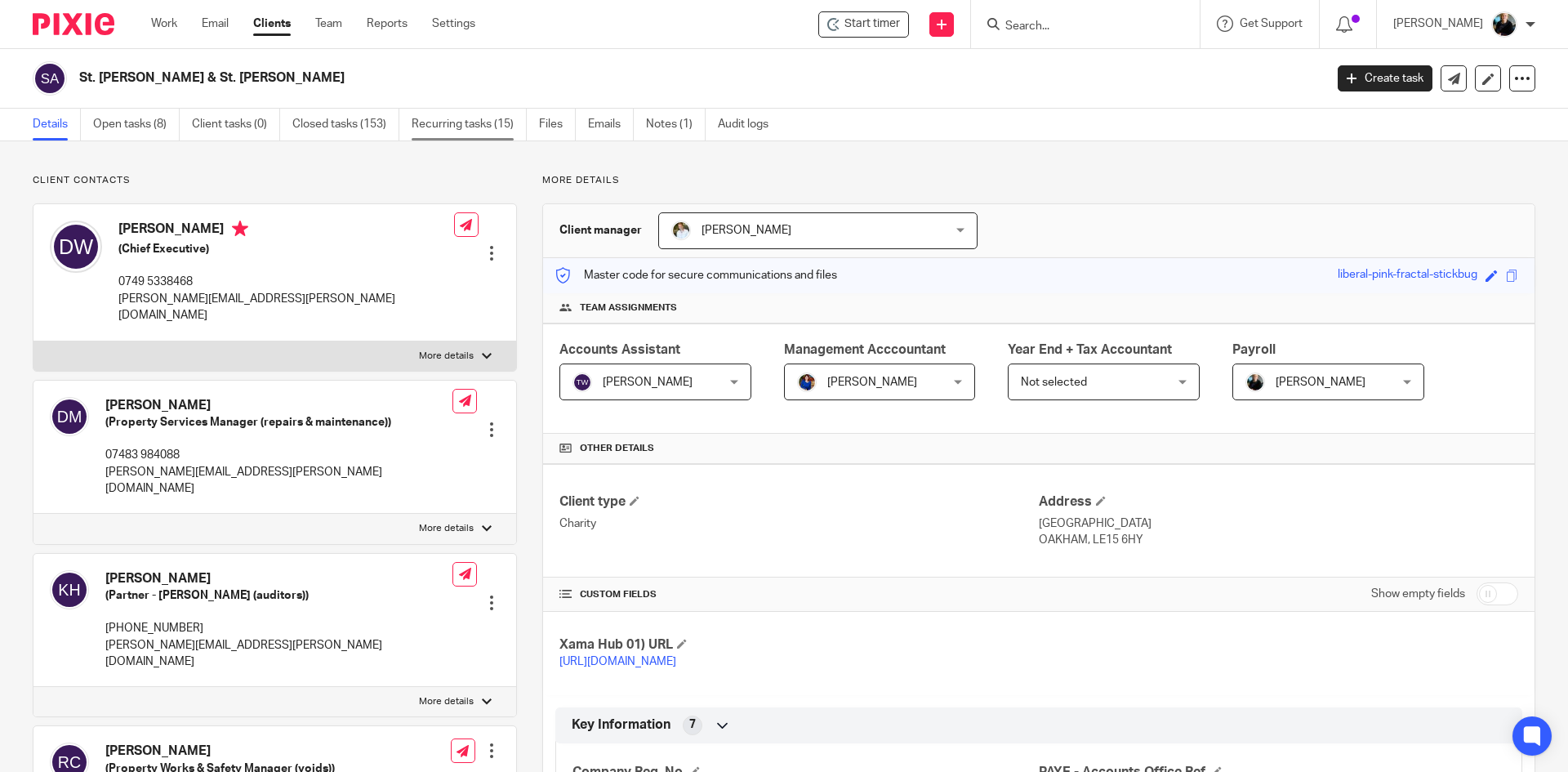
click at [490, 122] on link "Recurring tasks (15)" at bounding box center [469, 124] width 115 height 32
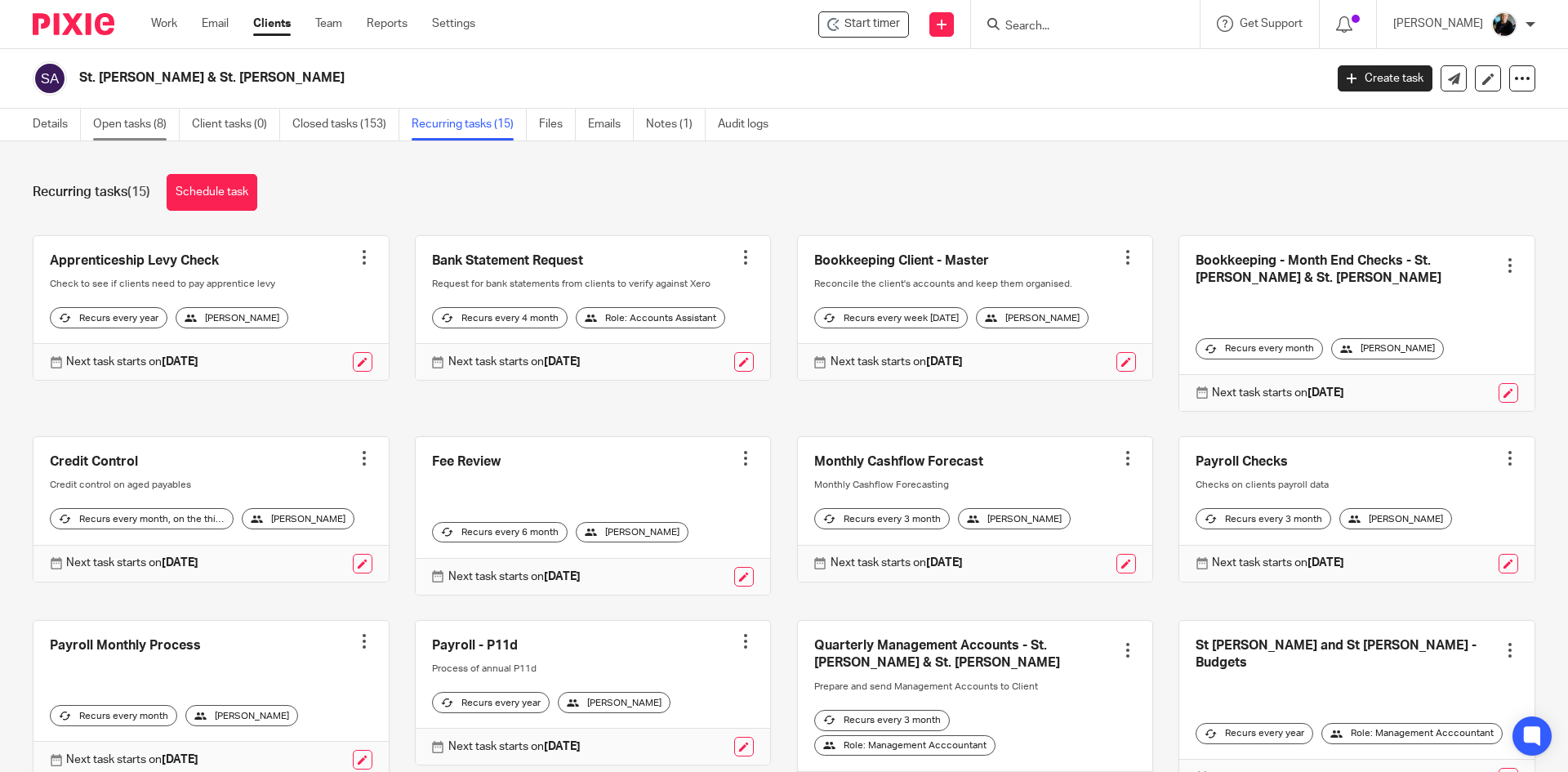
click at [108, 123] on link "Open tasks (8)" at bounding box center [137, 124] width 87 height 32
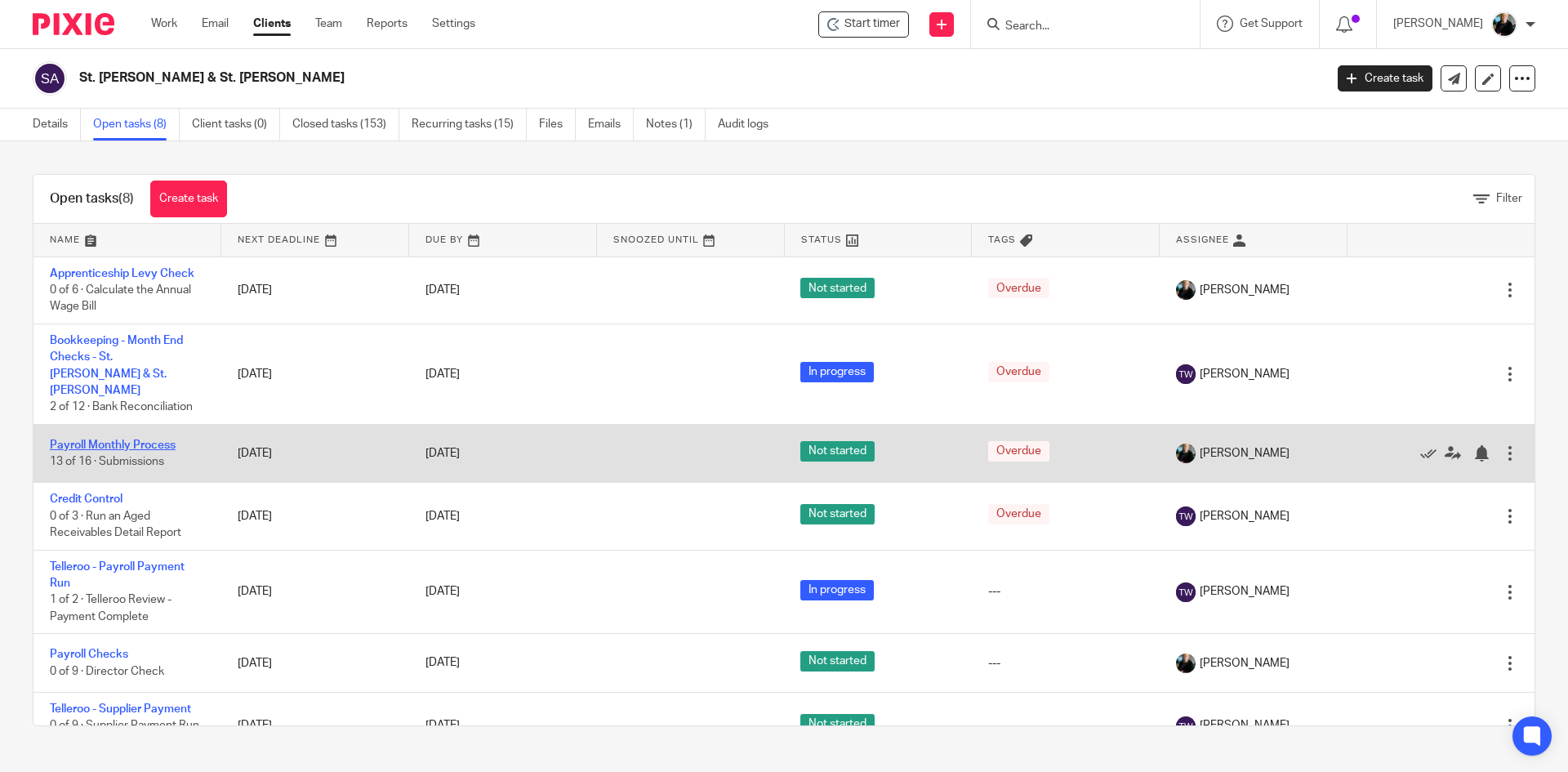
click at [140, 440] on link "Payroll Monthly Process" at bounding box center [112, 446] width 126 height 12
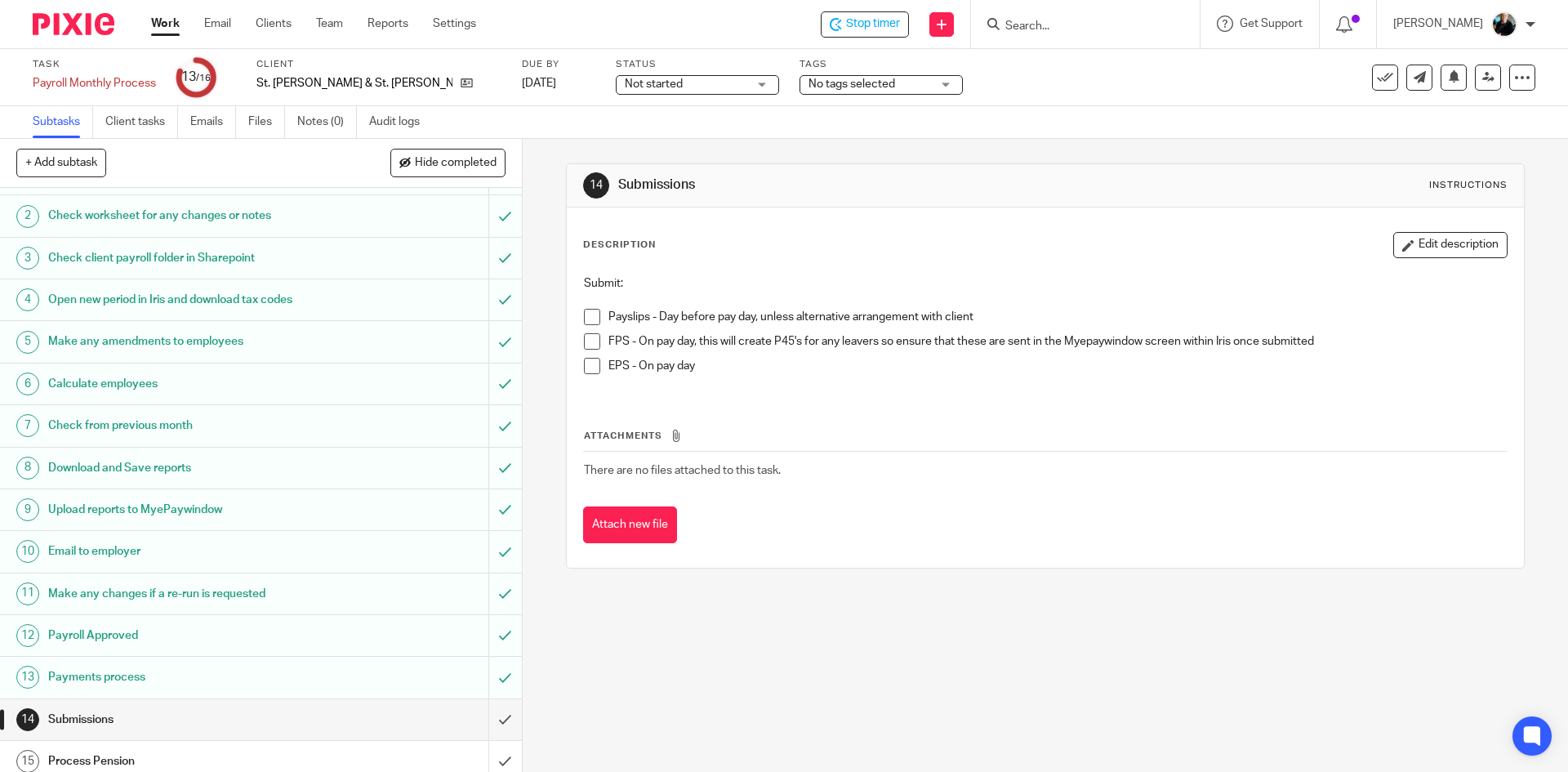
scroll to position [87, 0]
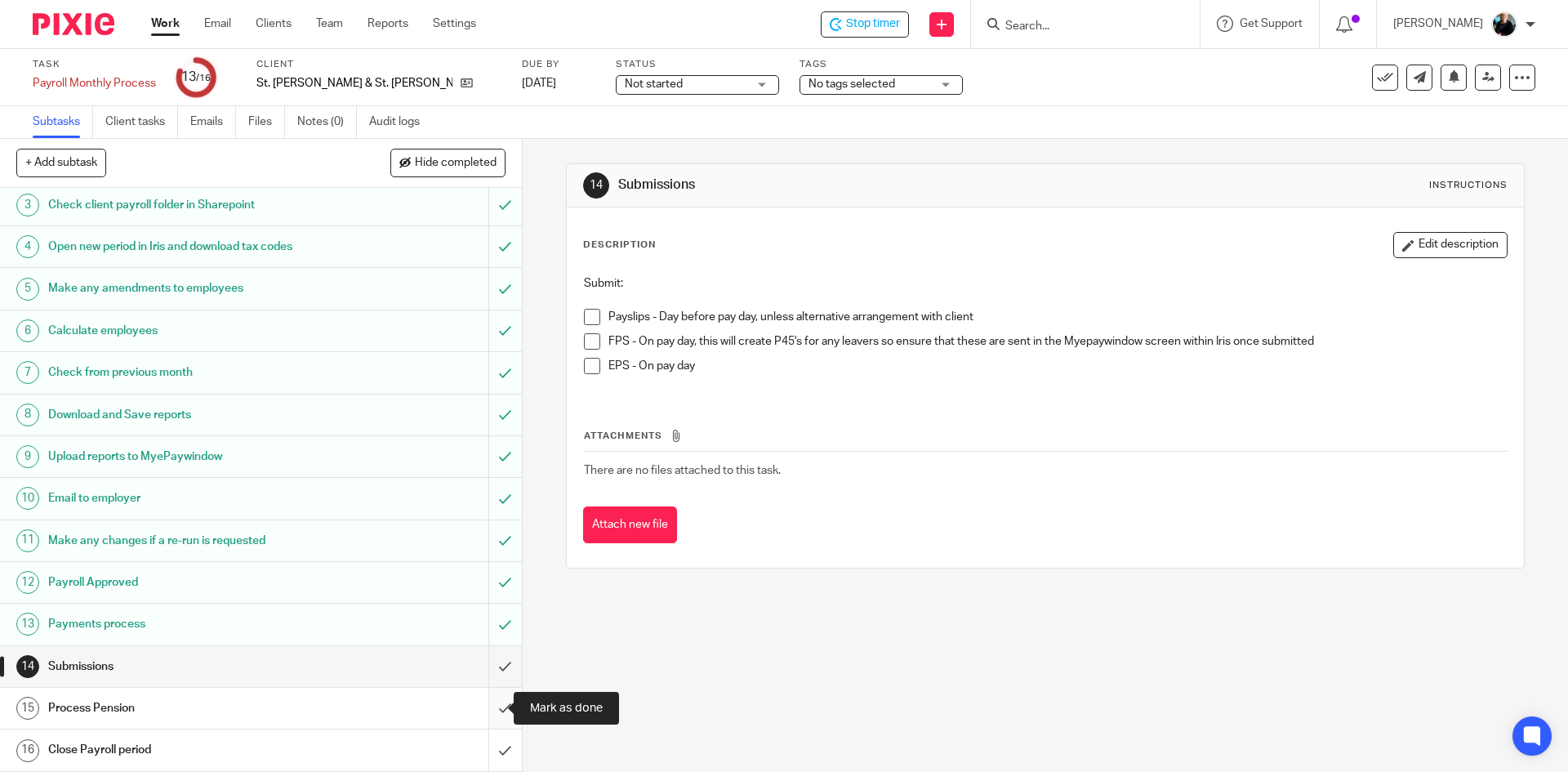
click at [488, 710] on input "submit" at bounding box center [261, 708] width 522 height 41
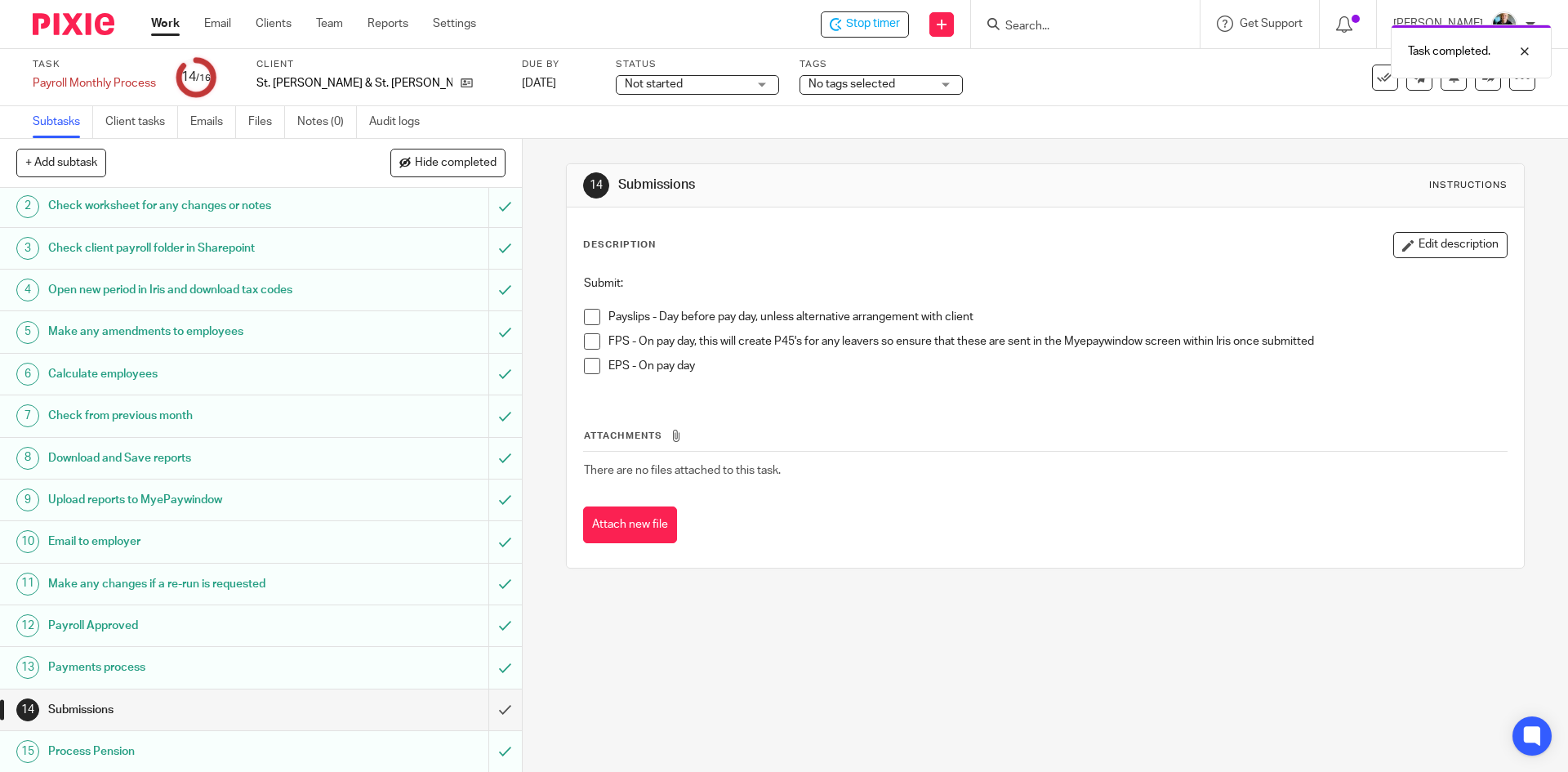
scroll to position [87, 0]
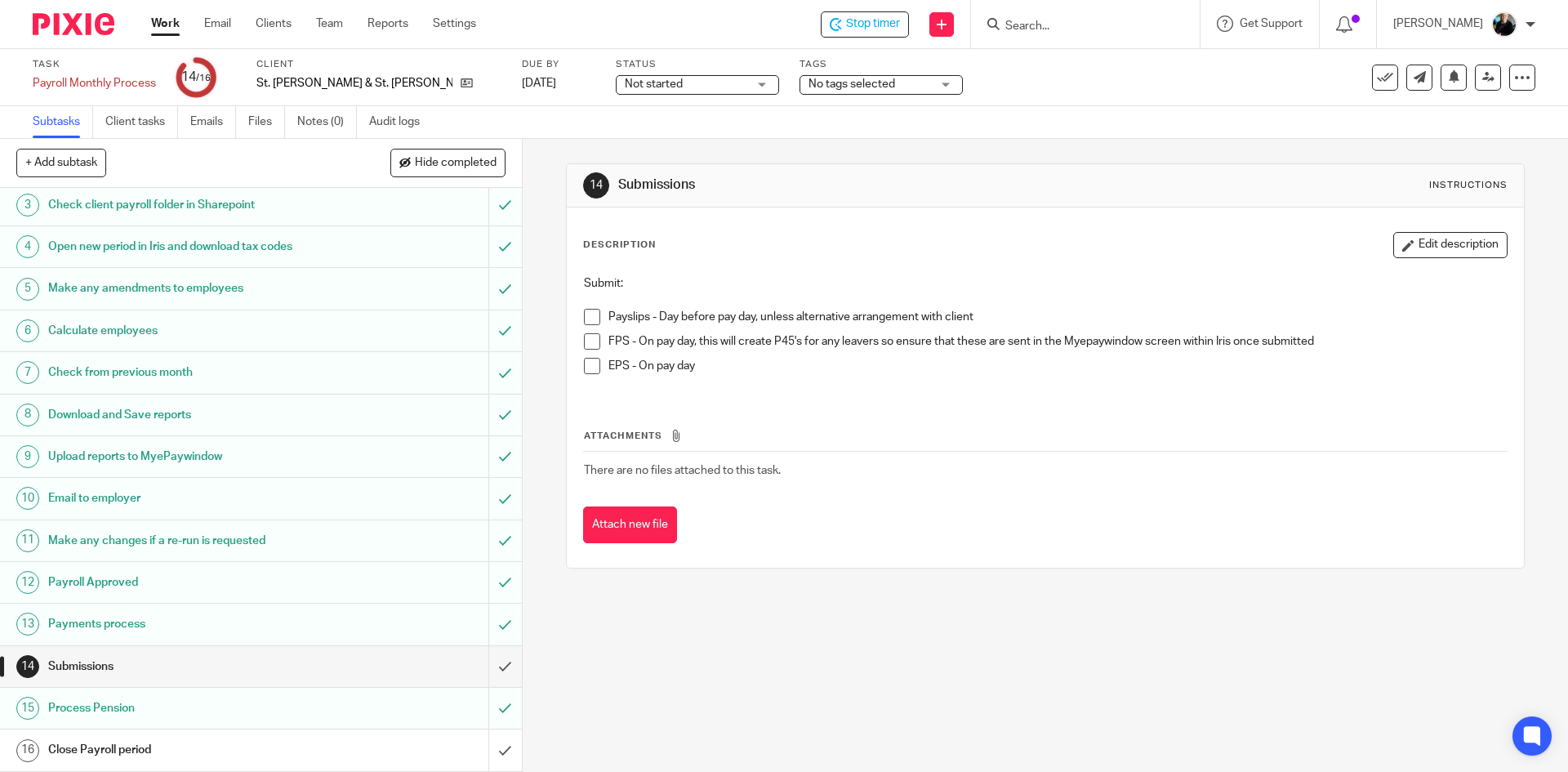
click at [585, 311] on span at bounding box center [592, 317] width 17 height 17
click at [593, 346] on span at bounding box center [592, 341] width 17 height 17
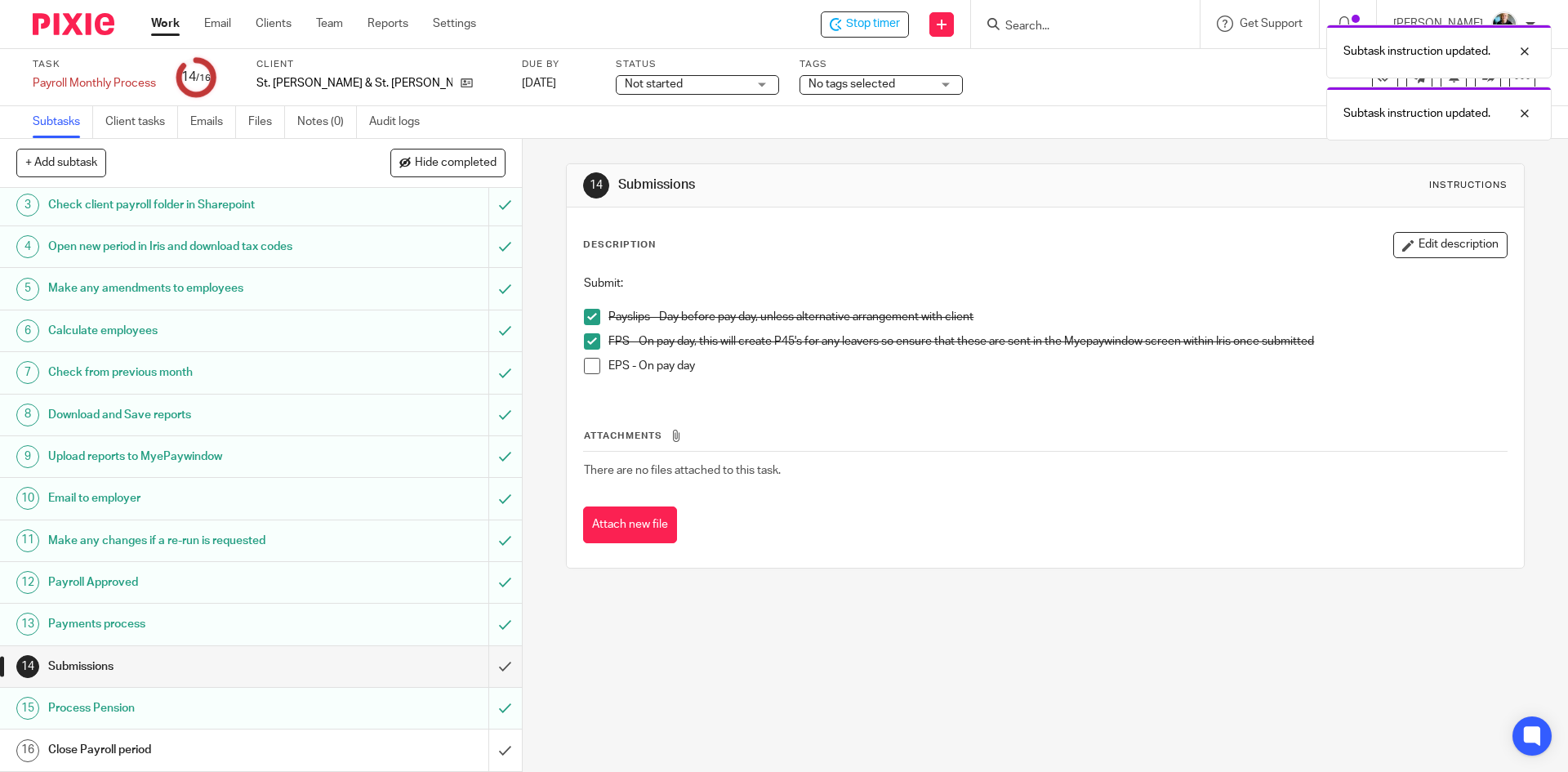
click at [590, 370] on span at bounding box center [592, 366] width 17 height 17
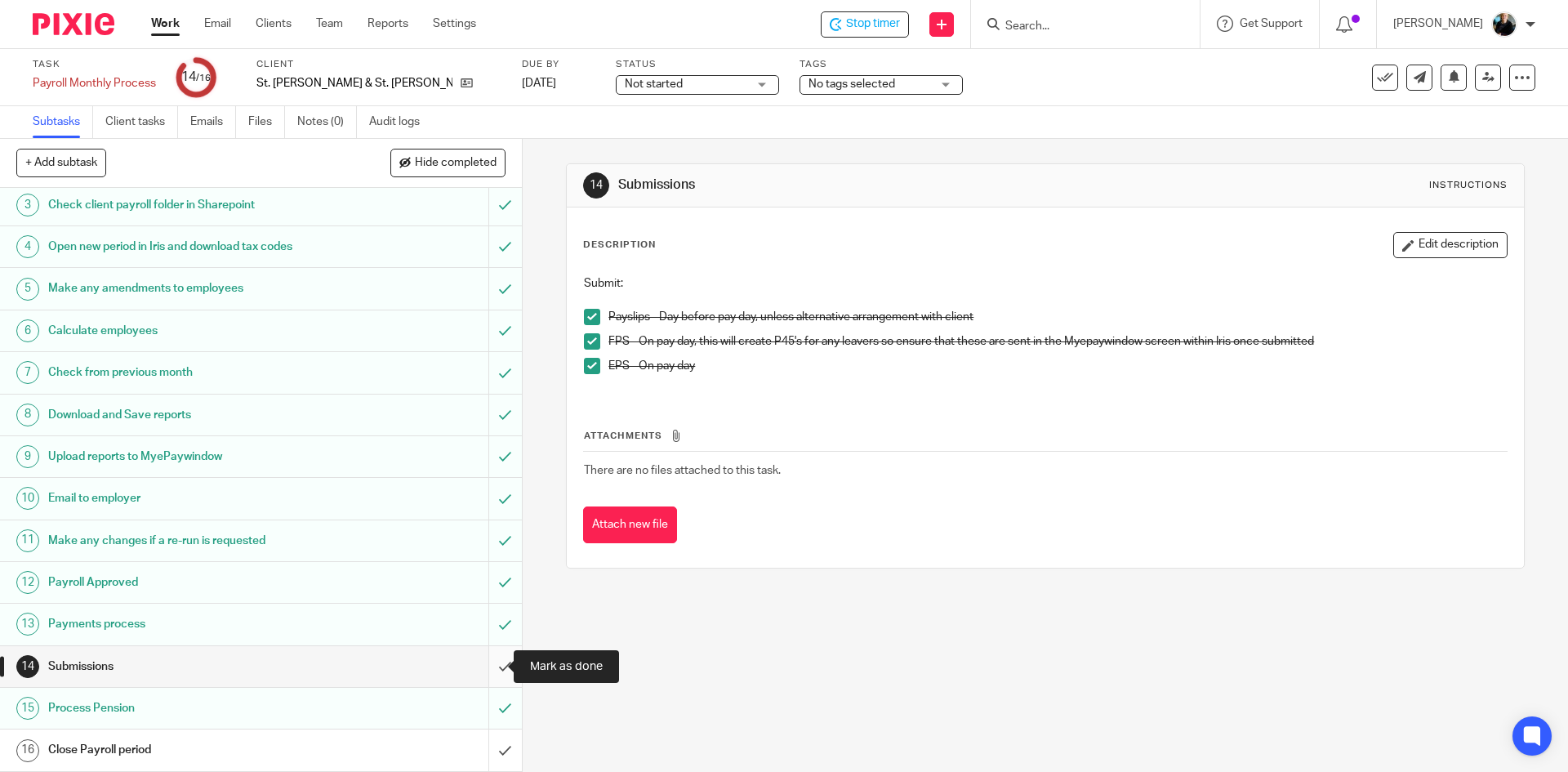
click at [486, 667] on input "submit" at bounding box center [261, 666] width 522 height 41
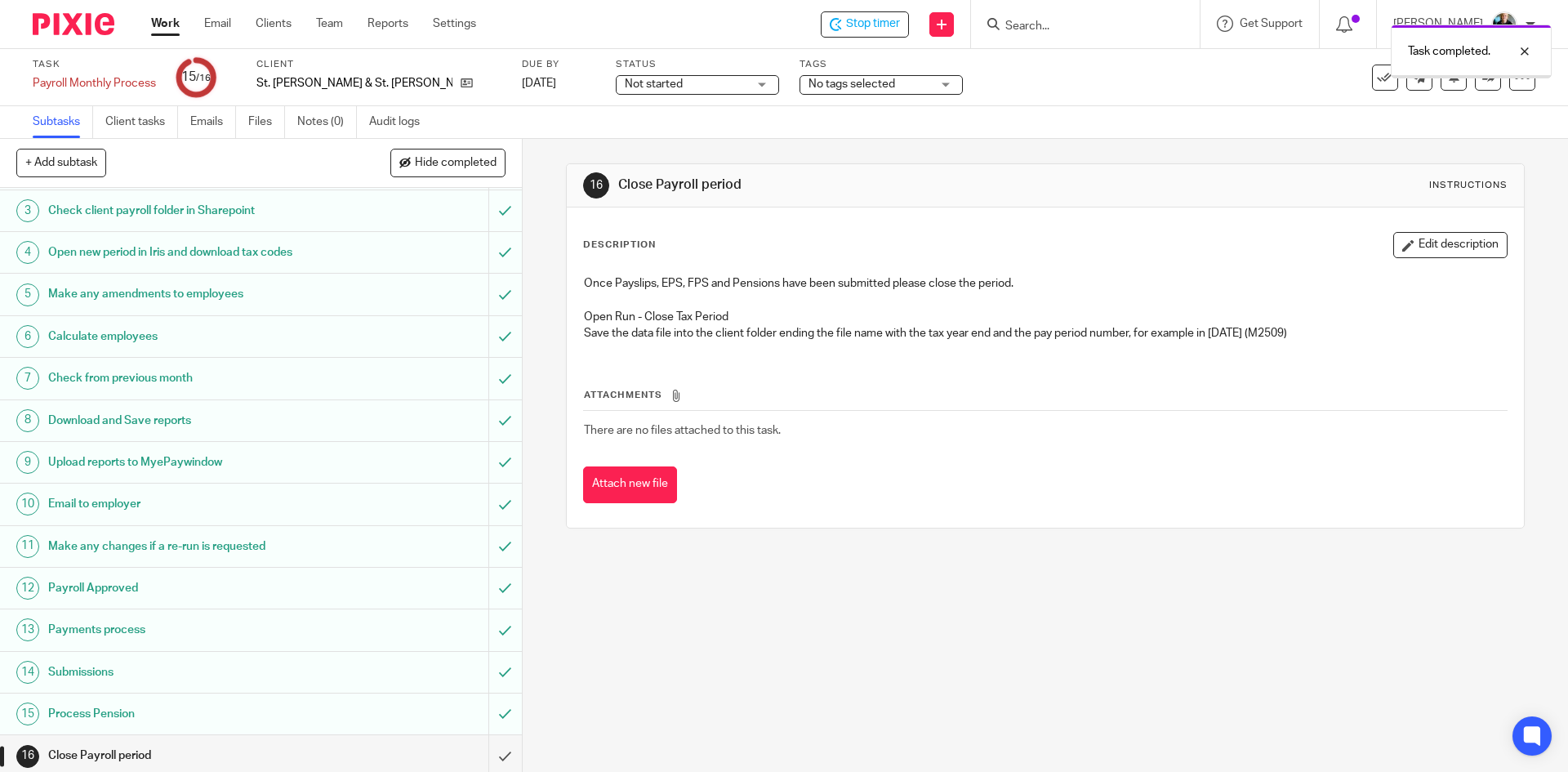
scroll to position [87, 0]
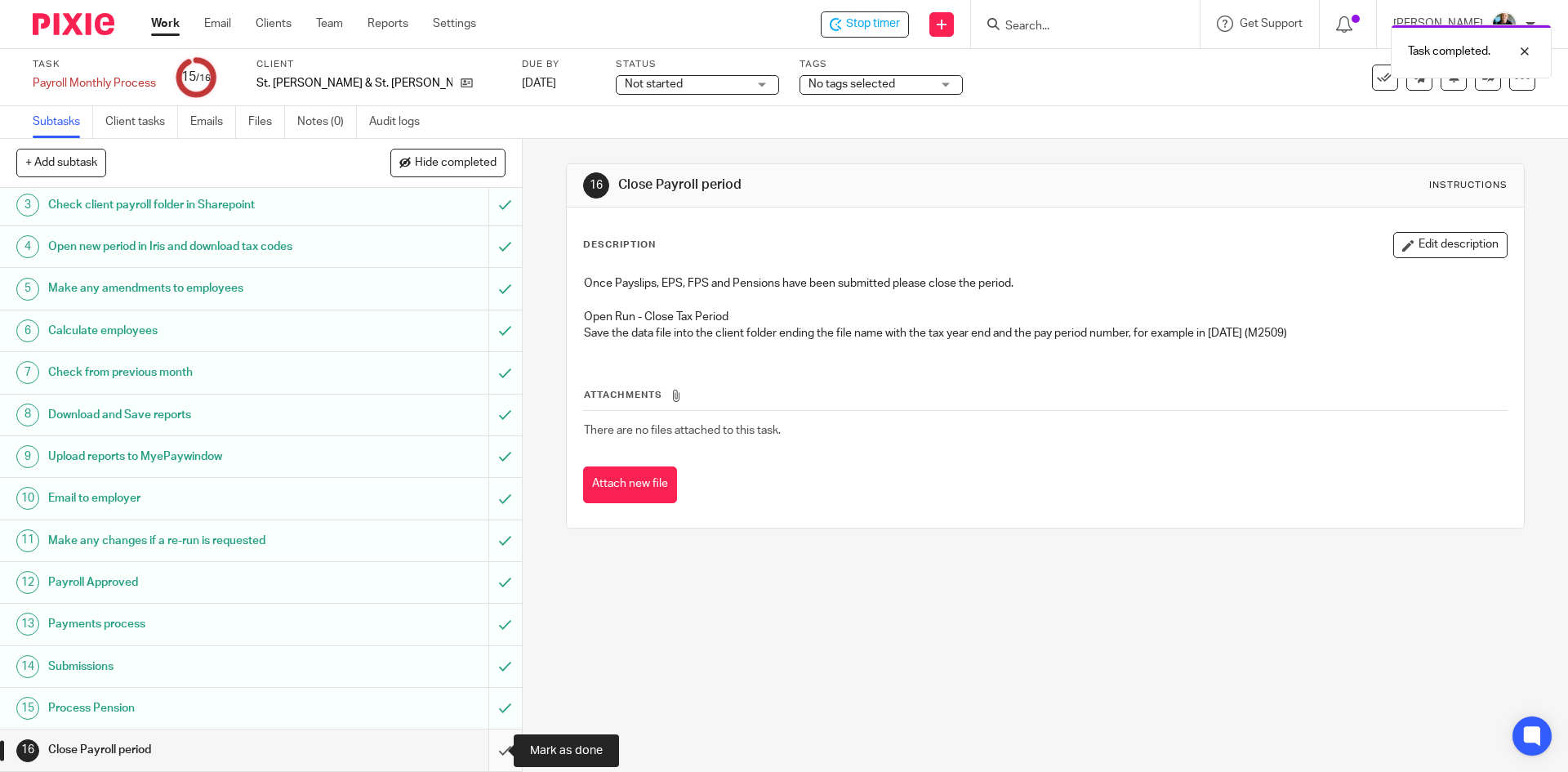
click at [490, 748] on input "submit" at bounding box center [261, 750] width 522 height 41
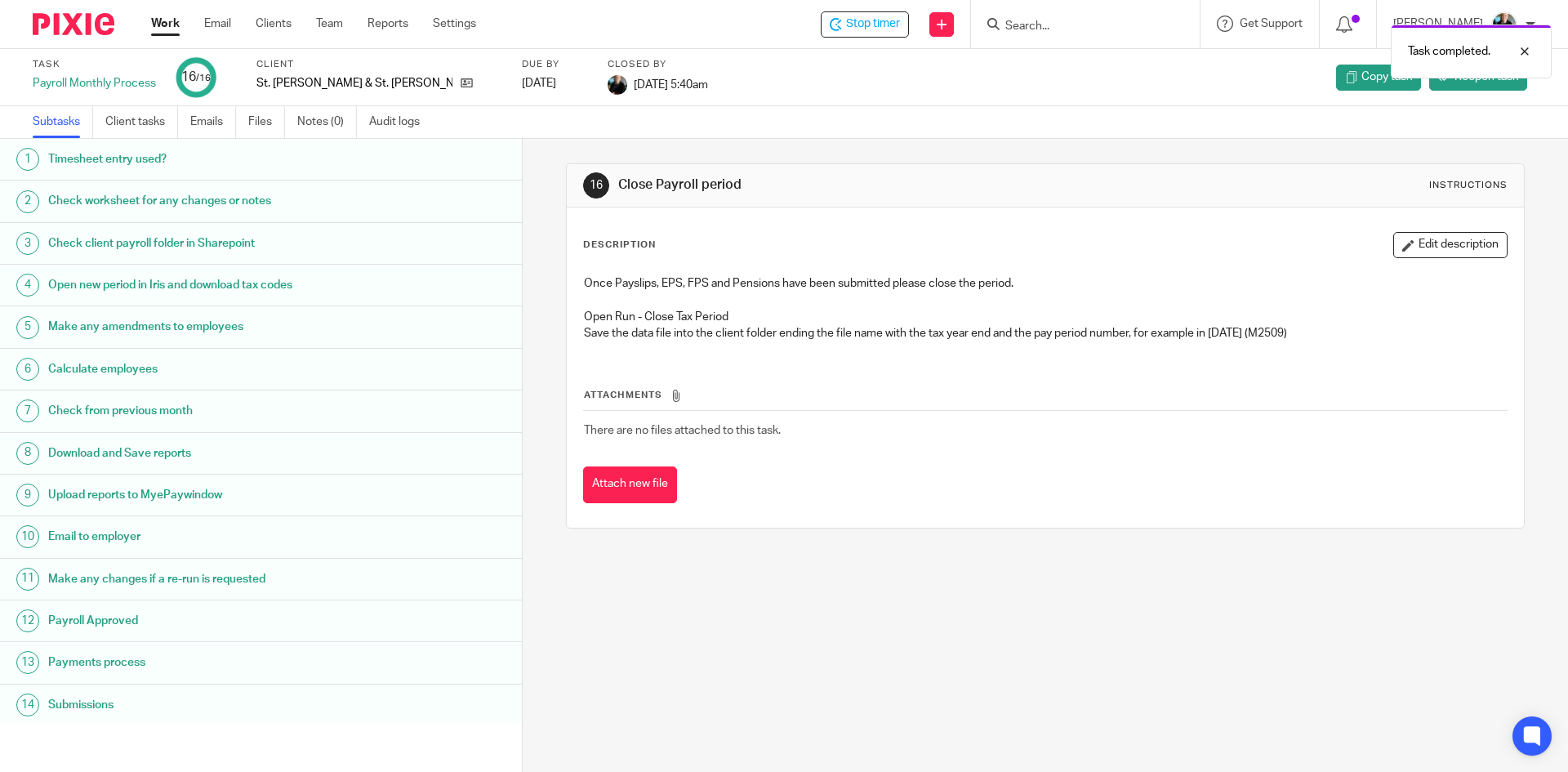
click at [874, 27] on div "Task completed." at bounding box center [1168, 47] width 768 height 62
click at [900, 28] on span "Stop timer" at bounding box center [873, 24] width 54 height 17
click at [1069, 27] on input "Search" at bounding box center [1077, 27] width 147 height 15
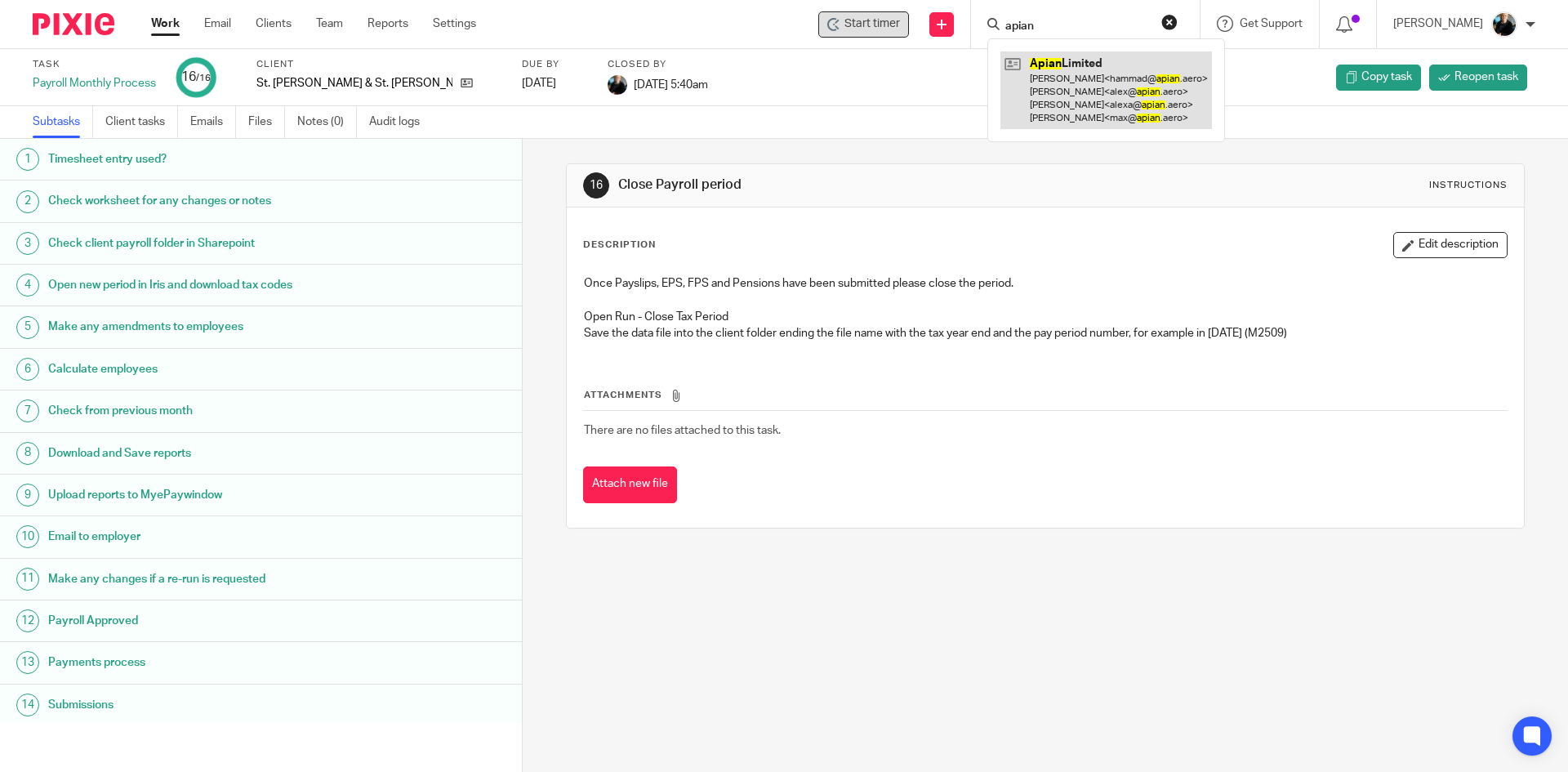
type input "apian"
click at [1132, 84] on link at bounding box center [1107, 90] width 212 height 77
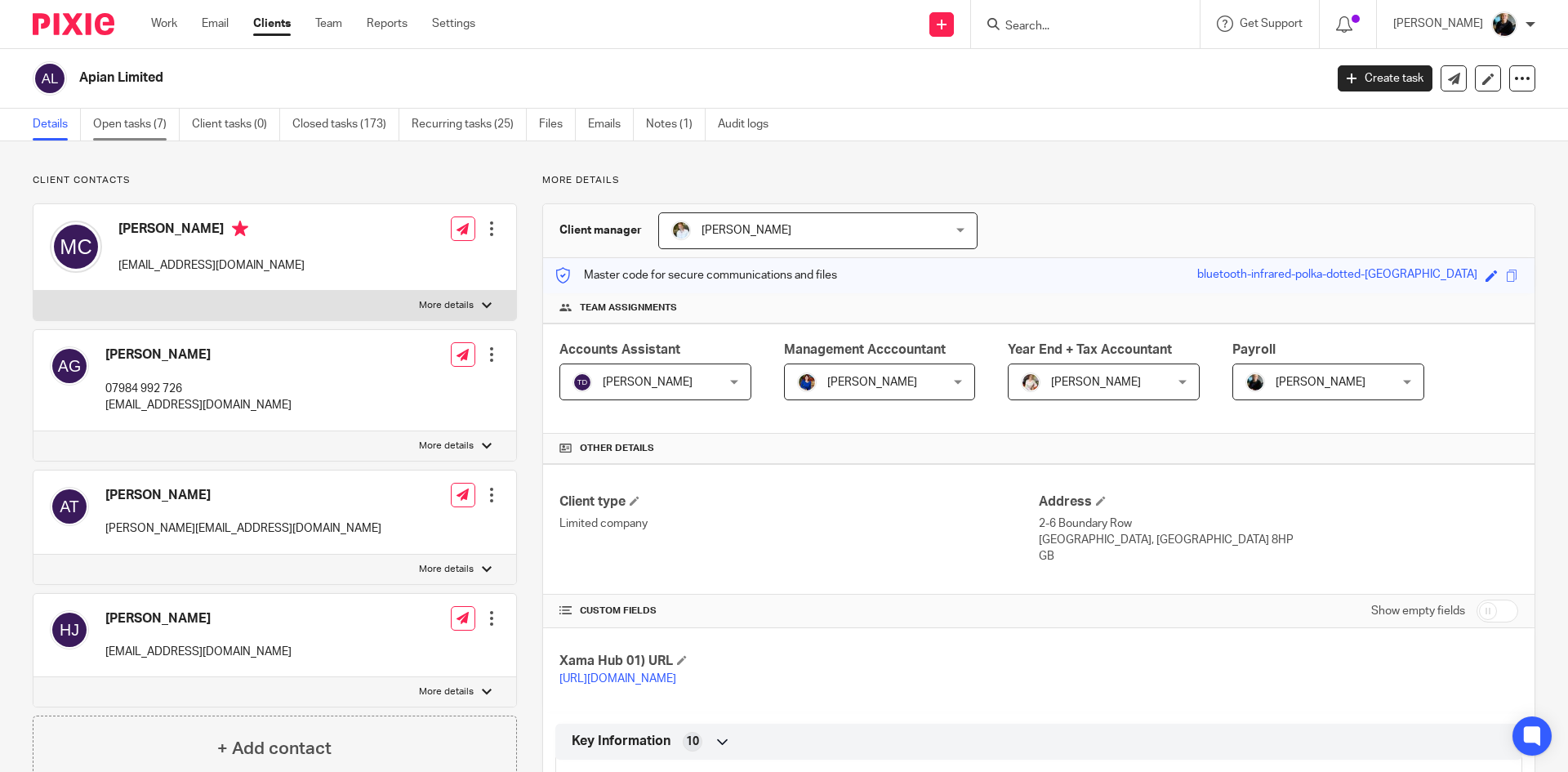
click at [132, 127] on link "Open tasks (7)" at bounding box center [137, 124] width 87 height 32
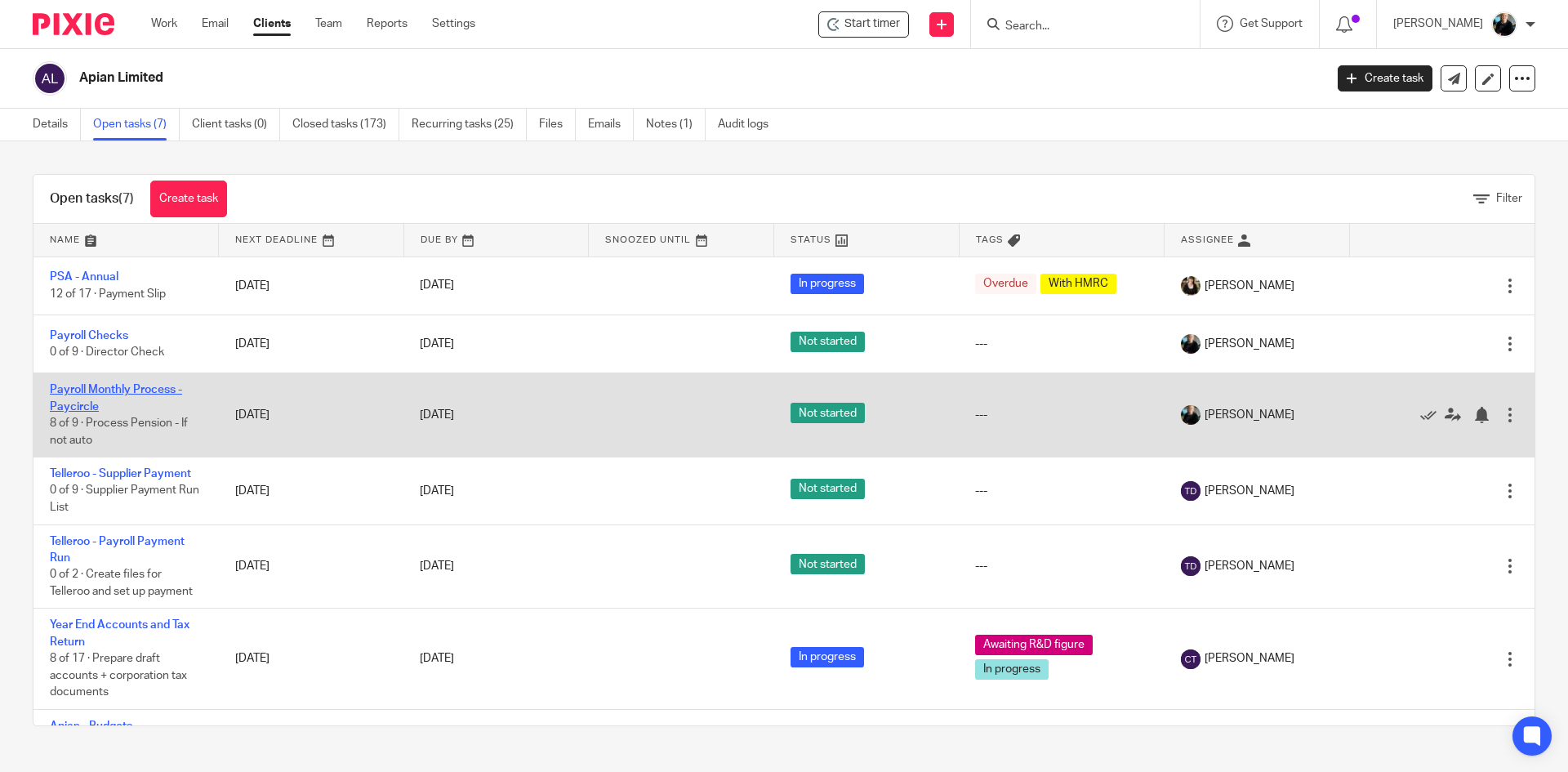
click at [133, 387] on link "Payroll Monthly Process - Paycircle" at bounding box center [116, 397] width 132 height 27
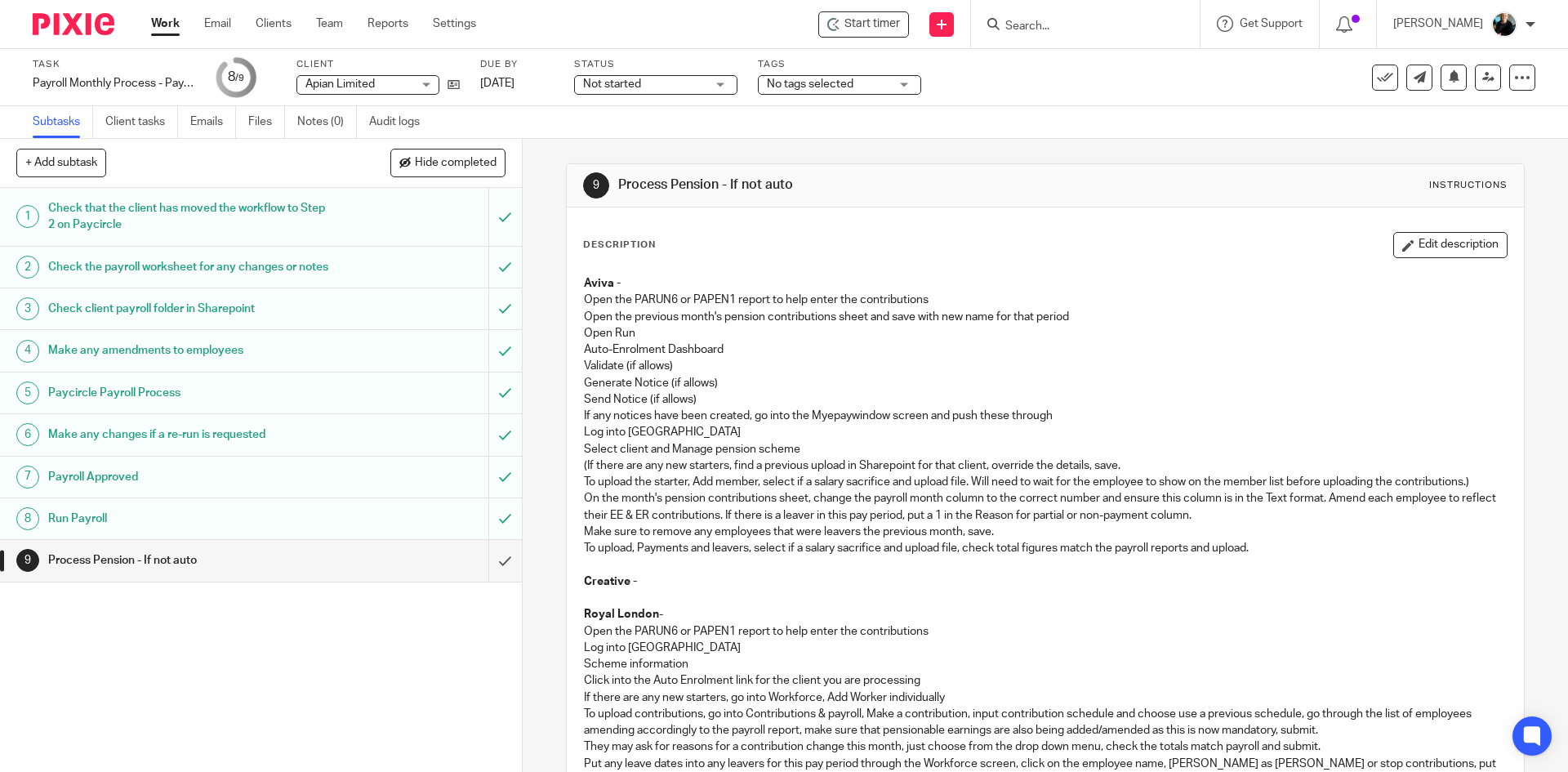
click at [1043, 29] on input "Search" at bounding box center [1077, 27] width 147 height 15
click at [1051, 26] on input "Search" at bounding box center [1077, 27] width 147 height 15
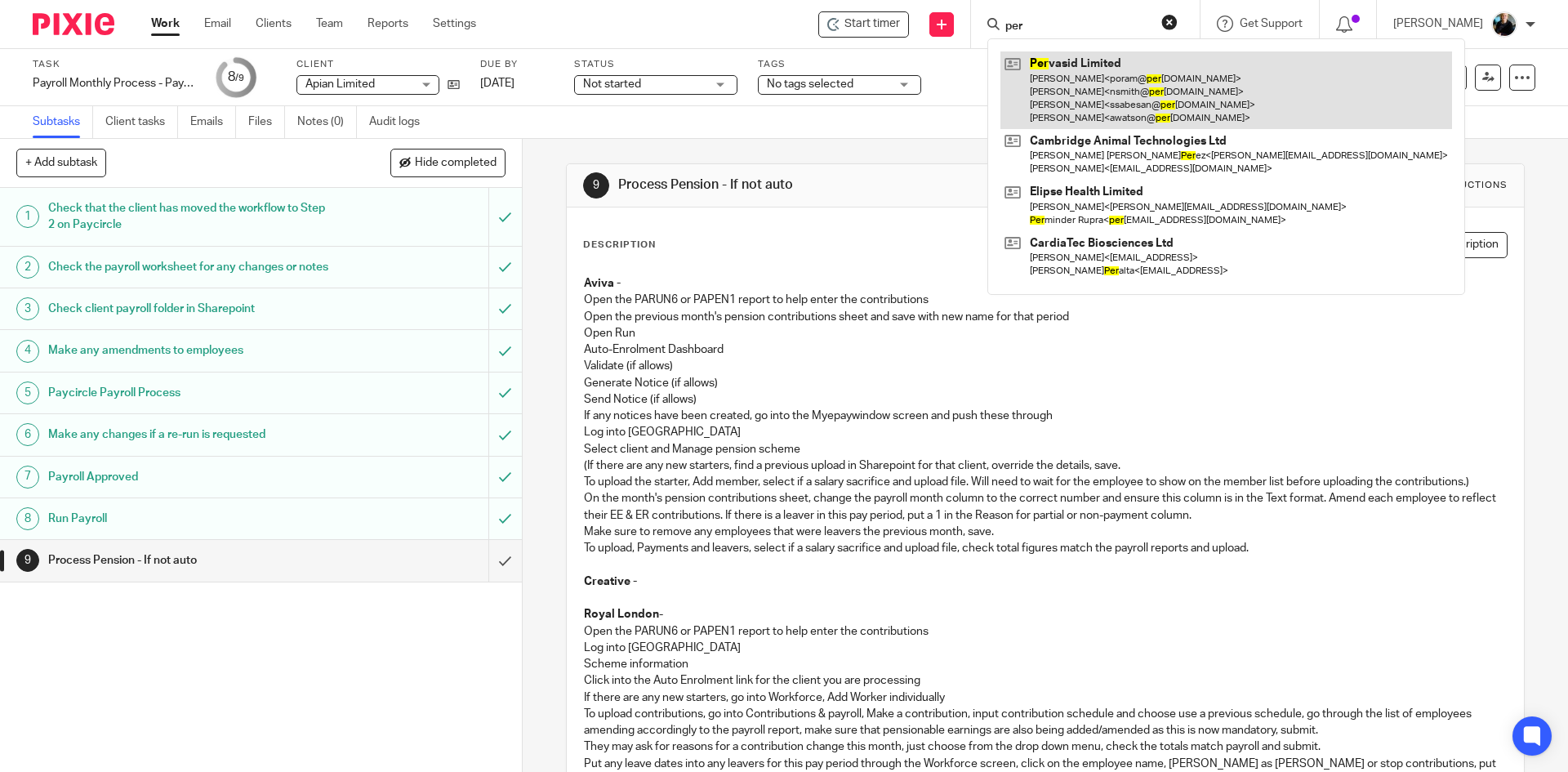
type input "per"
click at [1085, 86] on link at bounding box center [1227, 90] width 451 height 77
click at [1084, 87] on link at bounding box center [1227, 90] width 451 height 77
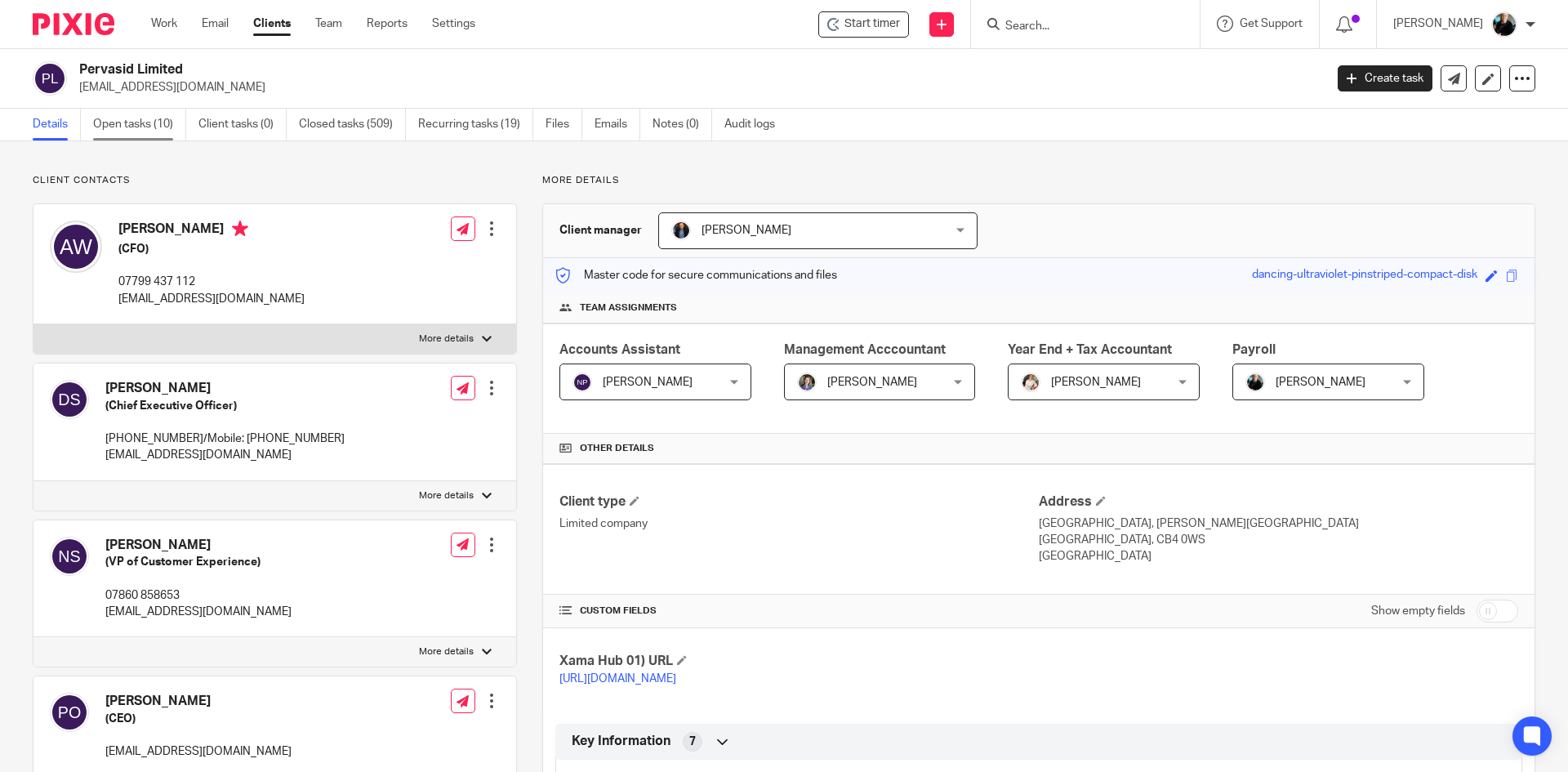
click at [134, 120] on link "Open tasks (10)" at bounding box center [140, 124] width 93 height 32
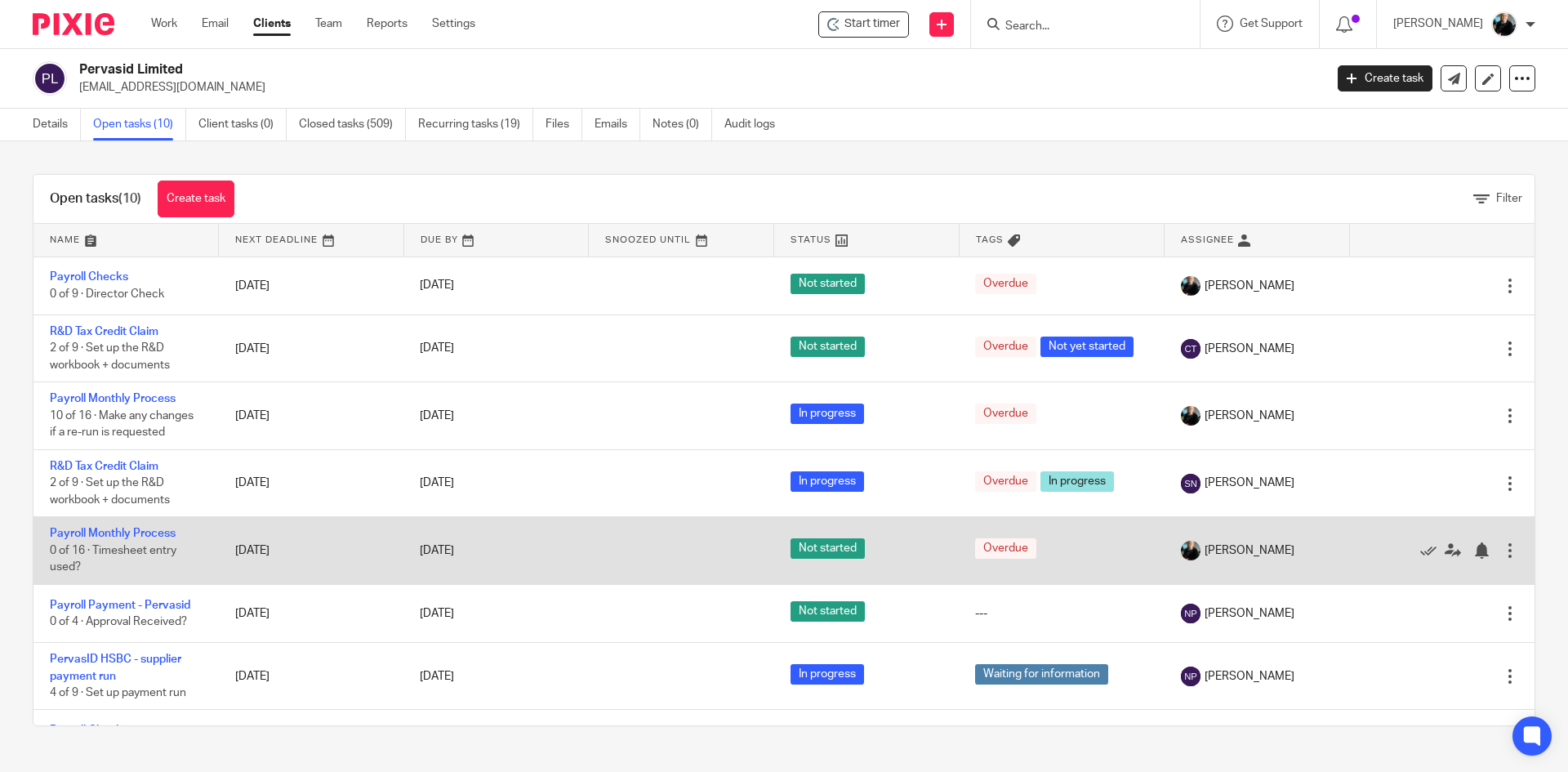
click at [125, 523] on td "Payroll Monthly Process 0 of 16 · Timesheet entry used?" at bounding box center [126, 550] width 186 height 67
click at [125, 521] on td "Payroll Monthly Process 0 of 16 · Timesheet entry used?" at bounding box center [126, 550] width 186 height 67
click at [135, 532] on link "Payroll Monthly Process" at bounding box center [112, 534] width 126 height 12
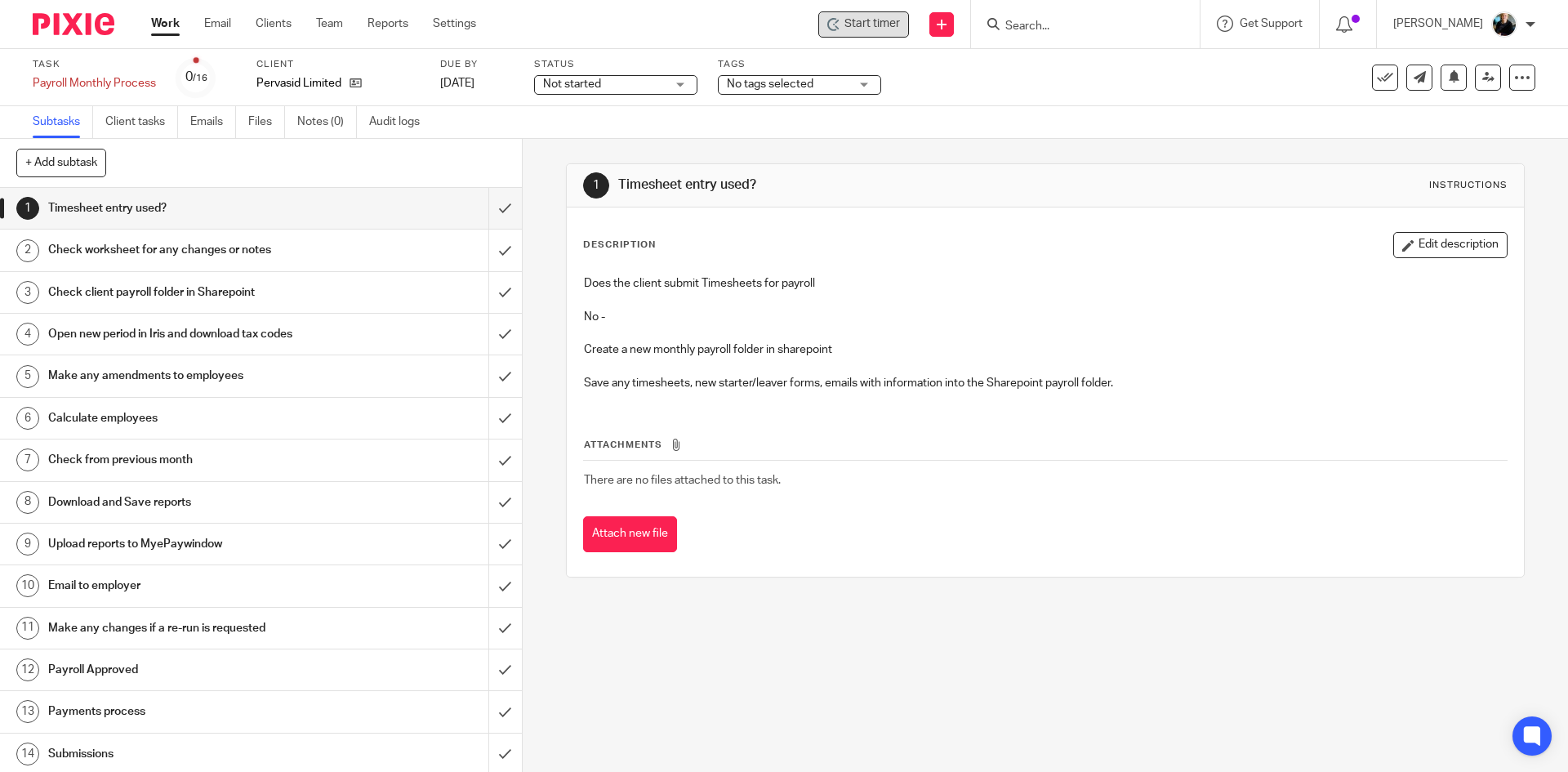
click at [859, 33] on div "Start timer" at bounding box center [864, 24] width 91 height 26
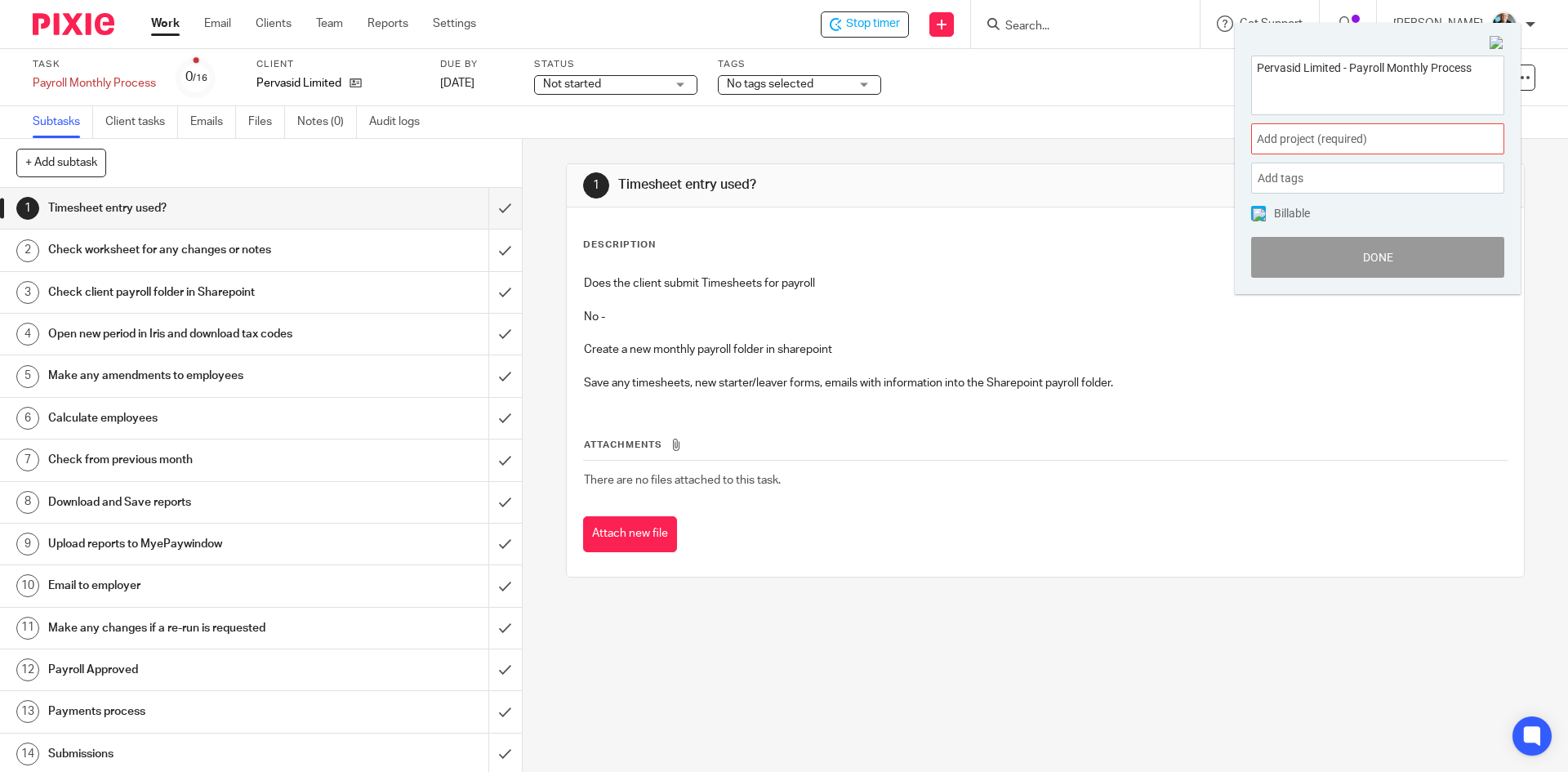
click at [1329, 139] on span "Add project (required) :" at bounding box center [1359, 139] width 206 height 17
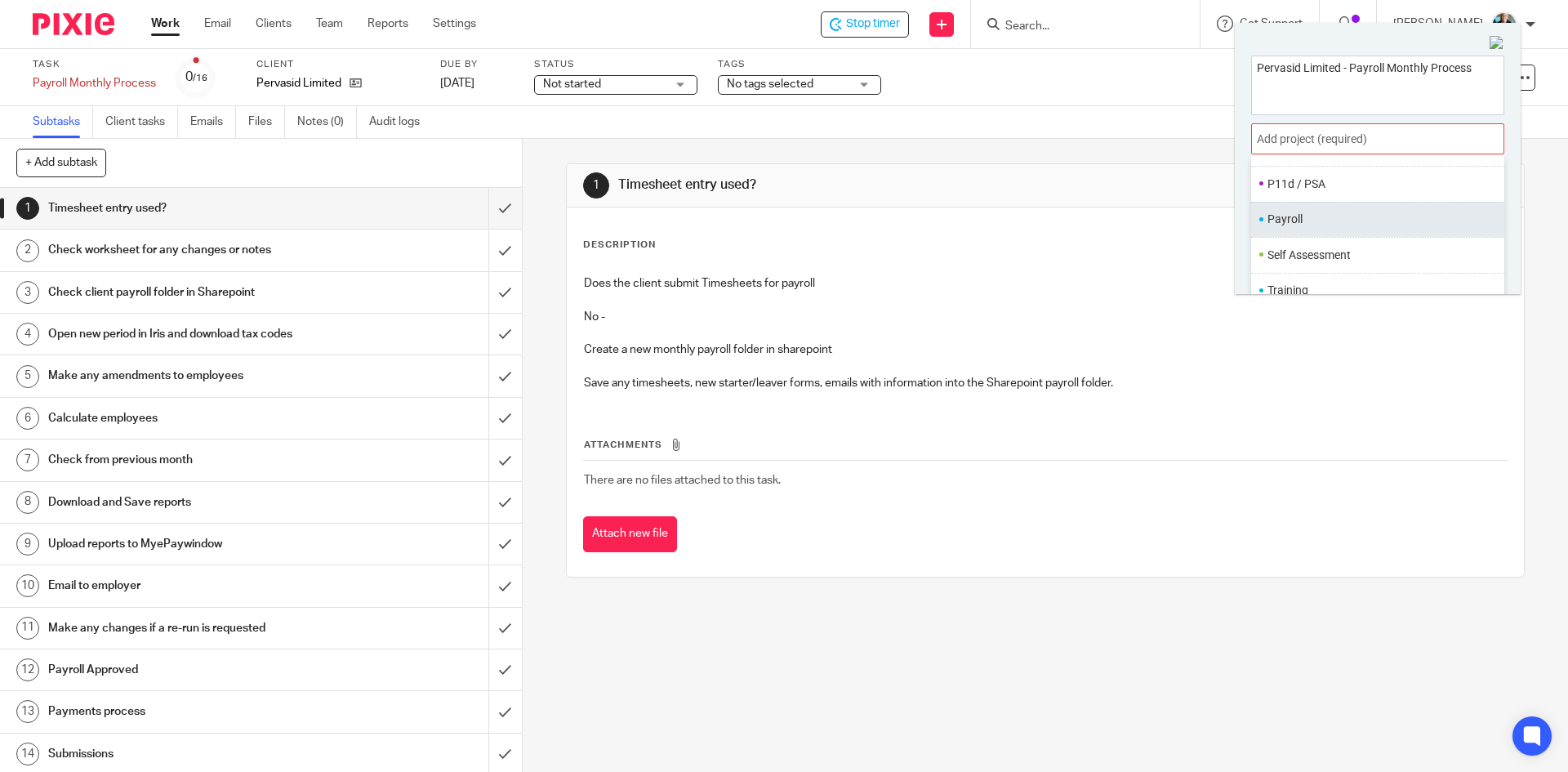
scroll to position [612, 0]
click at [1302, 217] on li "Payroll" at bounding box center [1374, 215] width 213 height 17
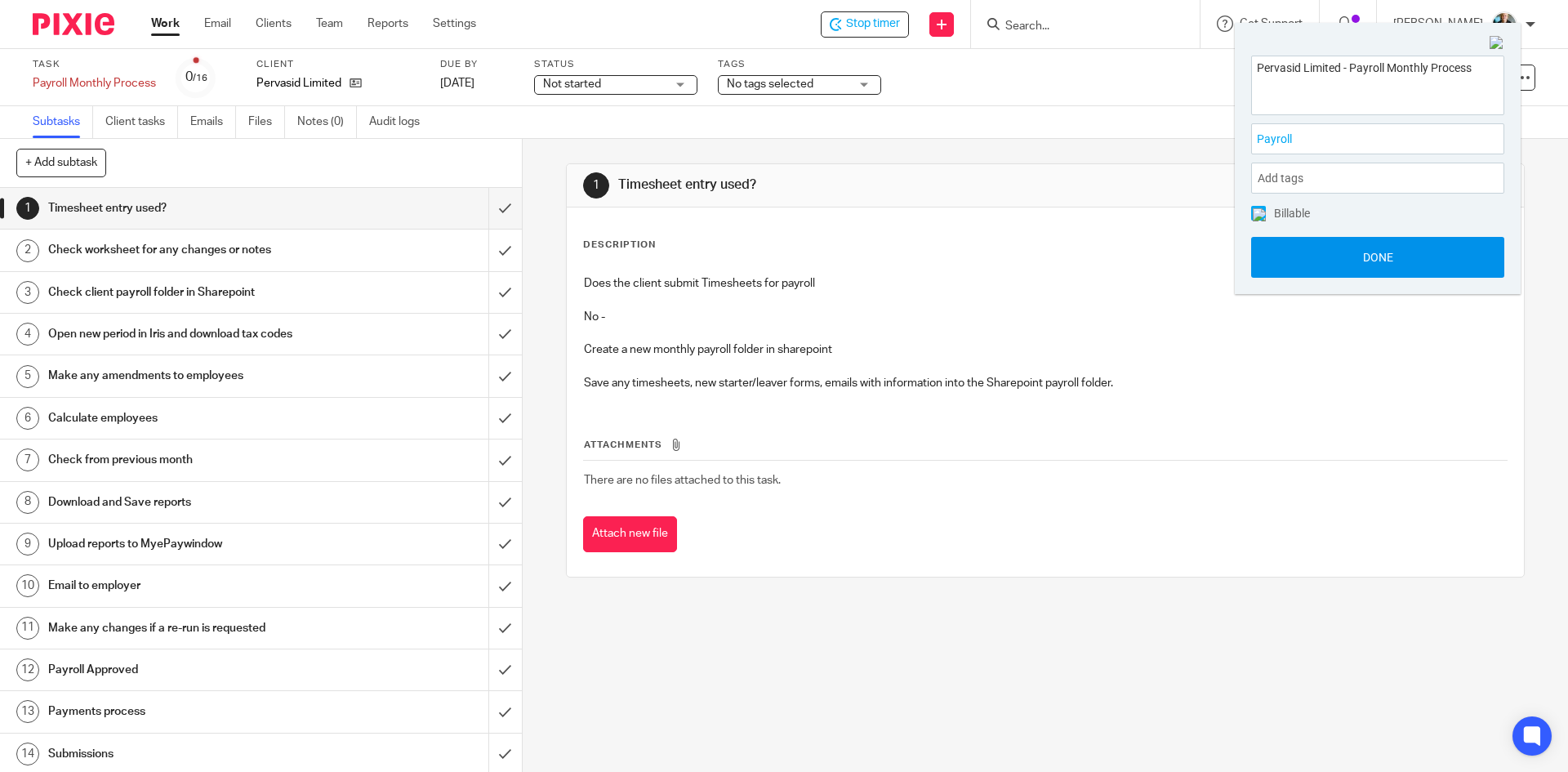
click at [1344, 261] on button "Done" at bounding box center [1378, 257] width 253 height 41
